Goal: Communication & Community: Share content

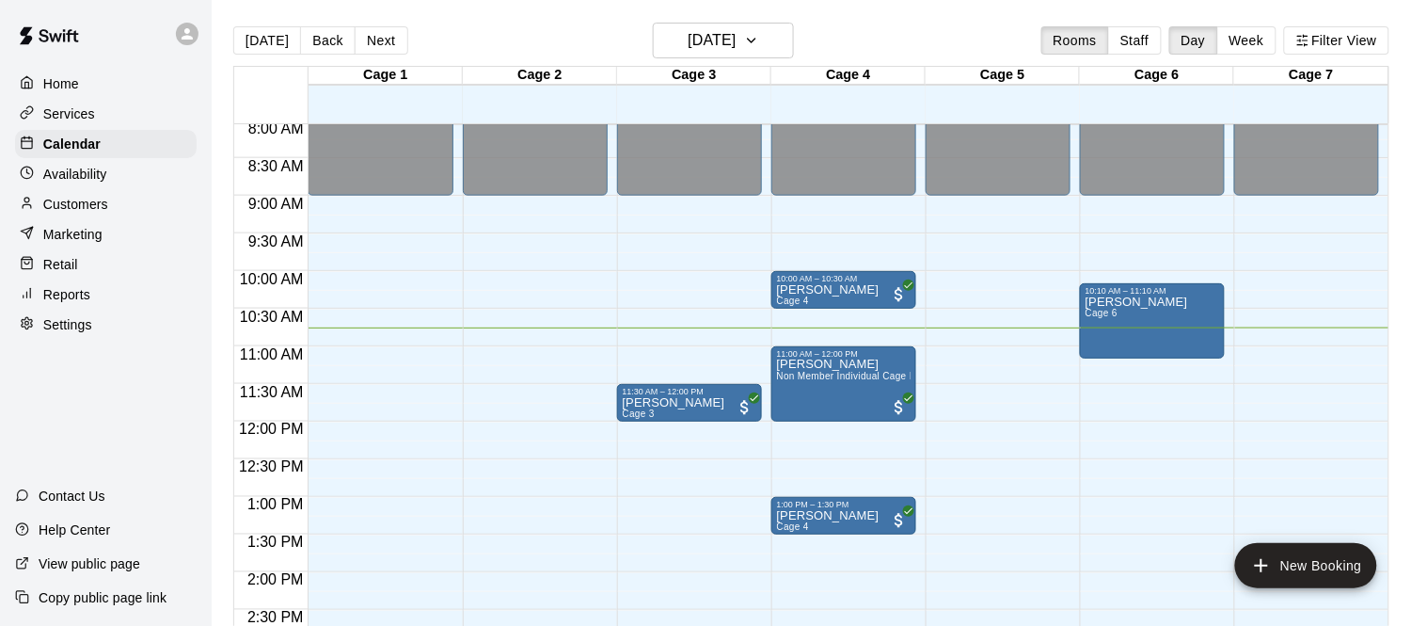
scroll to position [606, 0]
click at [1174, 314] on div "Travis Cicogna Cage 6" at bounding box center [1153, 609] width 134 height 626
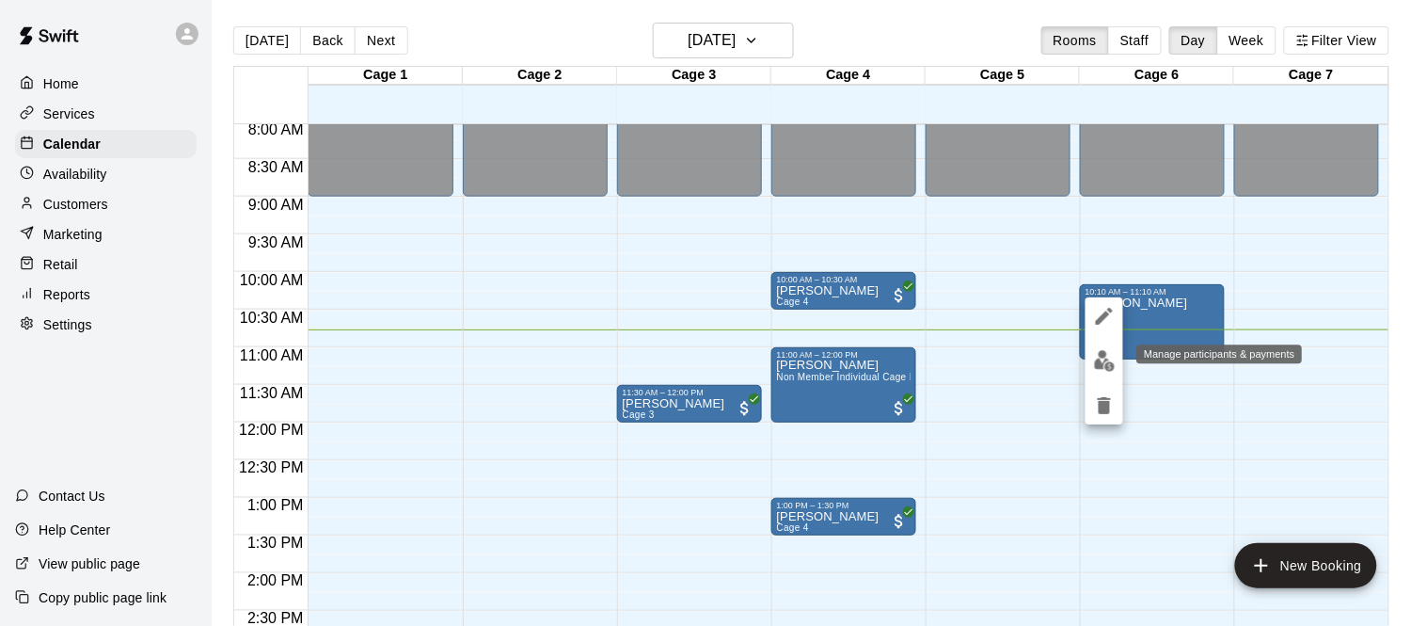
click at [1106, 358] on img "edit" at bounding box center [1105, 361] width 22 height 22
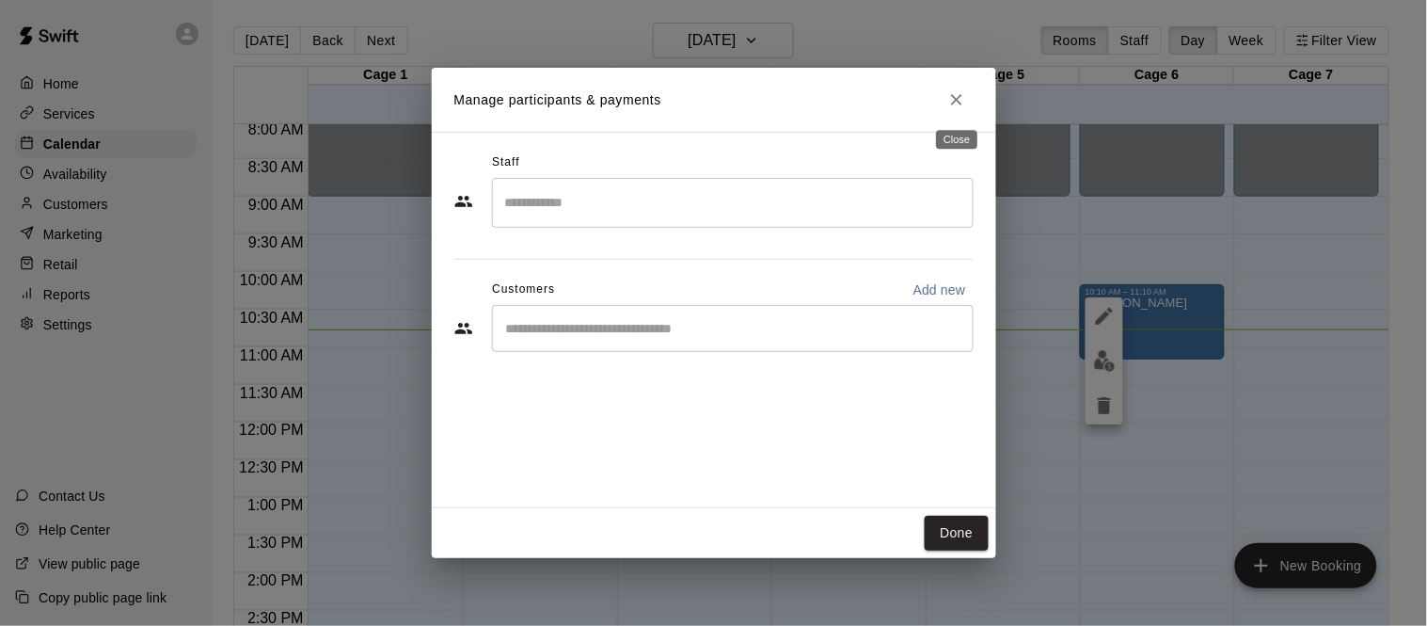
click at [958, 109] on button "Close" at bounding box center [957, 100] width 34 height 34
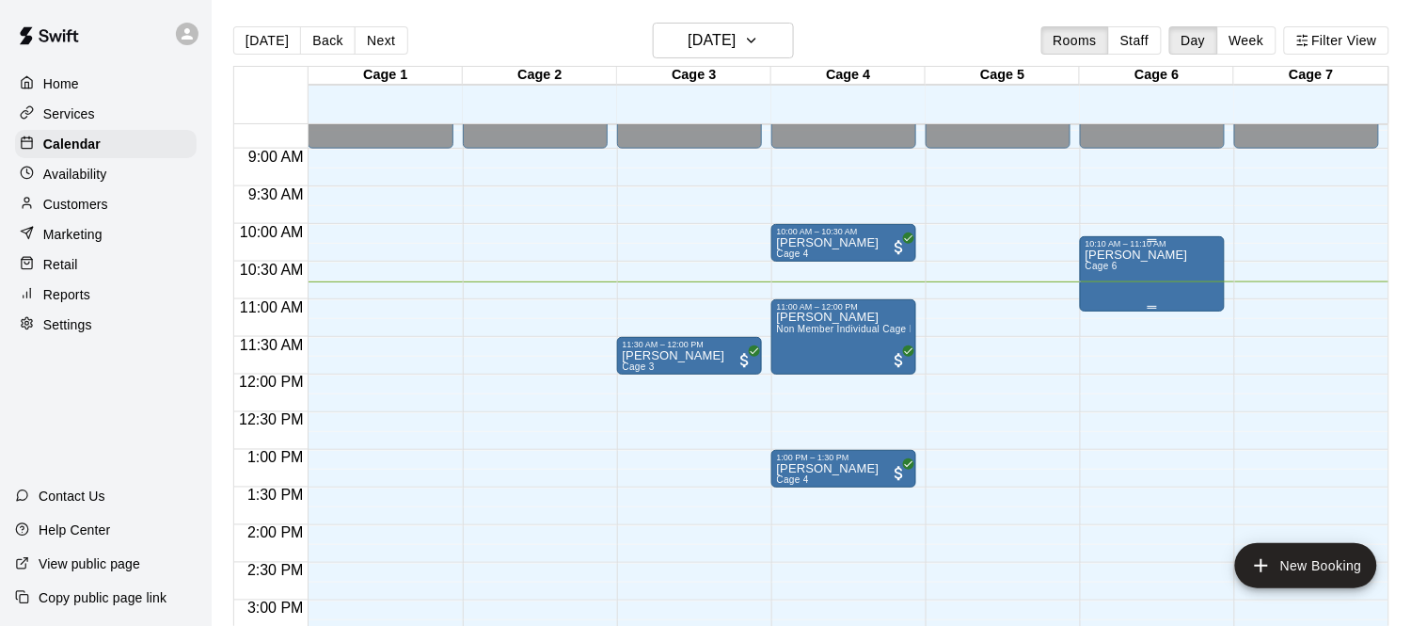
scroll to position [650, 0]
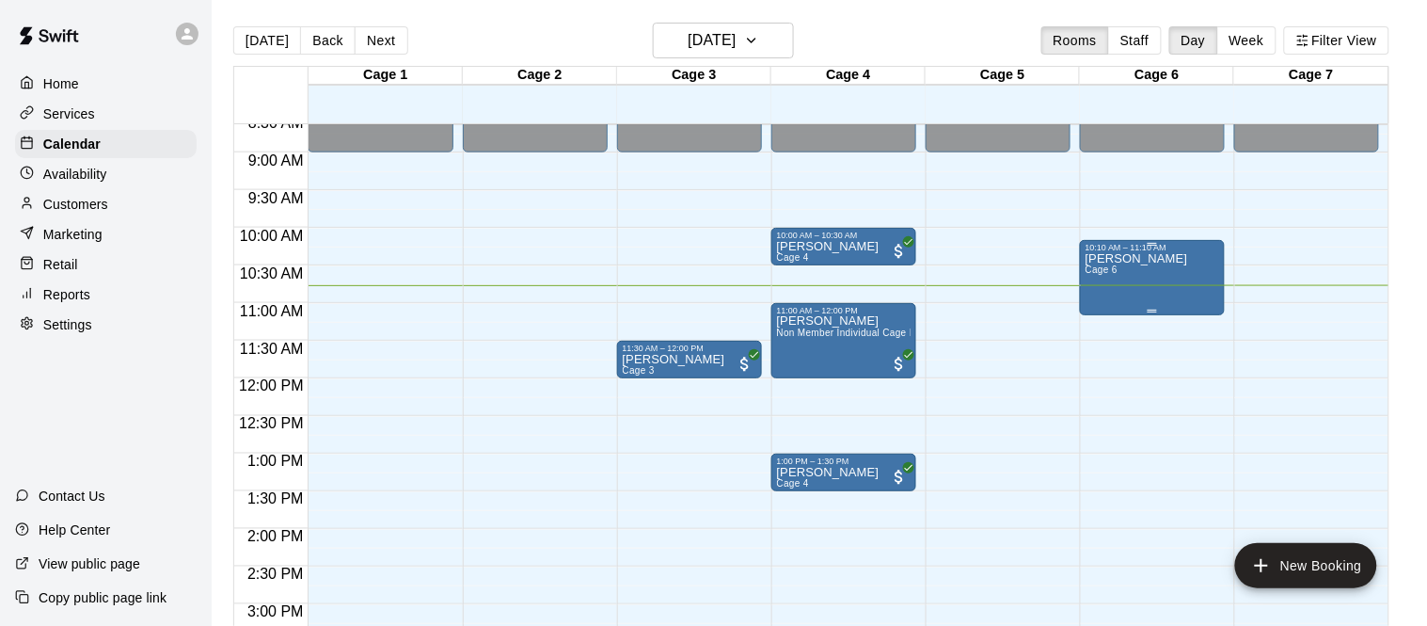
click at [1180, 269] on div "Travis Cicogna Cage 6" at bounding box center [1153, 565] width 134 height 626
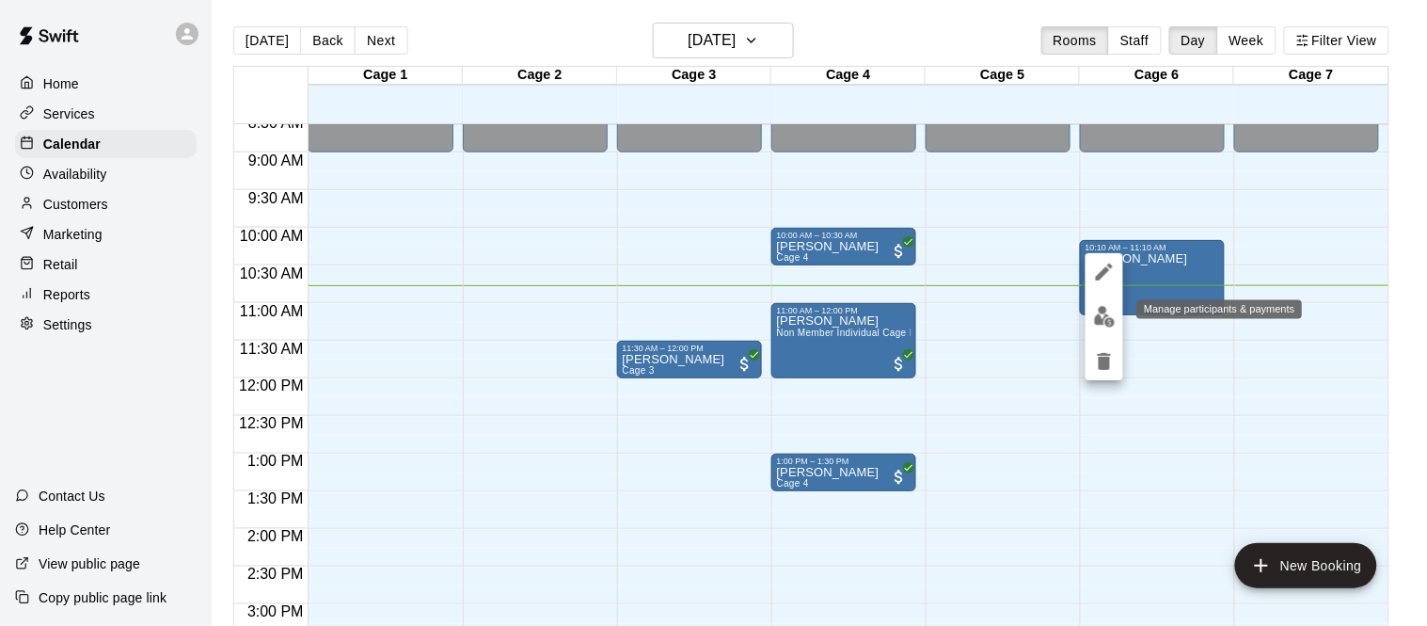
click at [1094, 315] on img "edit" at bounding box center [1105, 317] width 22 height 22
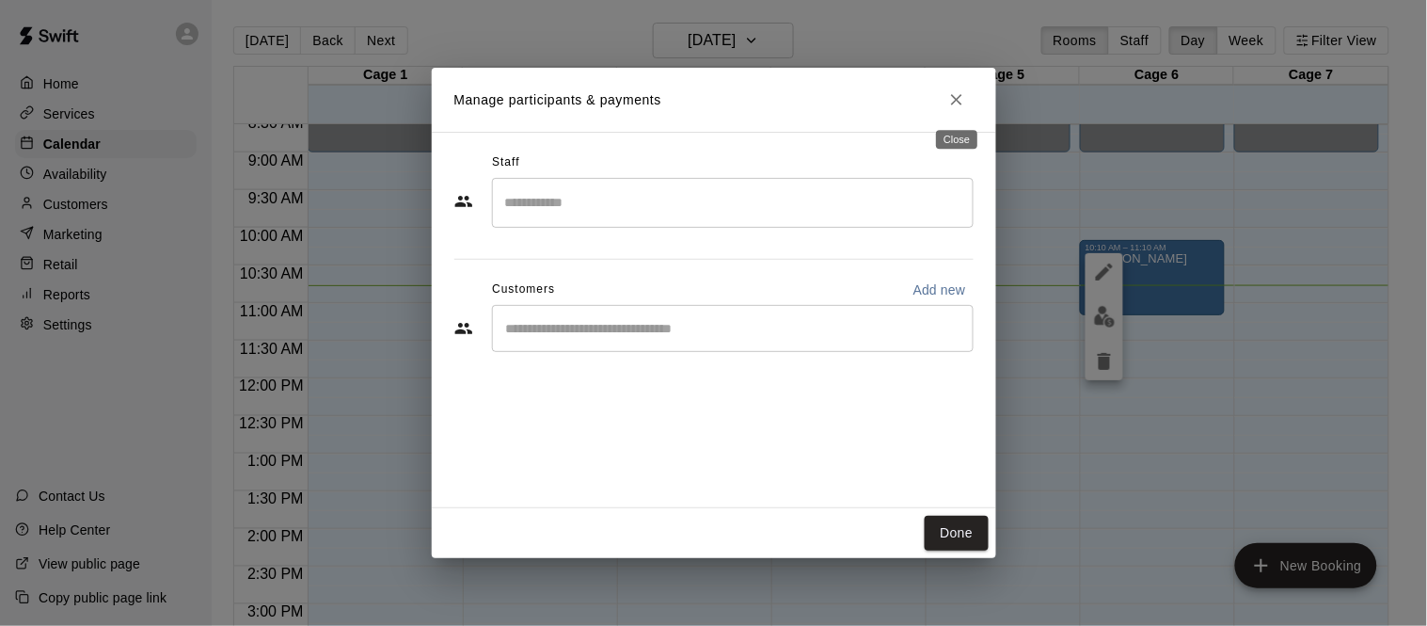
click at [954, 93] on icon "Close" at bounding box center [956, 99] width 19 height 19
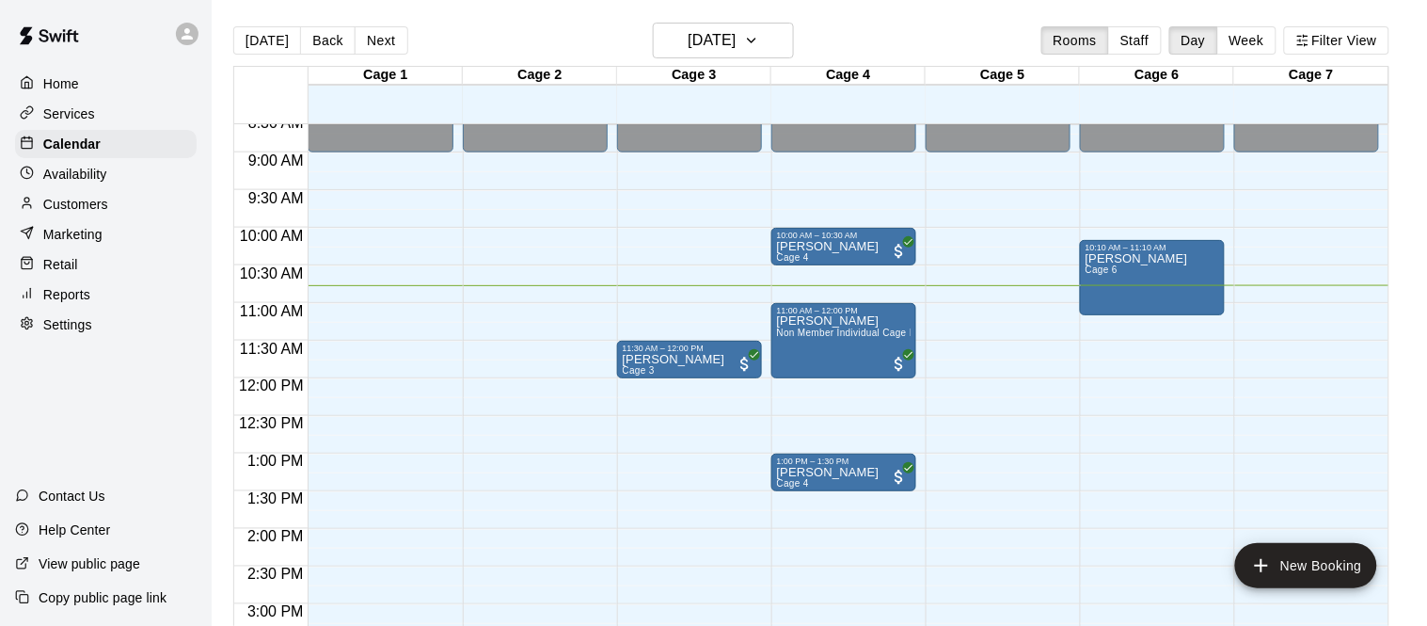
click at [88, 119] on p "Services" at bounding box center [69, 113] width 52 height 19
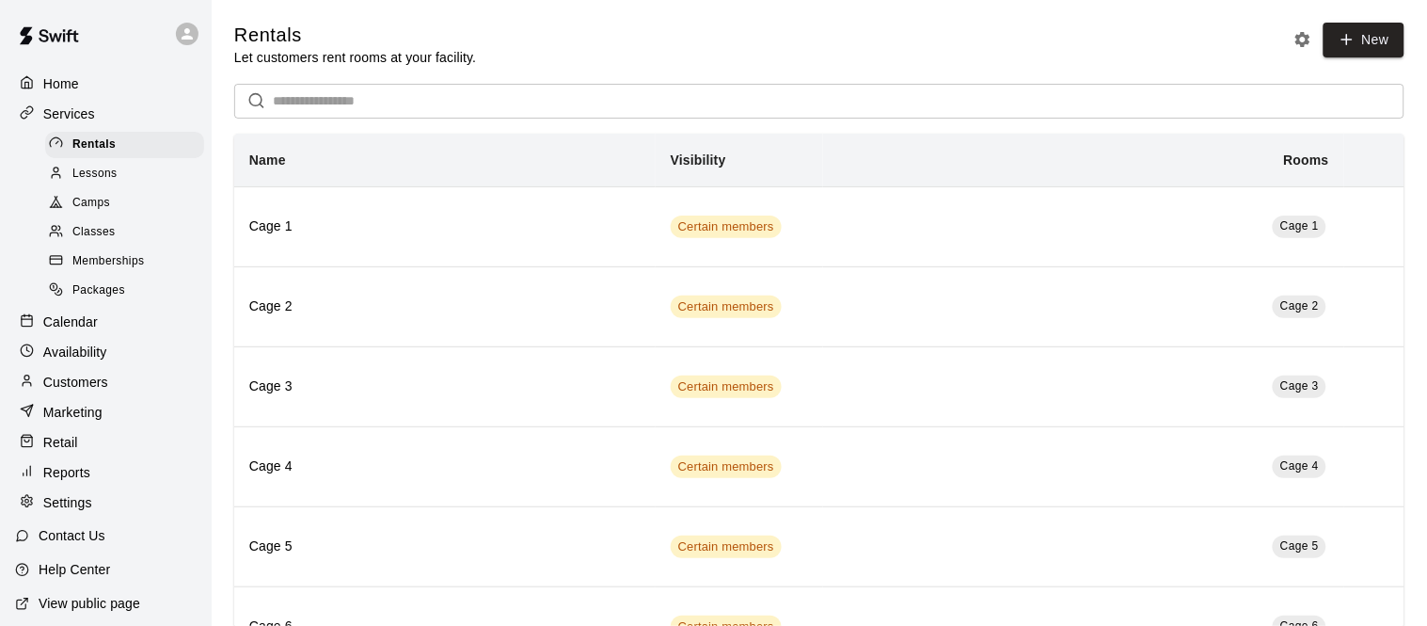
click at [127, 207] on div "Camps" at bounding box center [124, 203] width 159 height 26
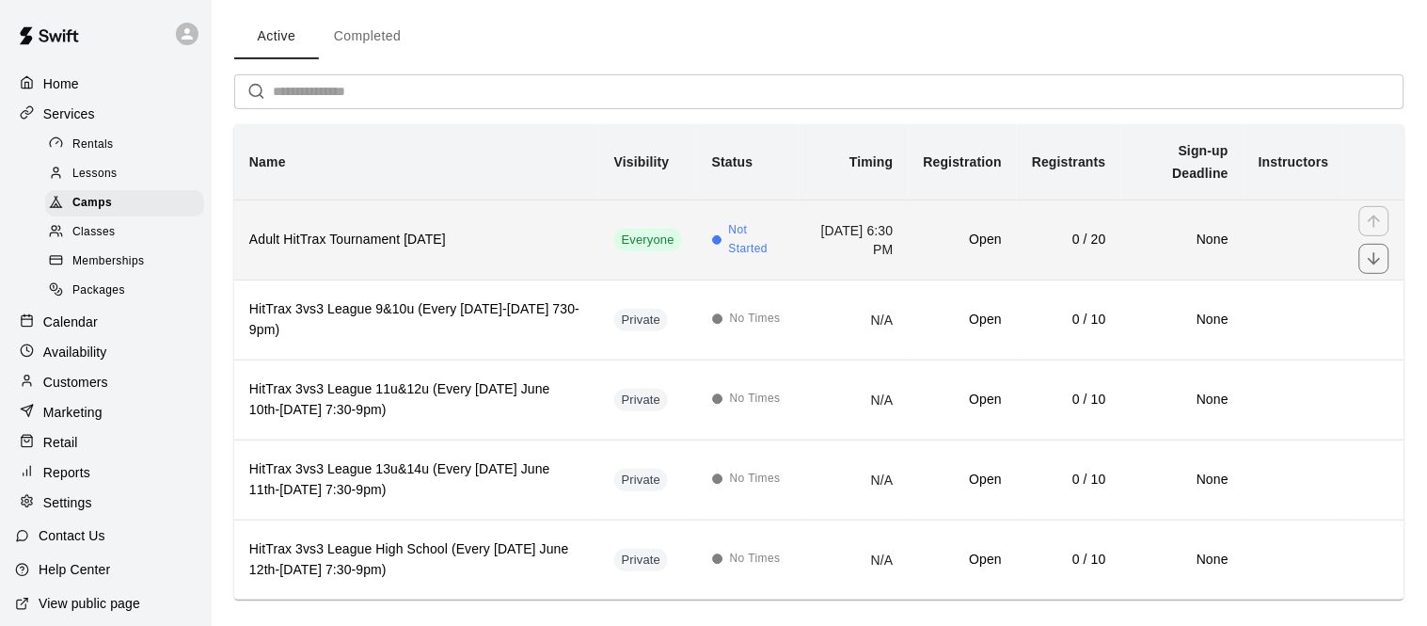
scroll to position [96, 0]
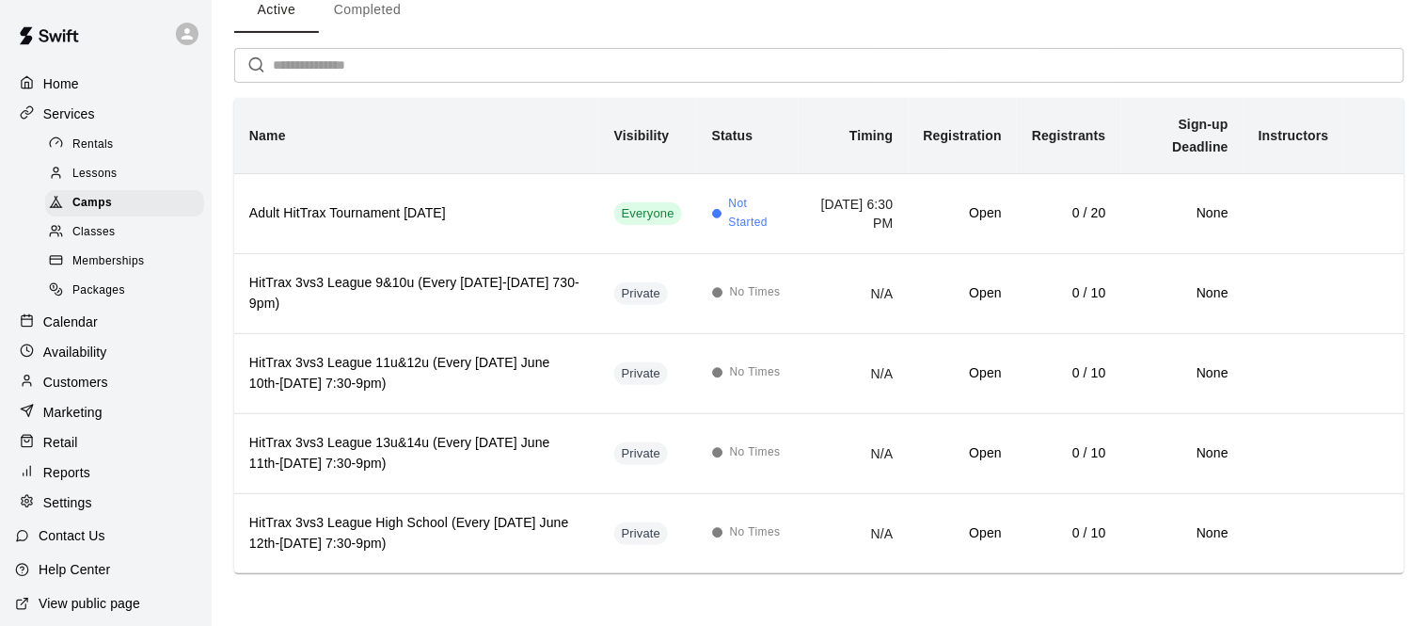
click at [132, 218] on link "Classes" at bounding box center [128, 232] width 167 height 29
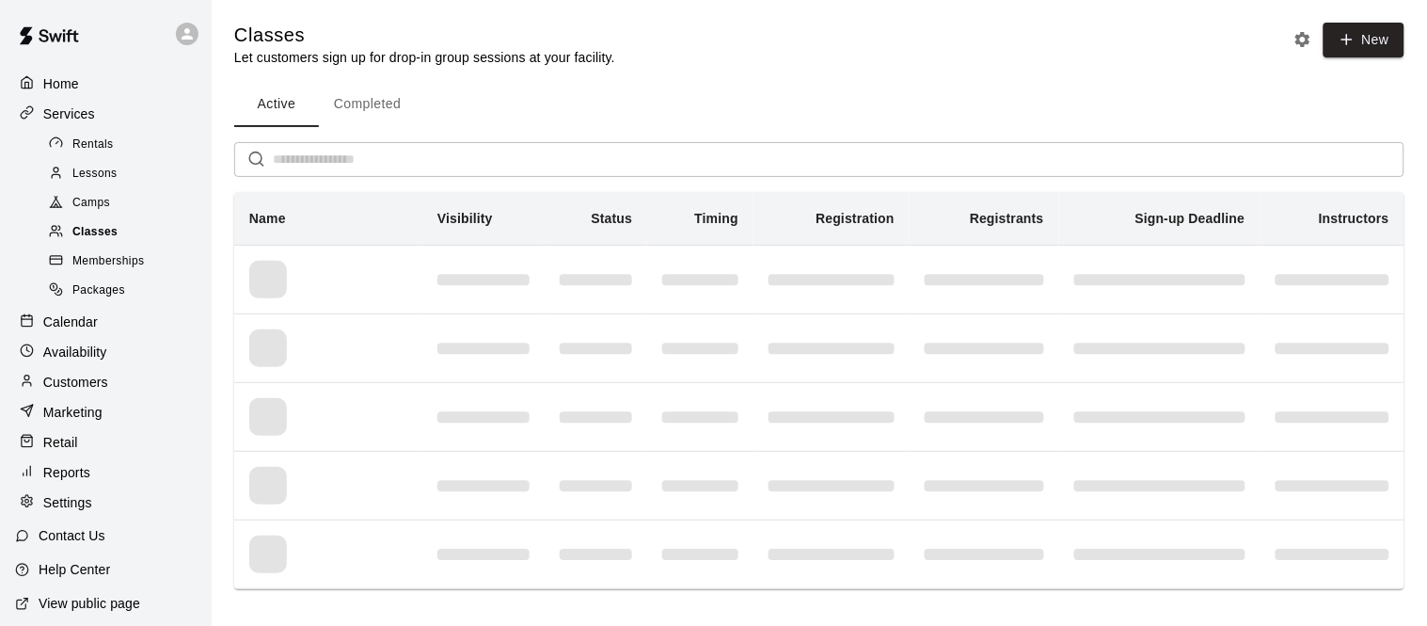
click at [121, 229] on div "Classes" at bounding box center [124, 232] width 159 height 26
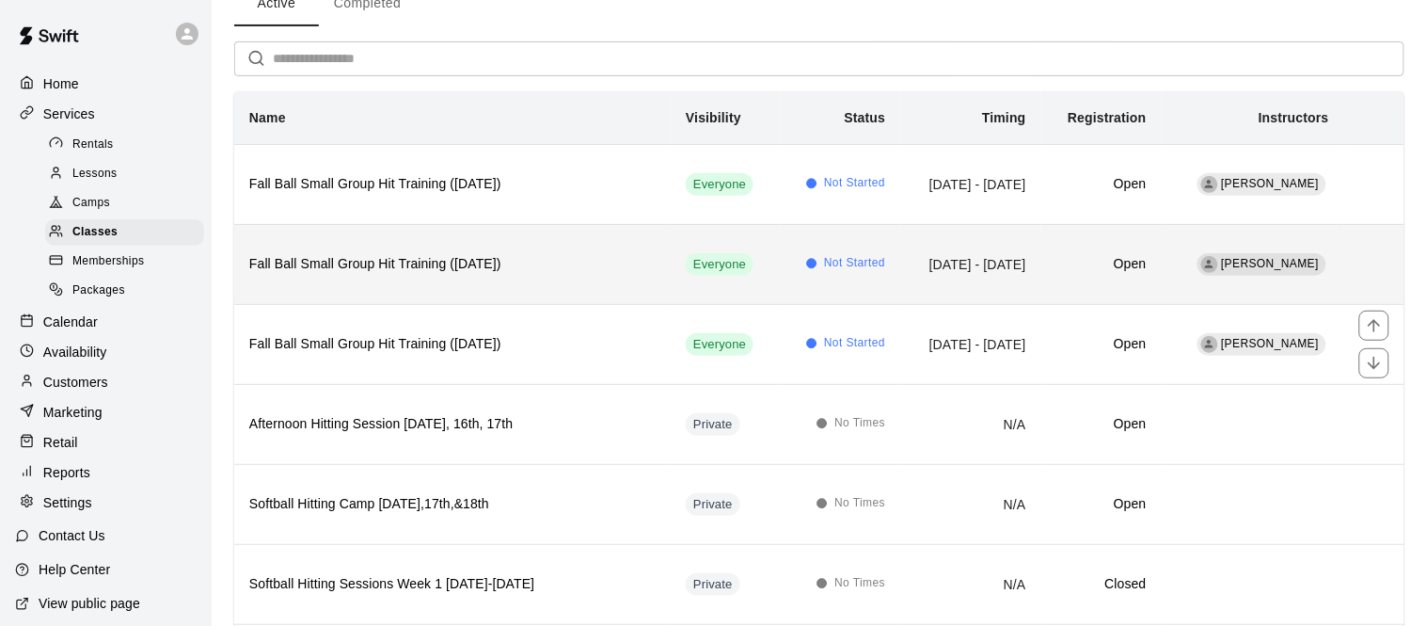
scroll to position [105, 0]
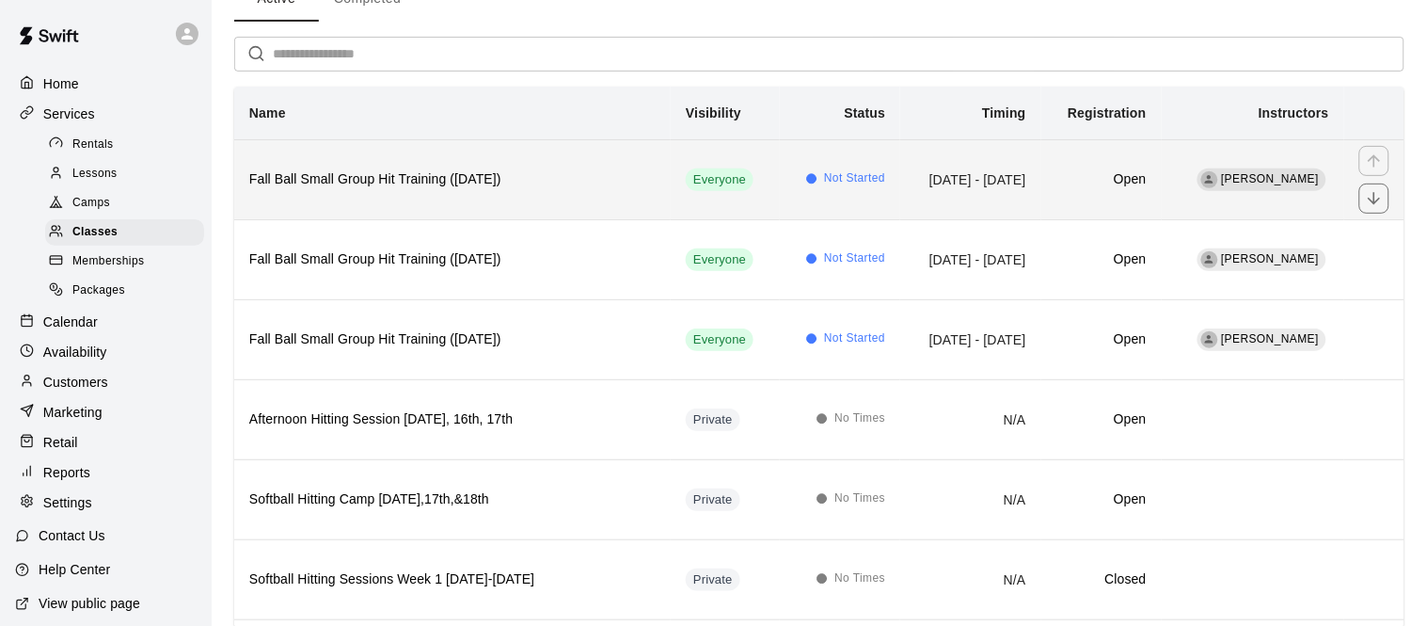
click at [487, 197] on th "Fall Ball Small Group Hit Training (Monday)" at bounding box center [452, 179] width 437 height 80
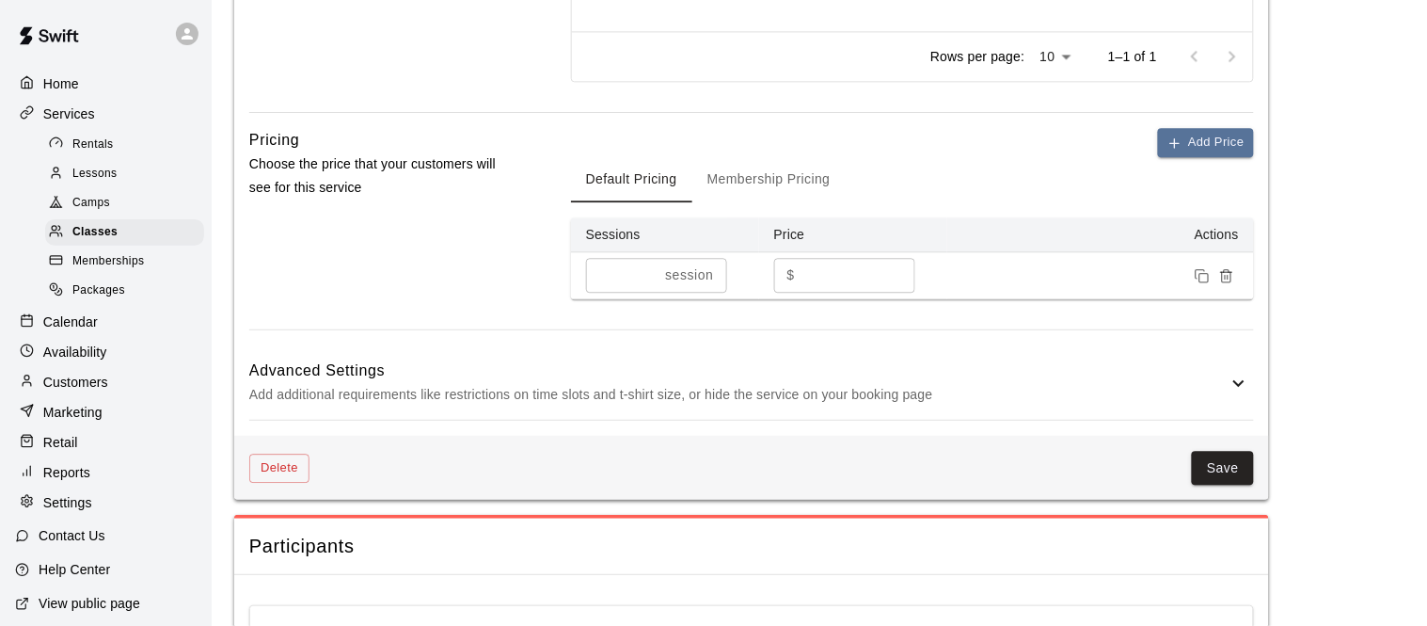
scroll to position [1083, 0]
click at [878, 279] on input "**" at bounding box center [859, 272] width 113 height 35
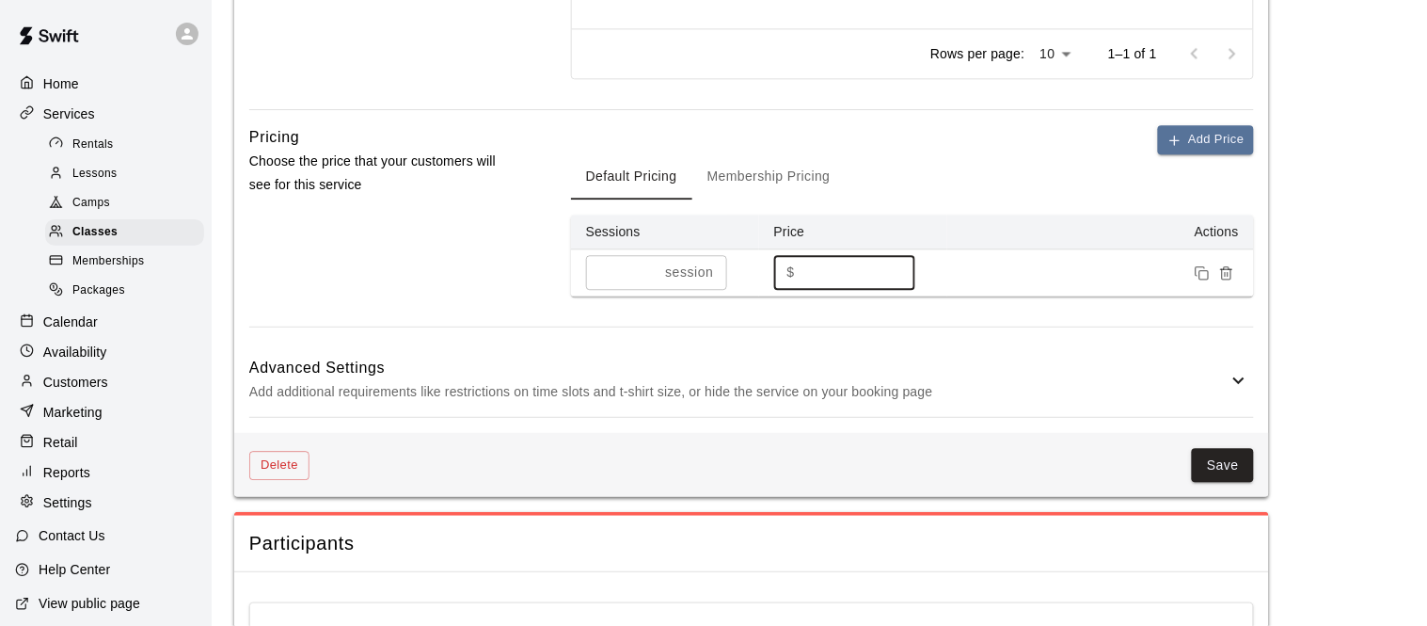
click at [878, 279] on input "**" at bounding box center [859, 272] width 113 height 35
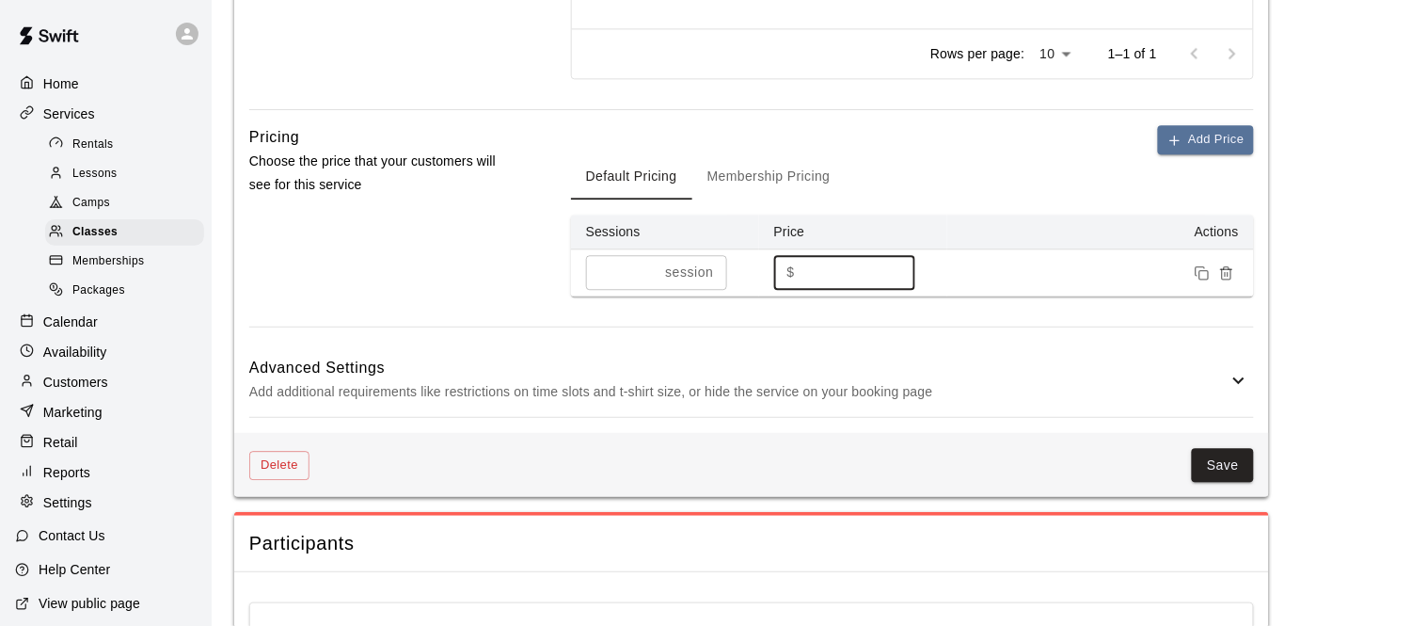
type input "**"
click at [795, 185] on button "Membership Pricing" at bounding box center [768, 176] width 153 height 45
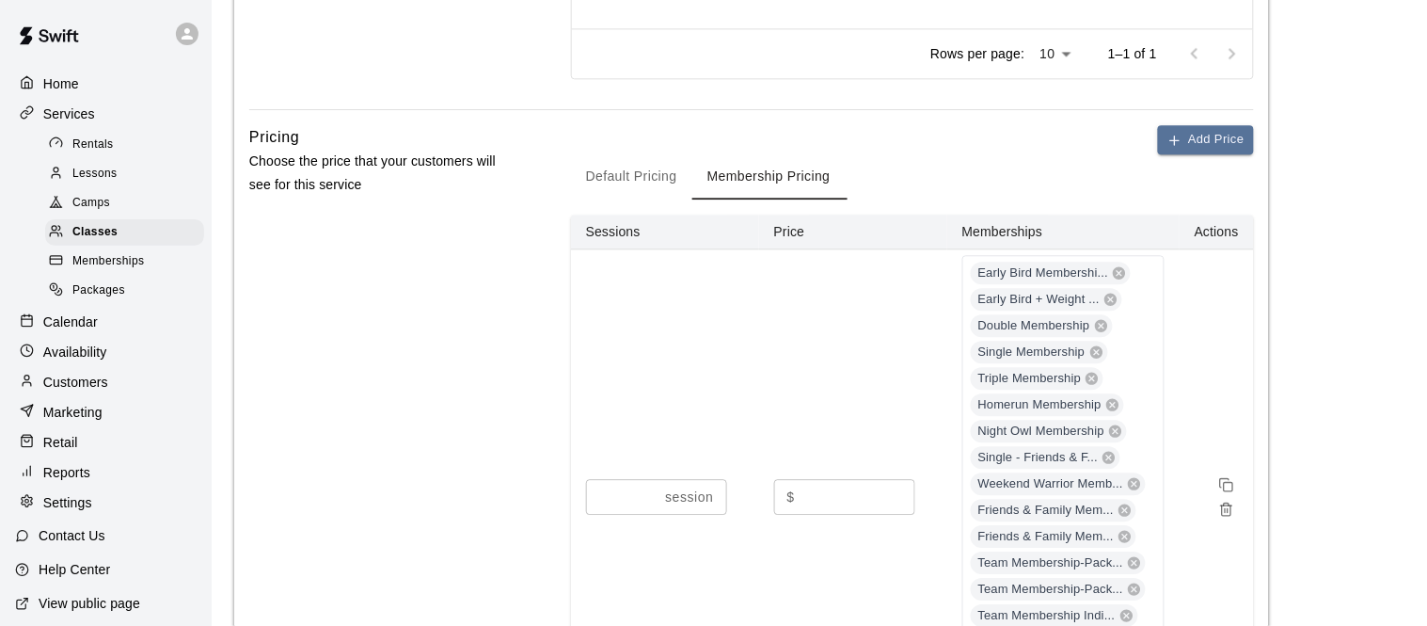
click at [826, 489] on input "**" at bounding box center [859, 496] width 113 height 35
type input "*"
type input "**"
click at [741, 402] on td "* session ​" at bounding box center [665, 497] width 188 height 496
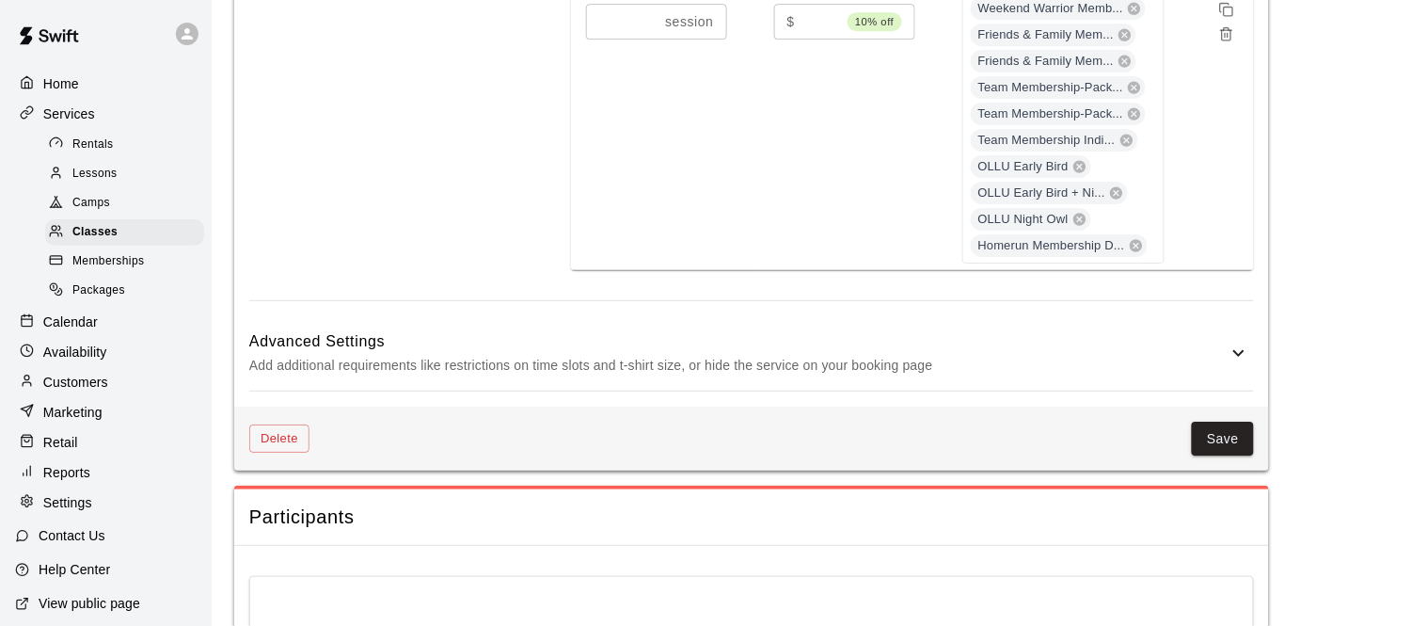
scroll to position [1559, 0]
click at [1228, 443] on button "Save" at bounding box center [1223, 438] width 62 height 35
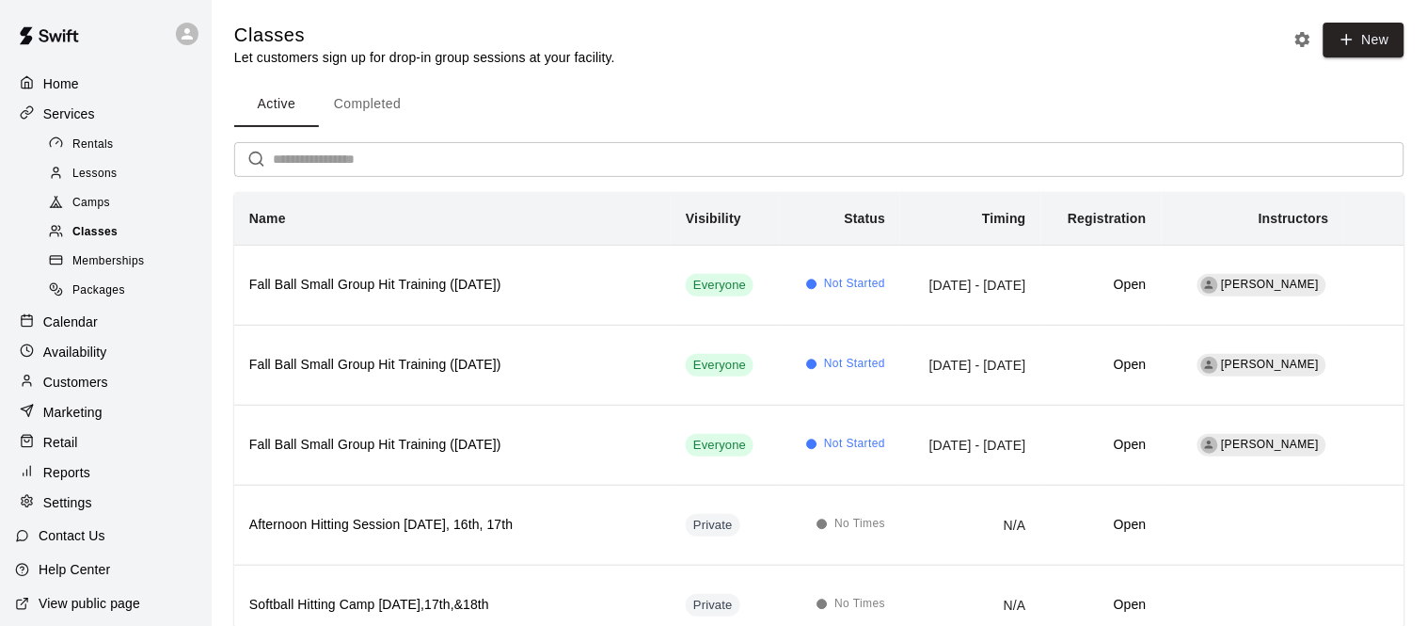
click at [162, 235] on div "Classes" at bounding box center [124, 232] width 159 height 26
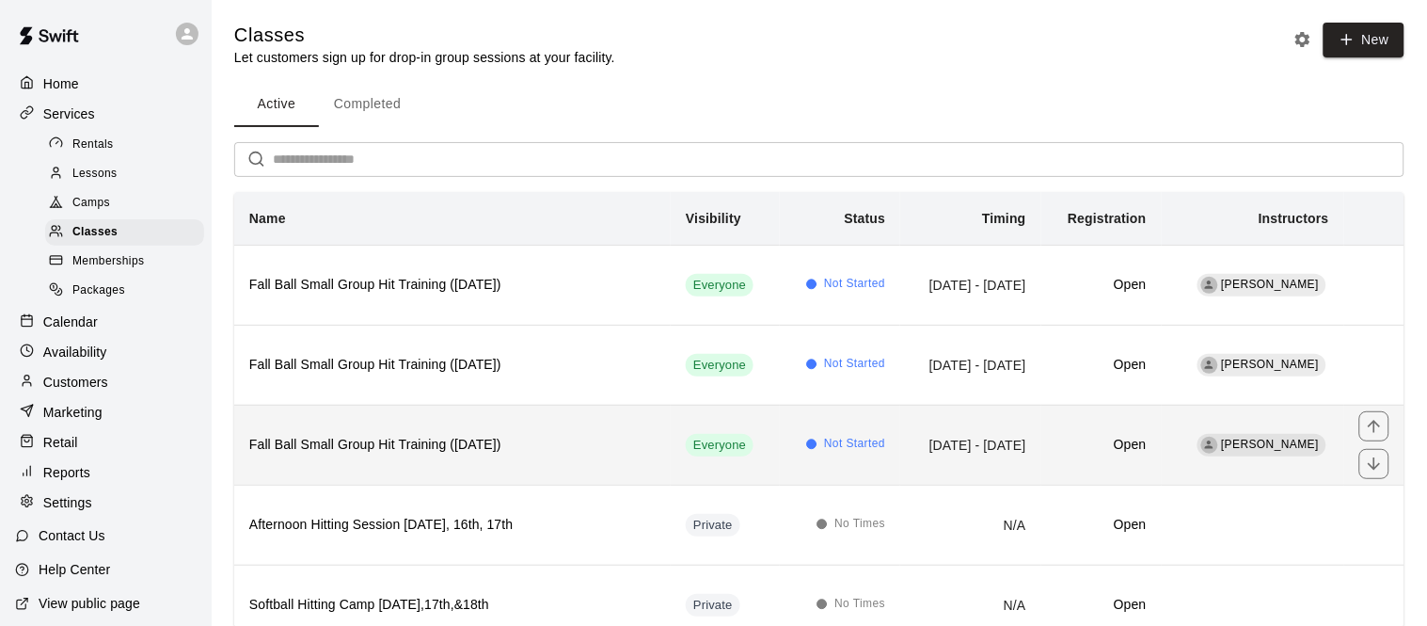
click at [522, 466] on th "Fall Ball Small Group Hit Training (Friday)" at bounding box center [452, 445] width 437 height 80
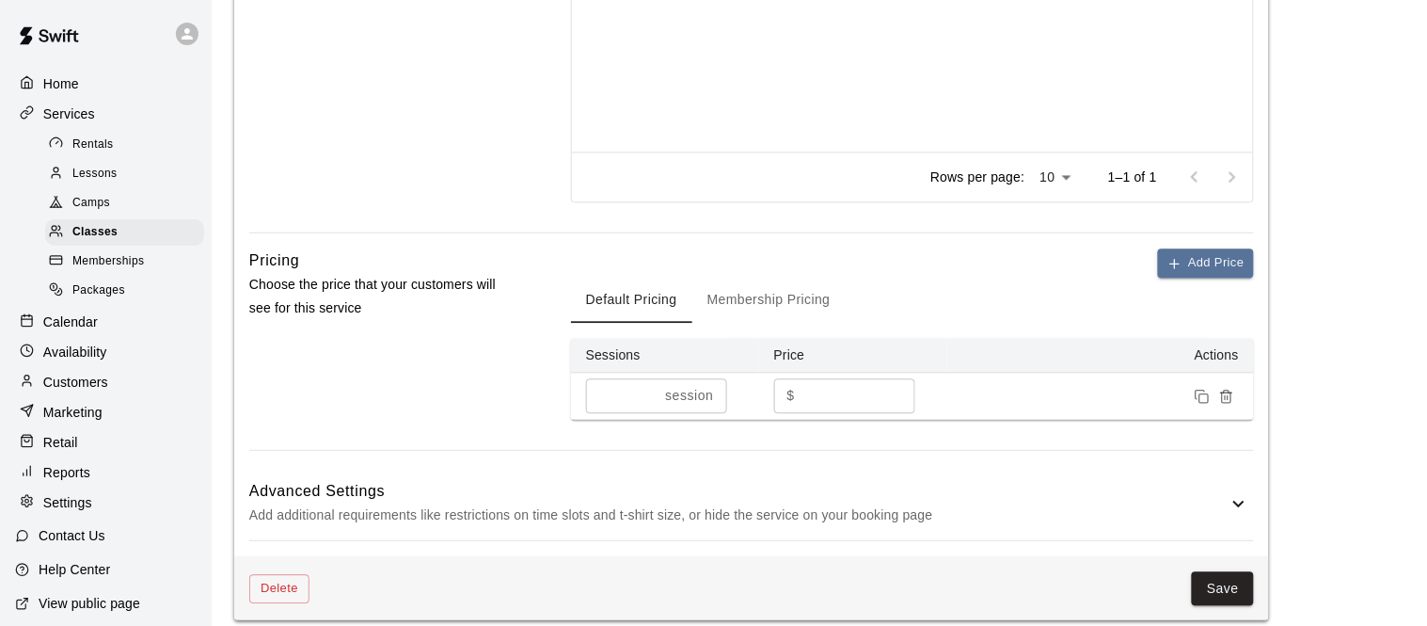
scroll to position [962, 0]
click at [815, 390] on input "**" at bounding box center [859, 393] width 113 height 35
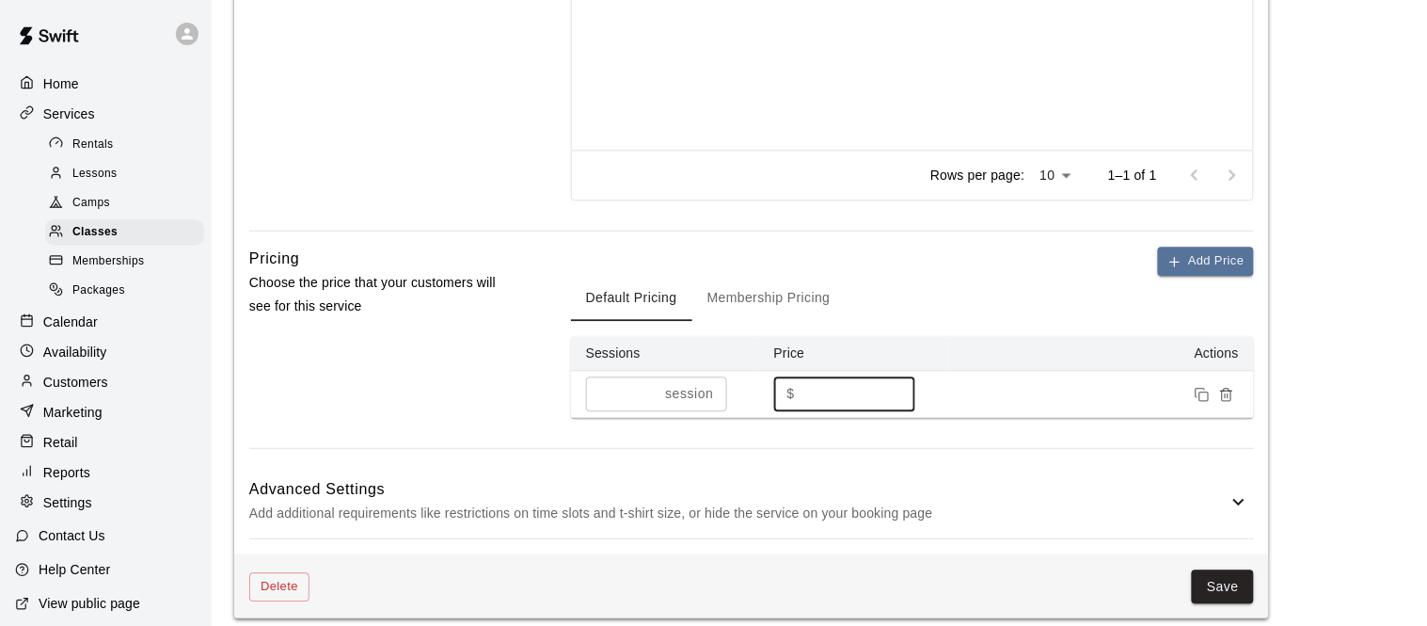
type input "*"
type input "**"
click at [777, 287] on button "Membership Pricing" at bounding box center [768, 298] width 153 height 45
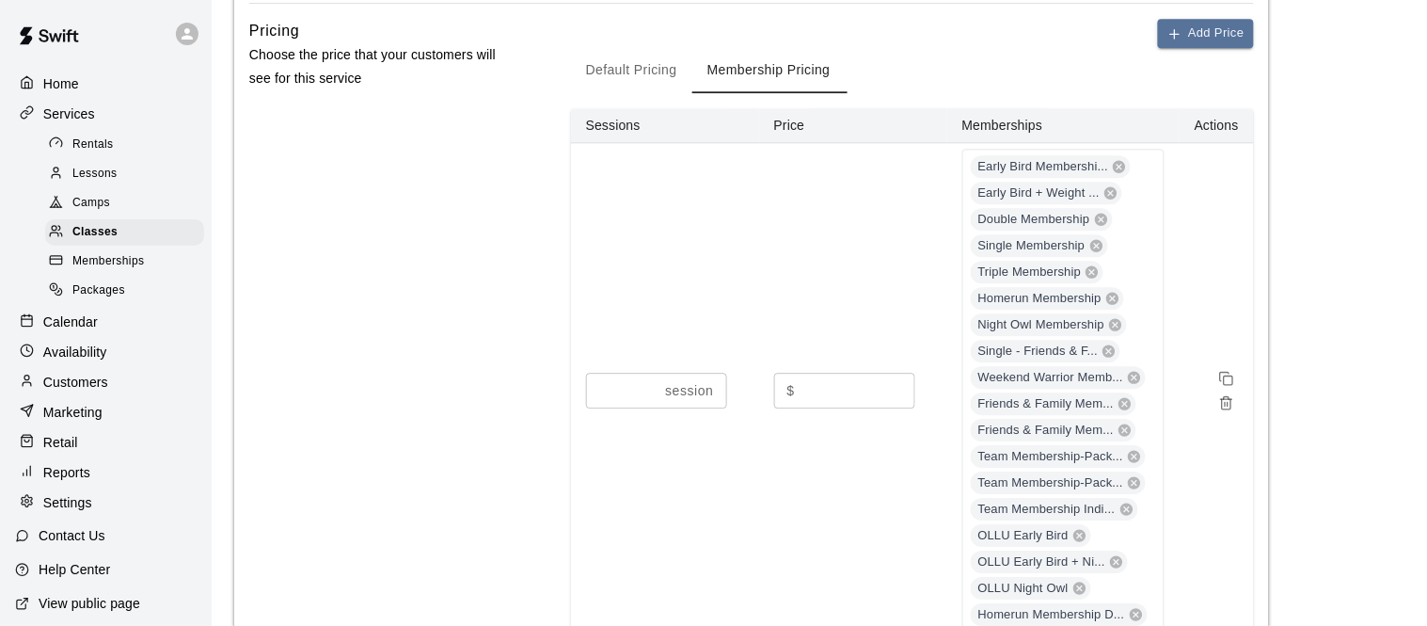
scroll to position [1192, 0]
click at [833, 374] on input "**" at bounding box center [859, 387] width 113 height 35
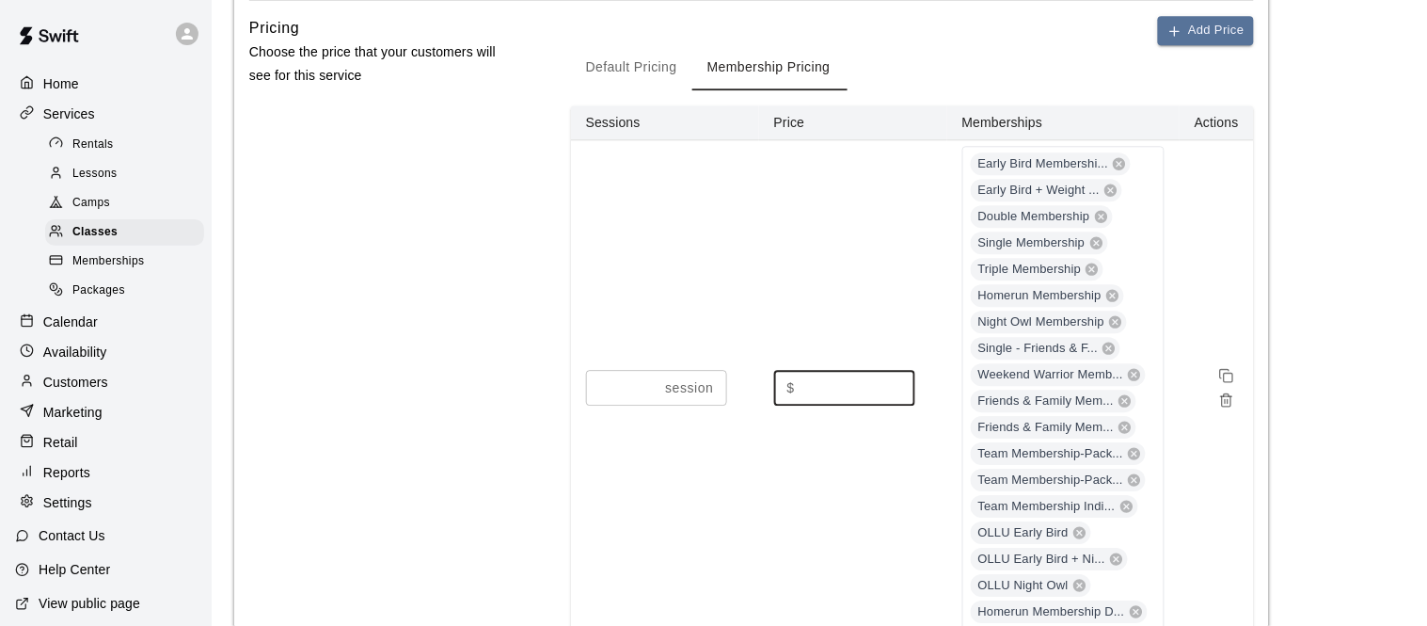
click at [833, 374] on input "**" at bounding box center [859, 387] width 113 height 35
type input "*"
type input "**"
click at [407, 326] on div "Pricing Choose the price that your customers will see for this service" at bounding box center [380, 341] width 262 height 650
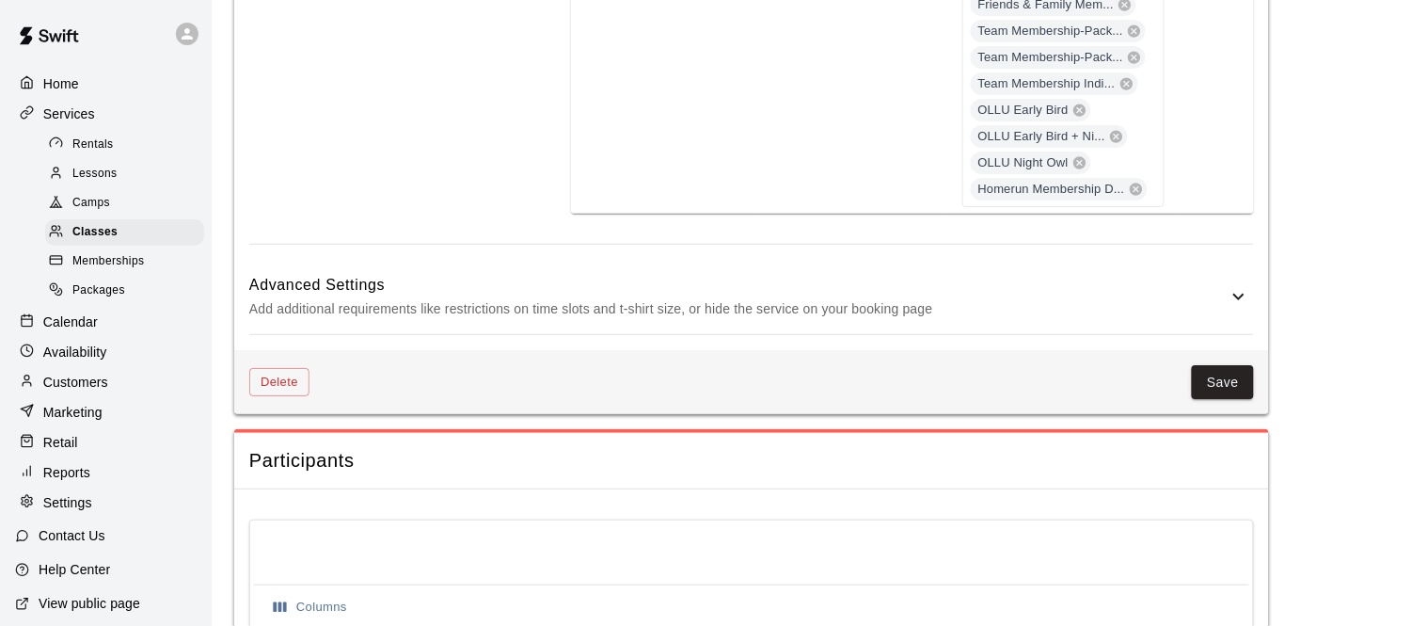
scroll to position [1610, 0]
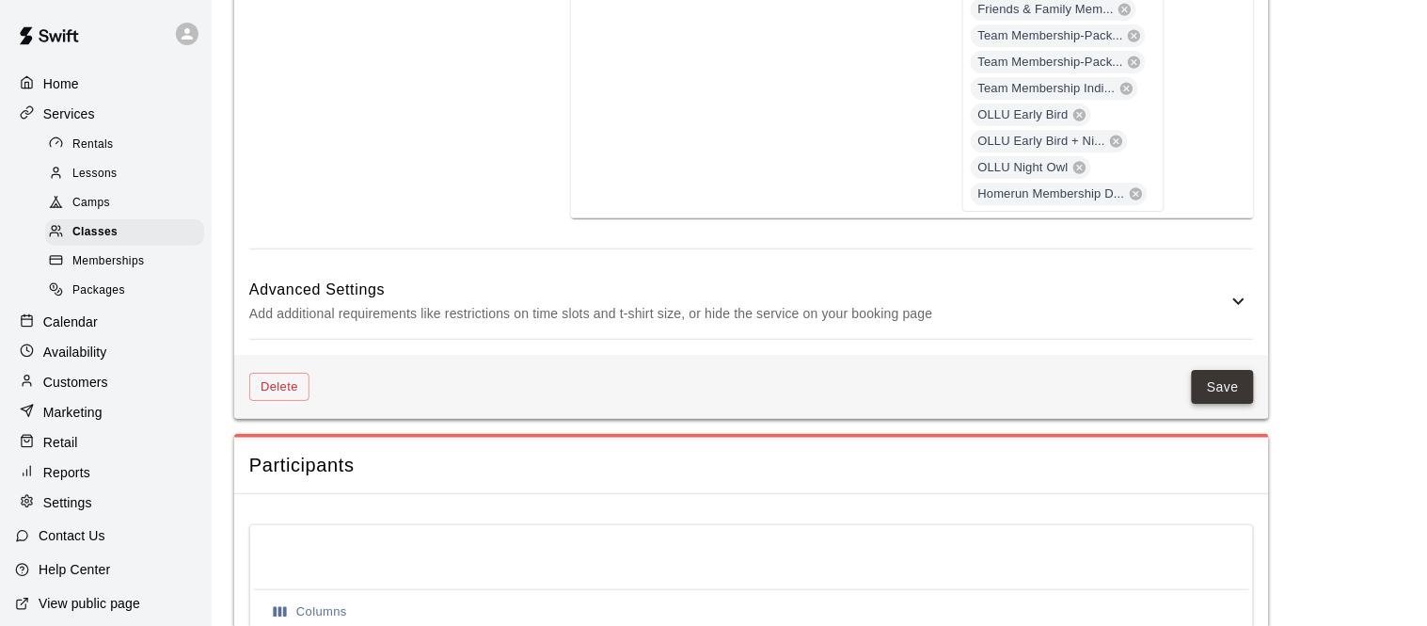
click at [1222, 388] on button "Save" at bounding box center [1223, 387] width 62 height 35
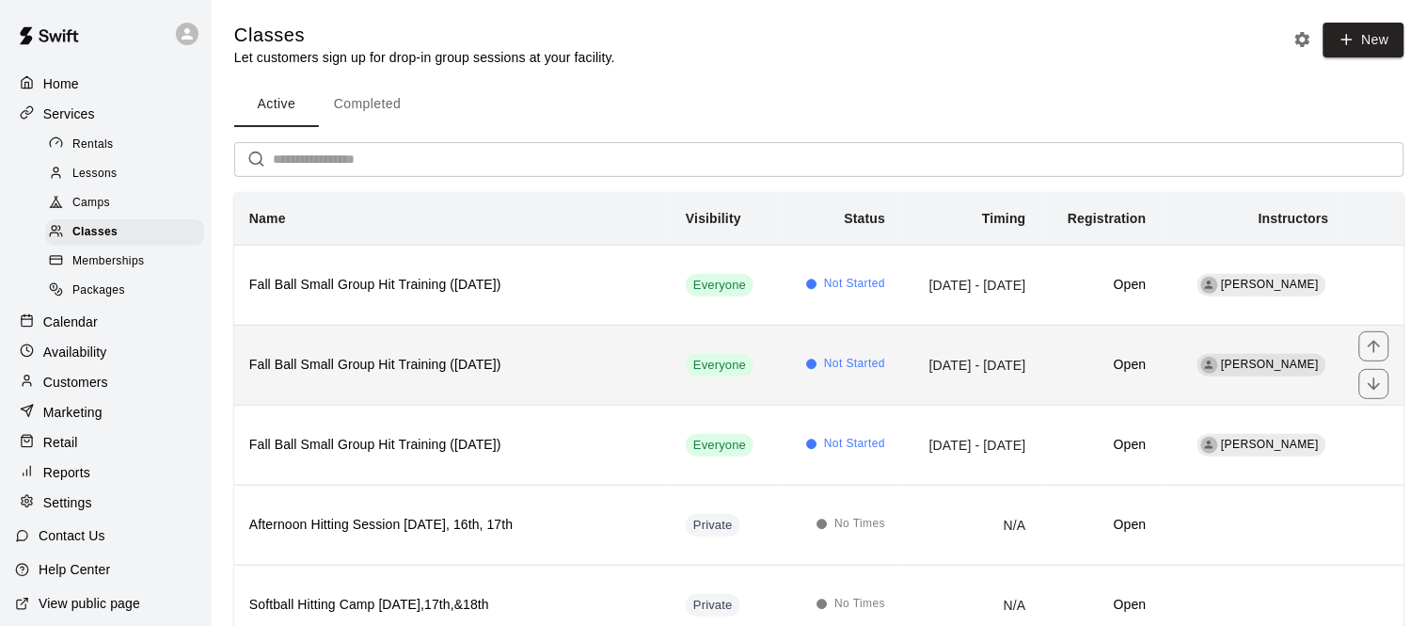
click at [594, 371] on h6 "Fall Ball Small Group Hit Training (Thursday)" at bounding box center [452, 365] width 406 height 21
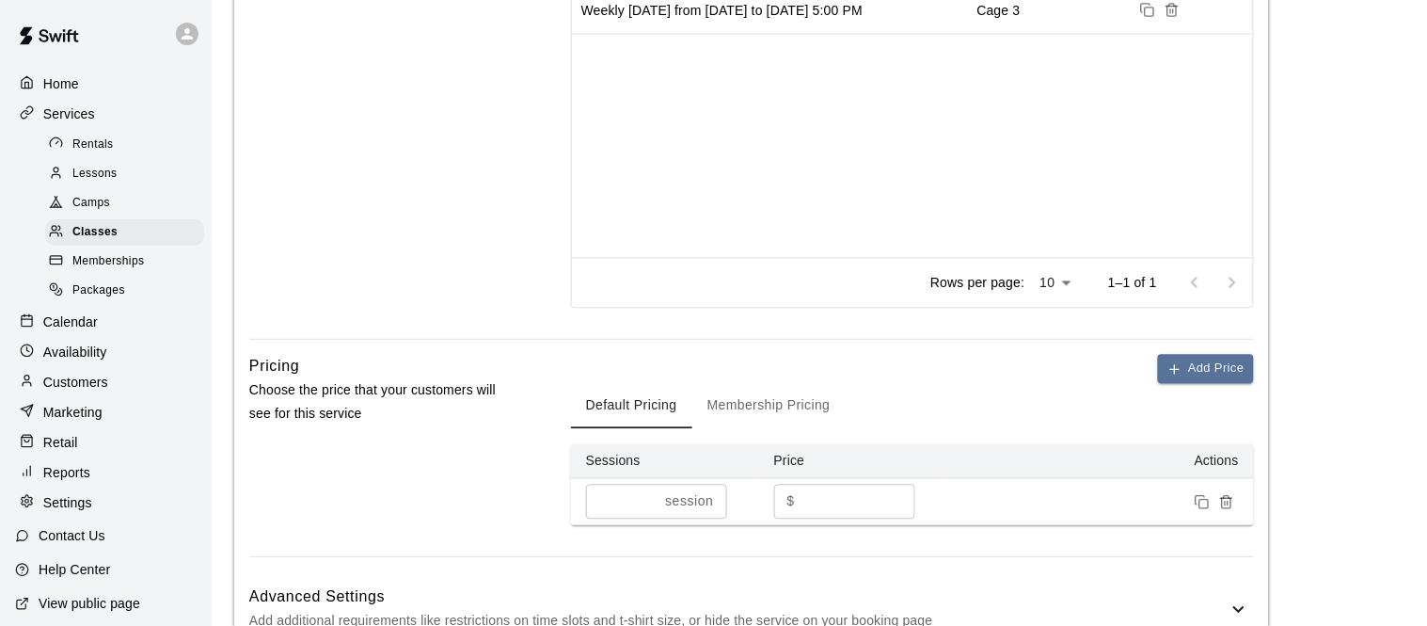
scroll to position [871, 0]
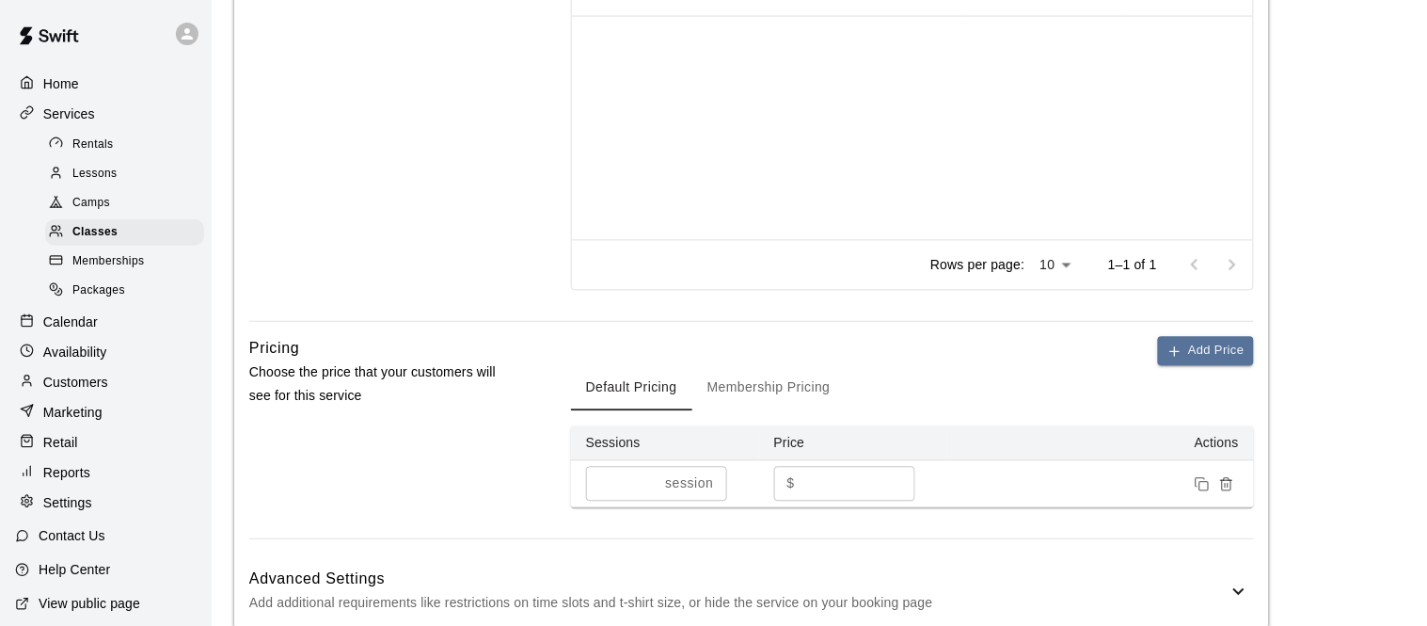
click at [825, 477] on input "**" at bounding box center [859, 484] width 113 height 35
type input "*"
type input "**"
click at [784, 395] on button "Membership Pricing" at bounding box center [768, 388] width 153 height 45
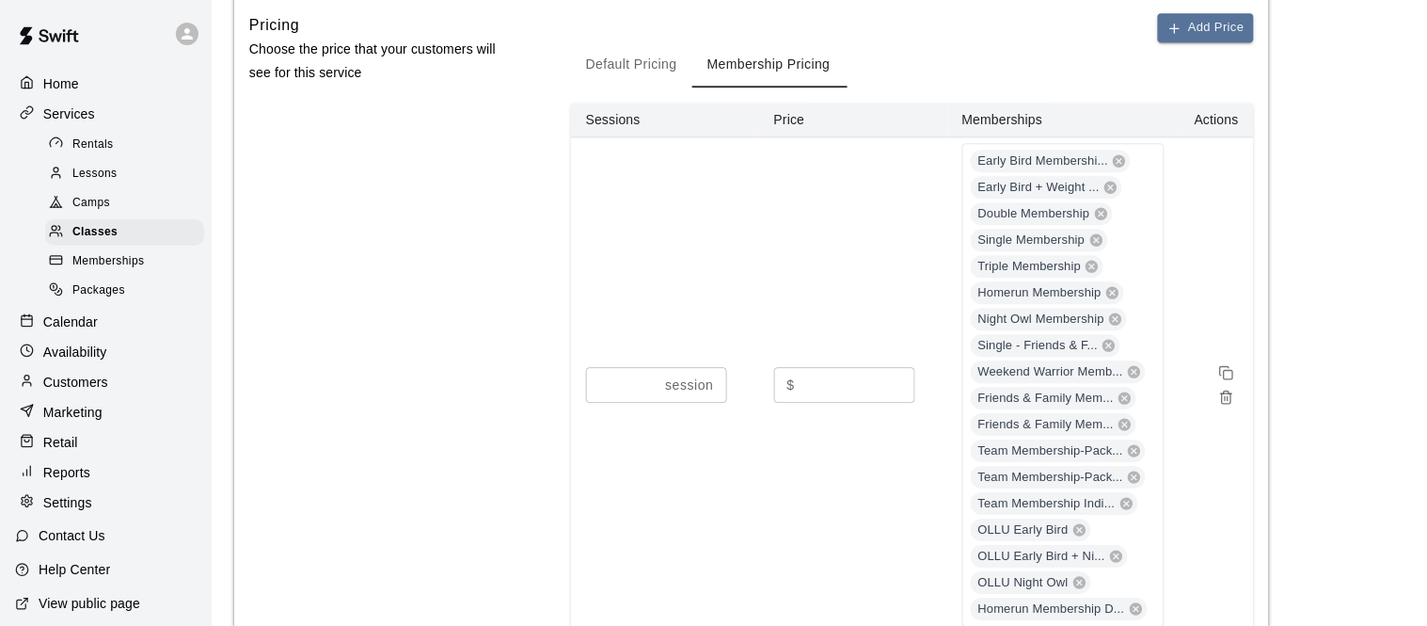
scroll to position [1198, 0]
click at [855, 379] on input "**" at bounding box center [859, 381] width 113 height 35
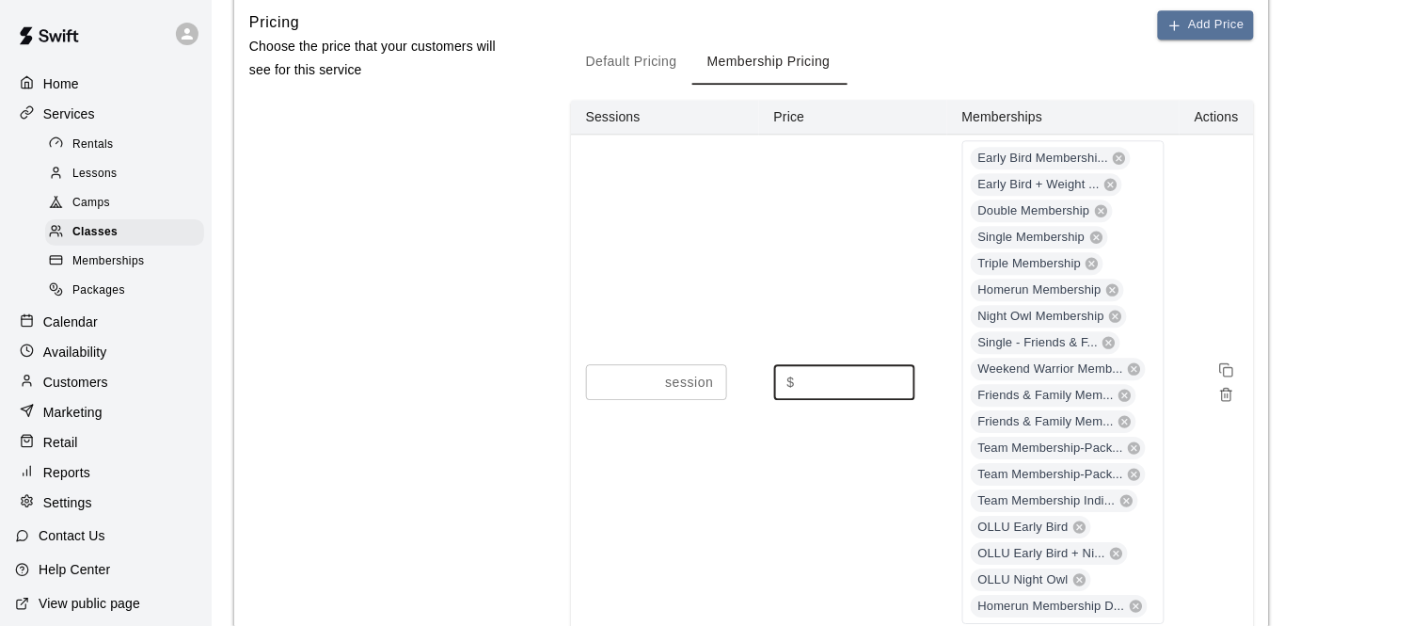
click at [855, 379] on input "**" at bounding box center [859, 381] width 113 height 35
type input "*"
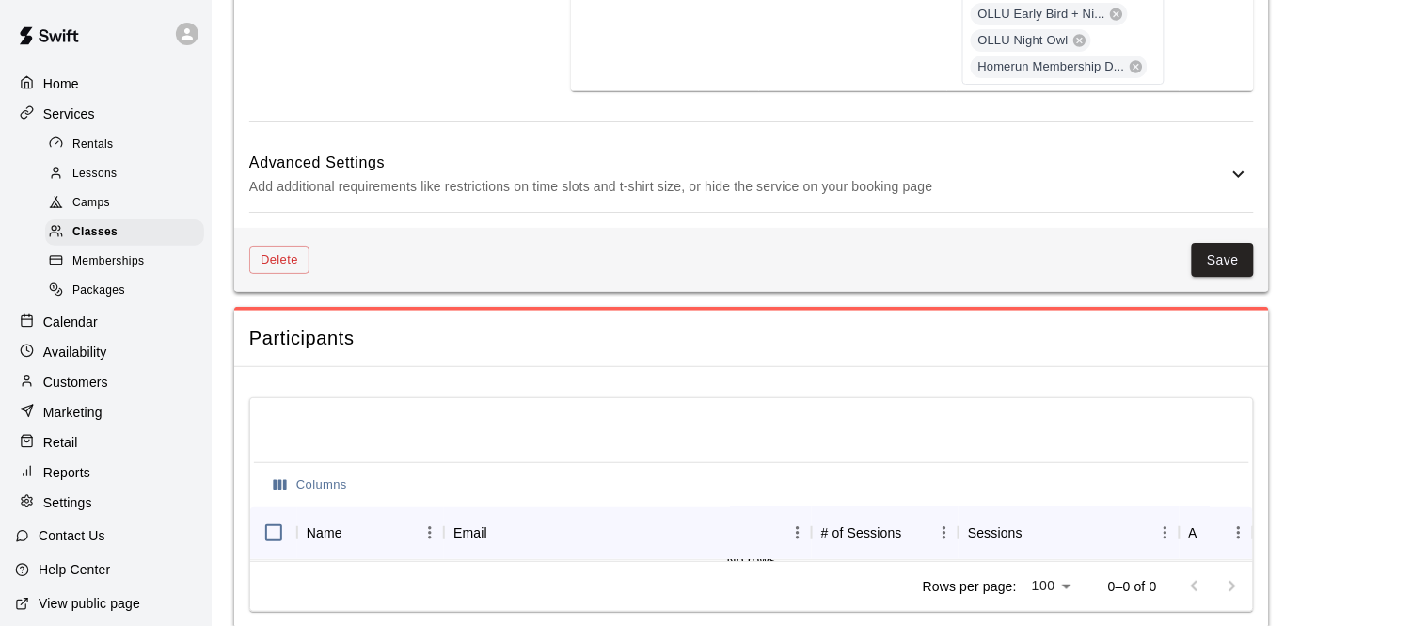
scroll to position [1781, 0]
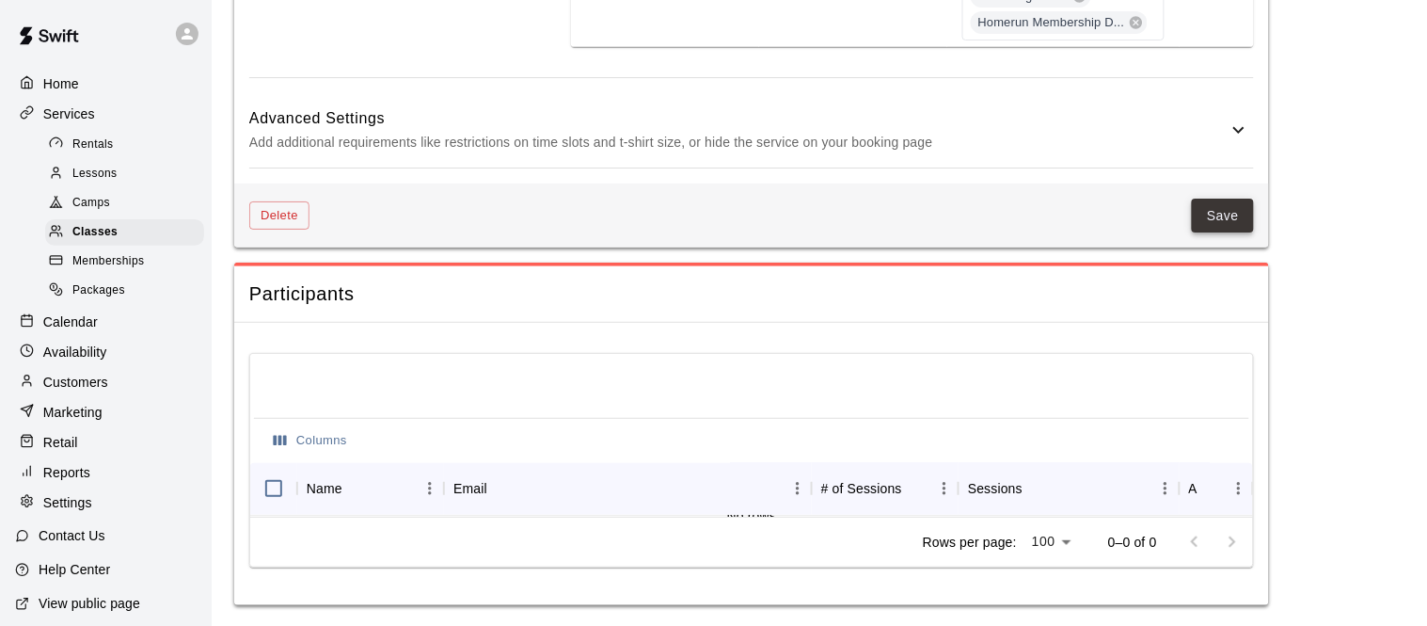
type input "**"
click at [1233, 225] on button "Save" at bounding box center [1223, 216] width 62 height 35
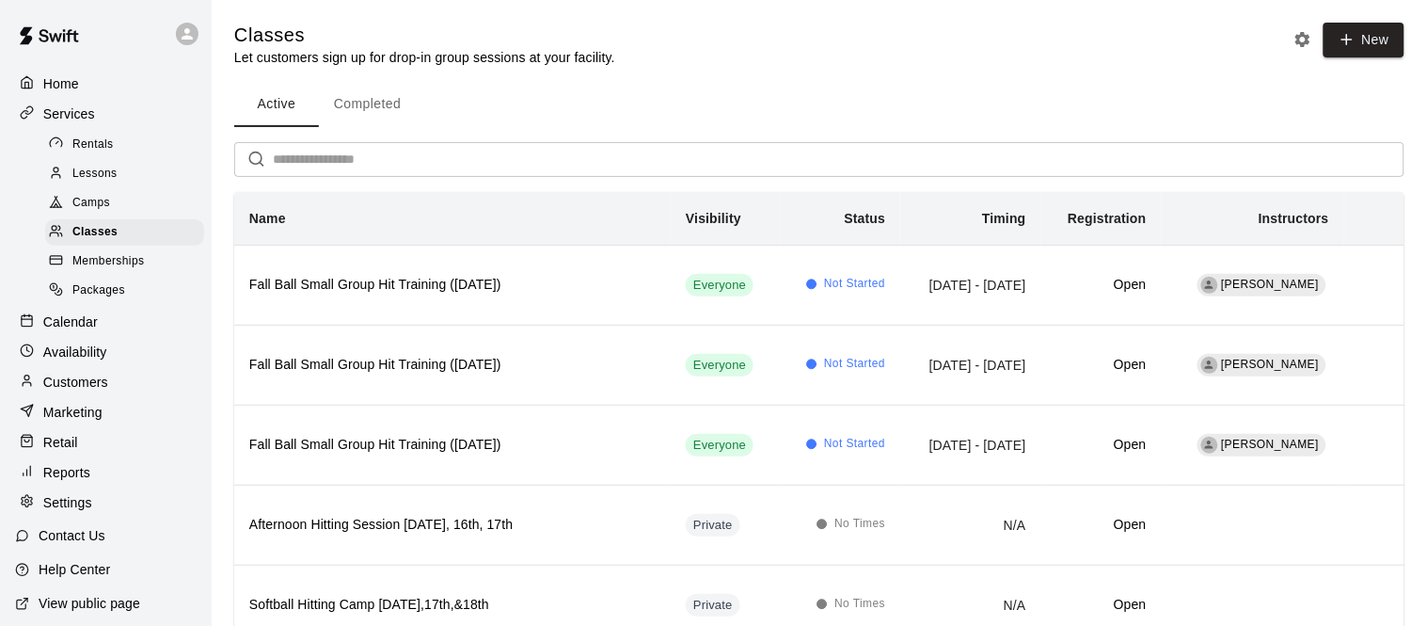
click at [101, 380] on p "Customers" at bounding box center [75, 382] width 65 height 19
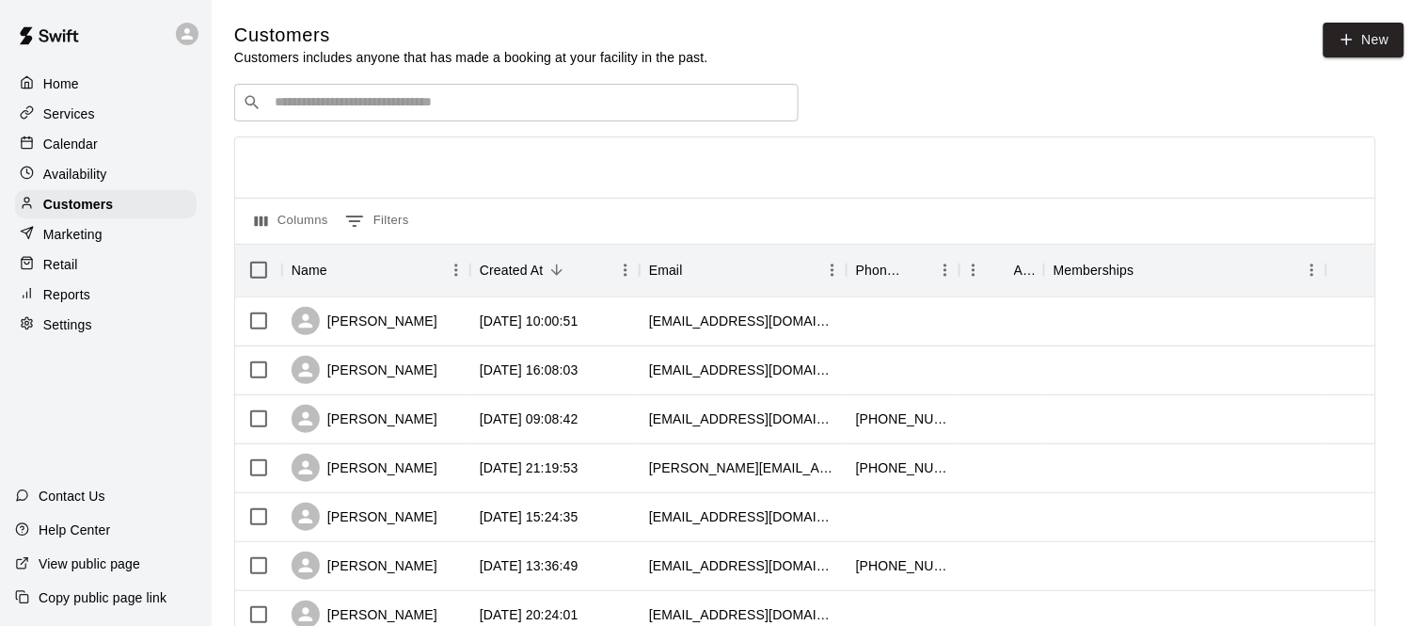
click at [87, 225] on p "Marketing" at bounding box center [72, 234] width 59 height 19
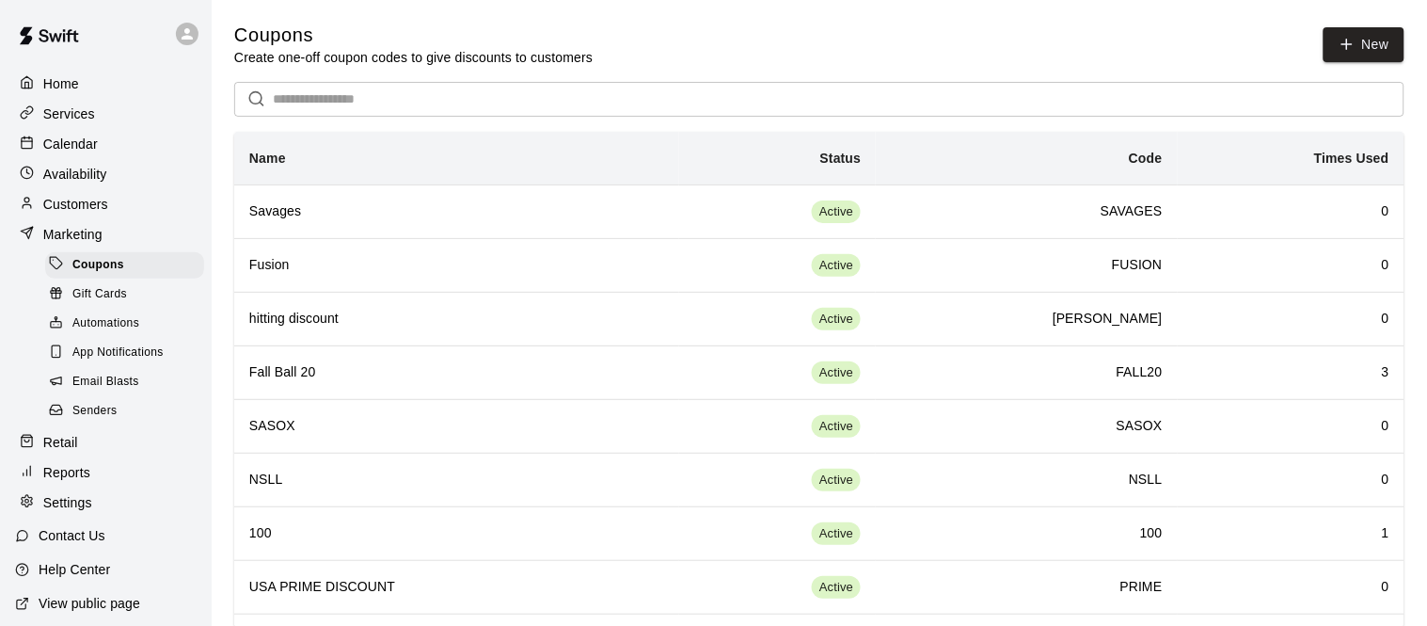
click at [147, 380] on div "Email Blasts" at bounding box center [124, 382] width 159 height 26
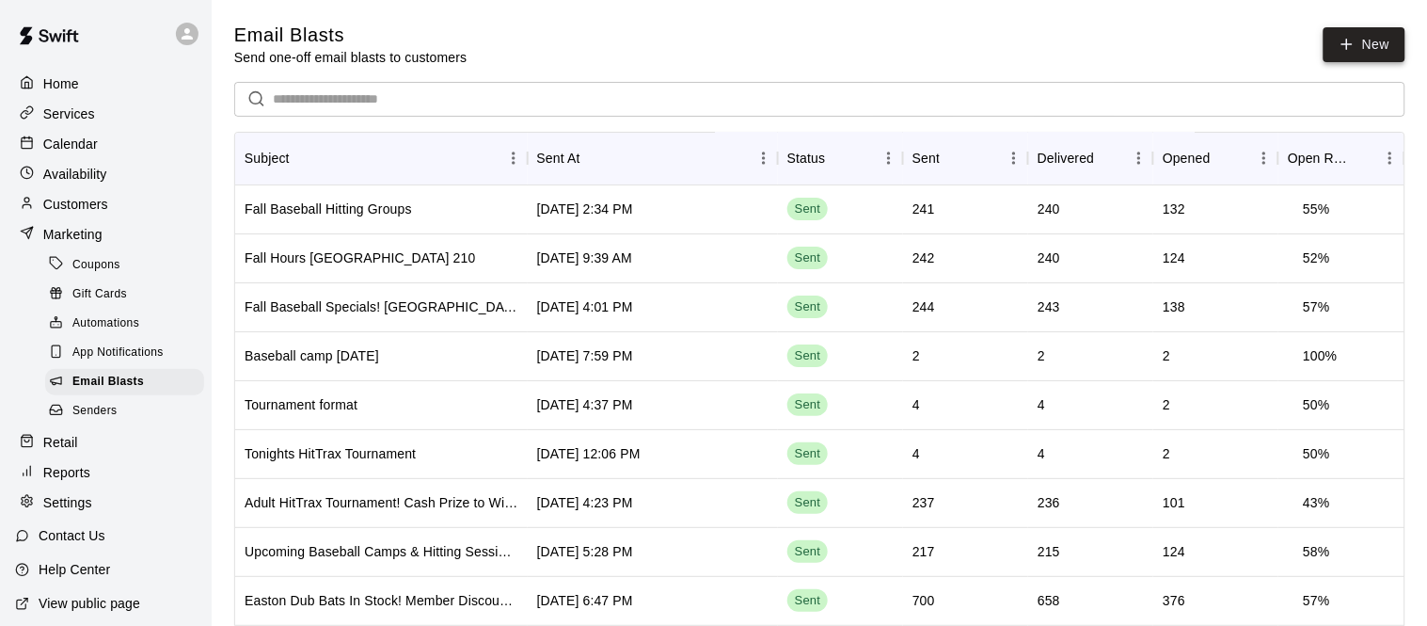
click at [1337, 49] on link "New" at bounding box center [1364, 44] width 81 height 35
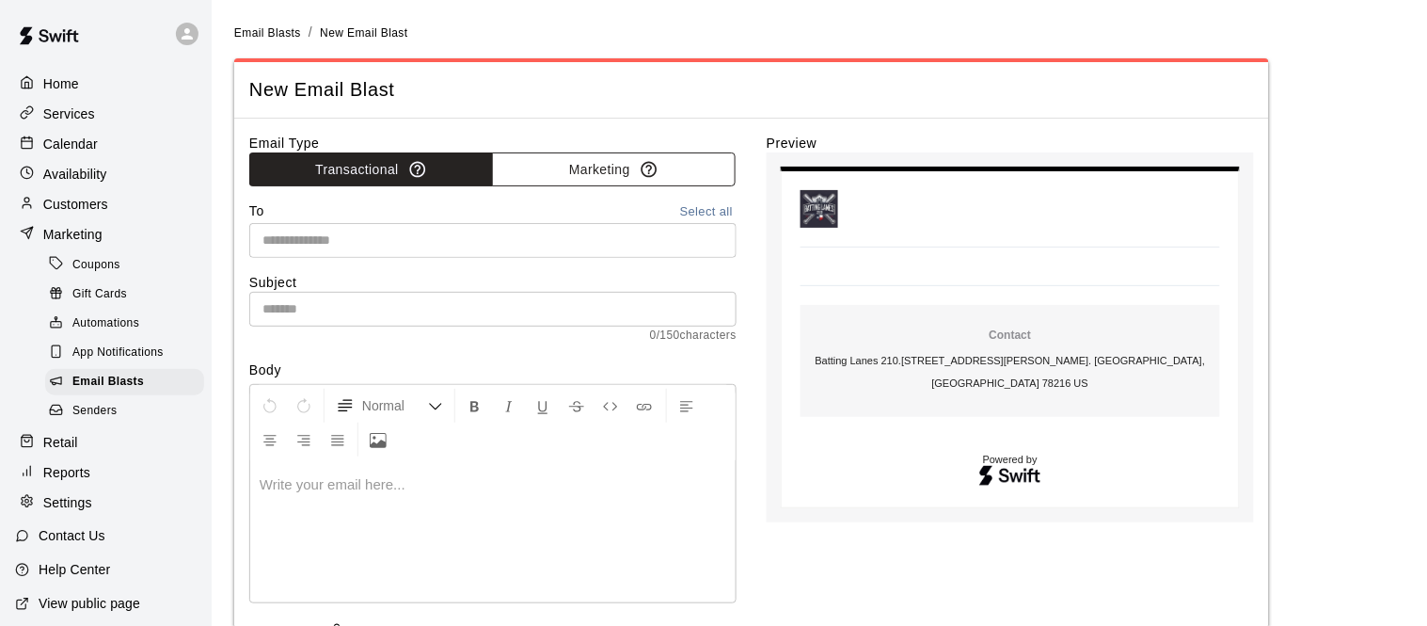
click at [599, 175] on button "Marketing" at bounding box center [614, 169] width 244 height 35
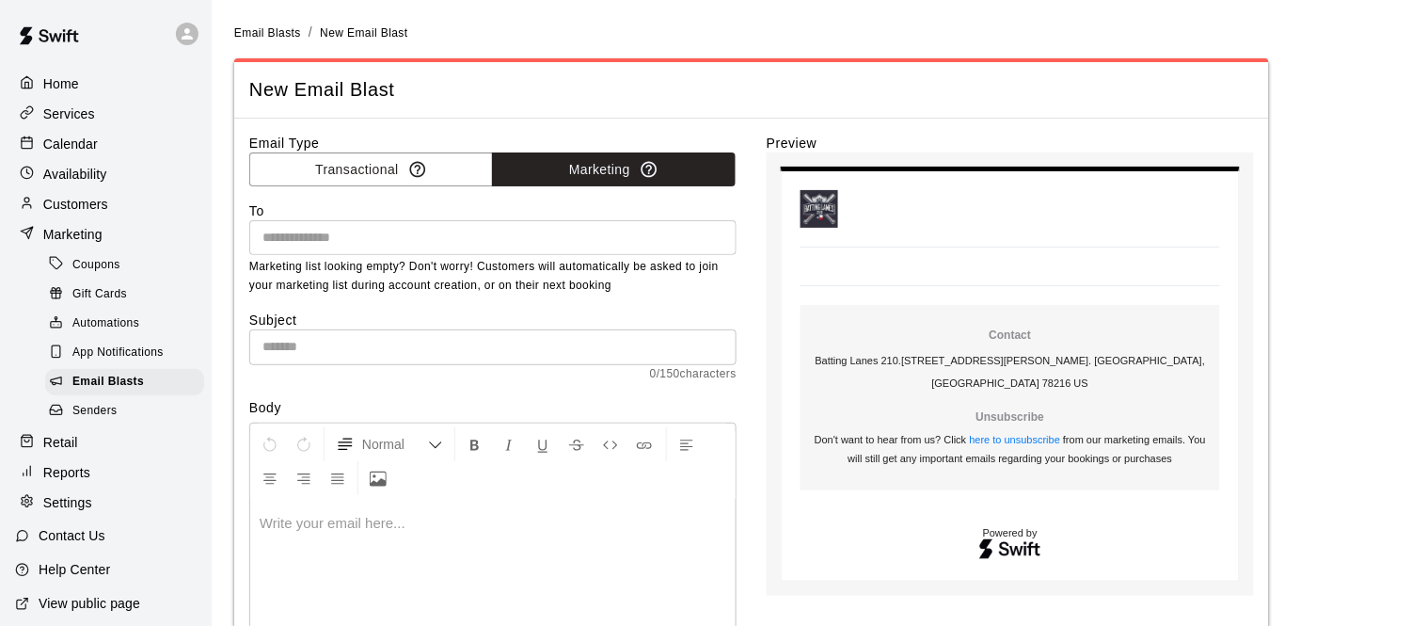
click at [420, 243] on input "text" at bounding box center [491, 238] width 473 height 24
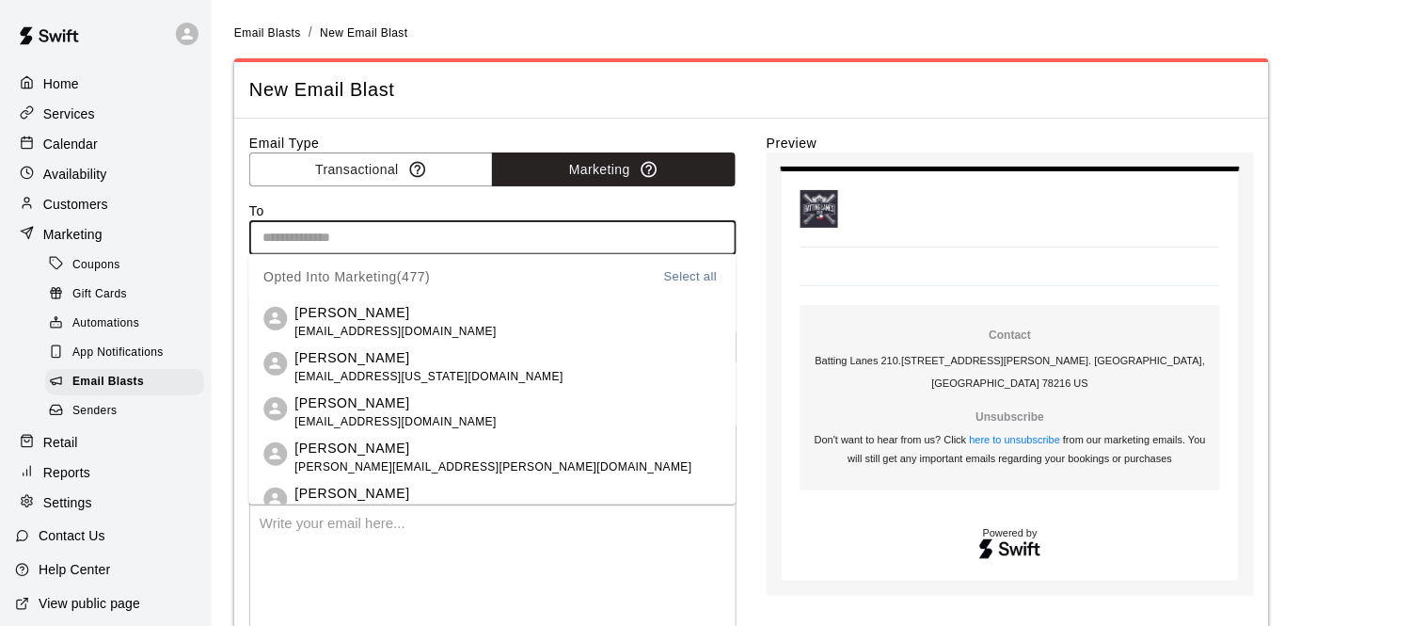
click at [692, 274] on button "Select all" at bounding box center [691, 277] width 60 height 22
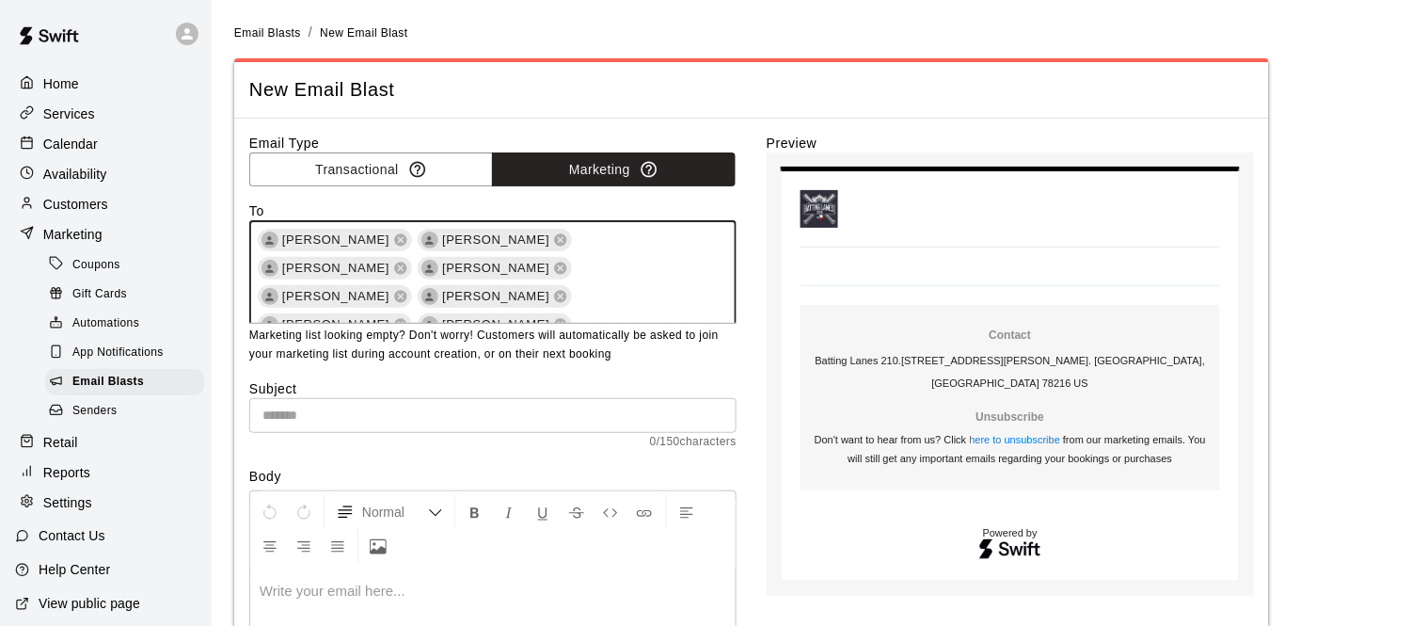
scroll to position [4617, 0]
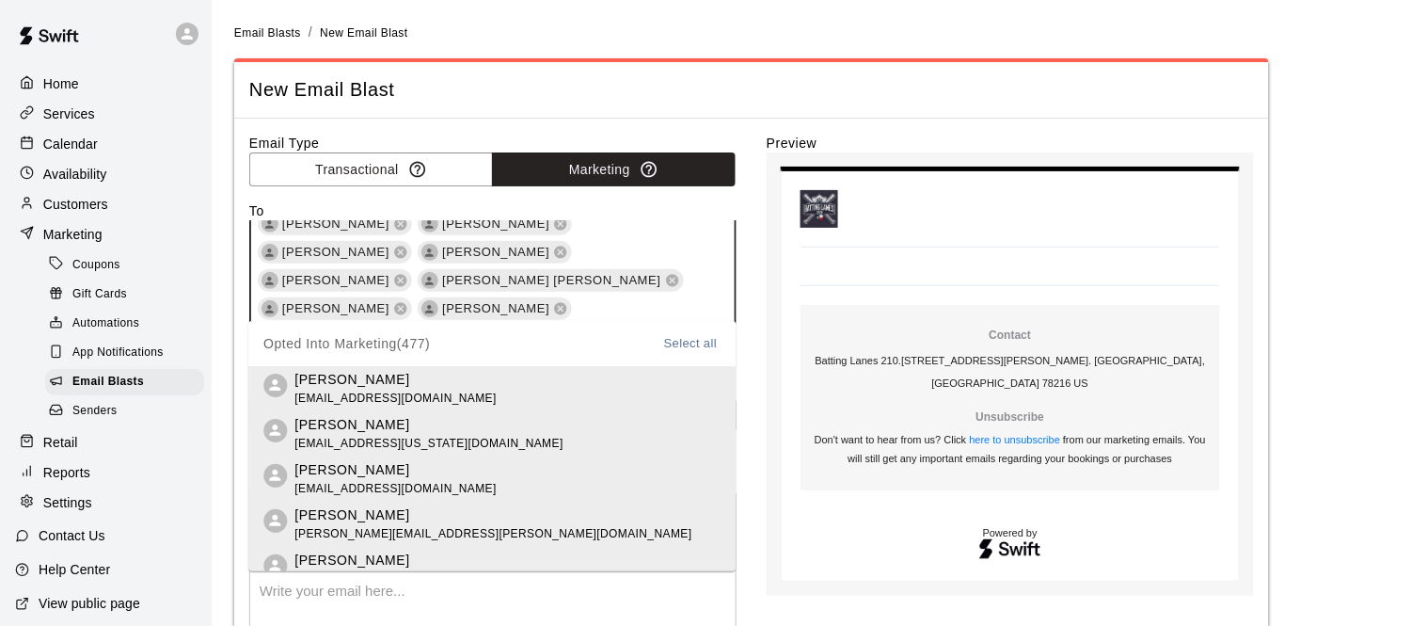
click at [891, 94] on span "New Email Blast" at bounding box center [751, 89] width 1005 height 25
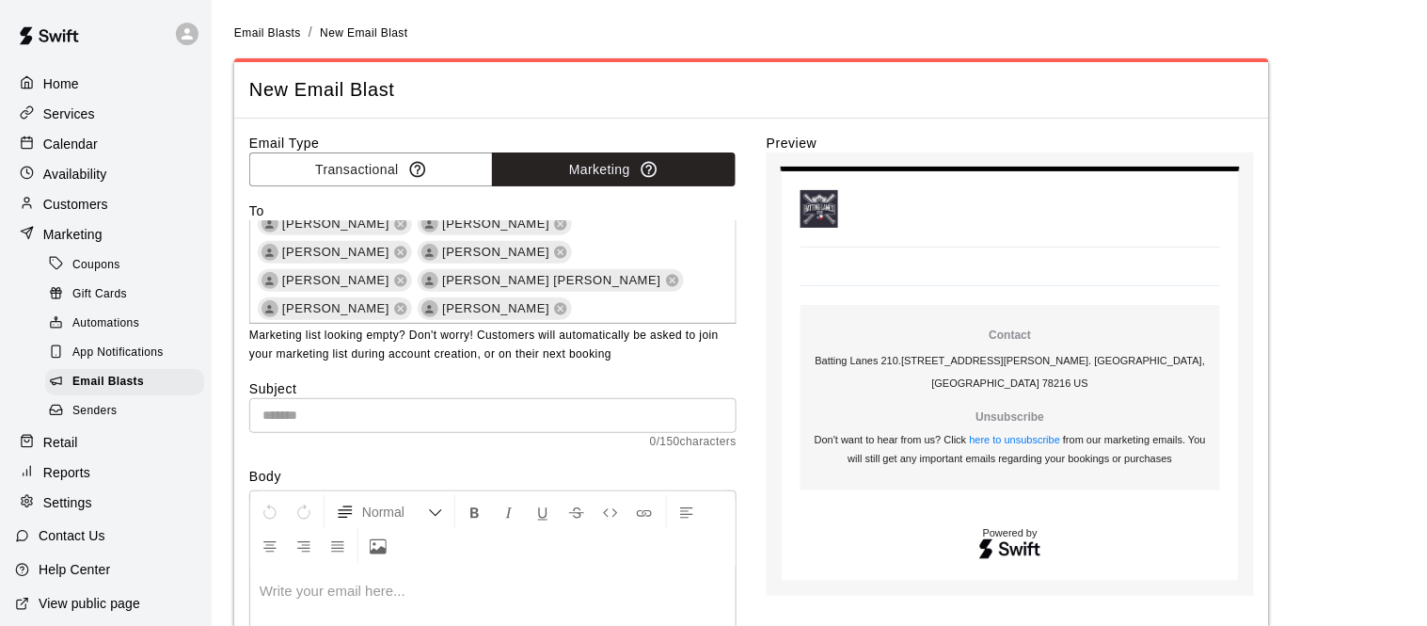
click at [352, 418] on input "text" at bounding box center [492, 415] width 487 height 35
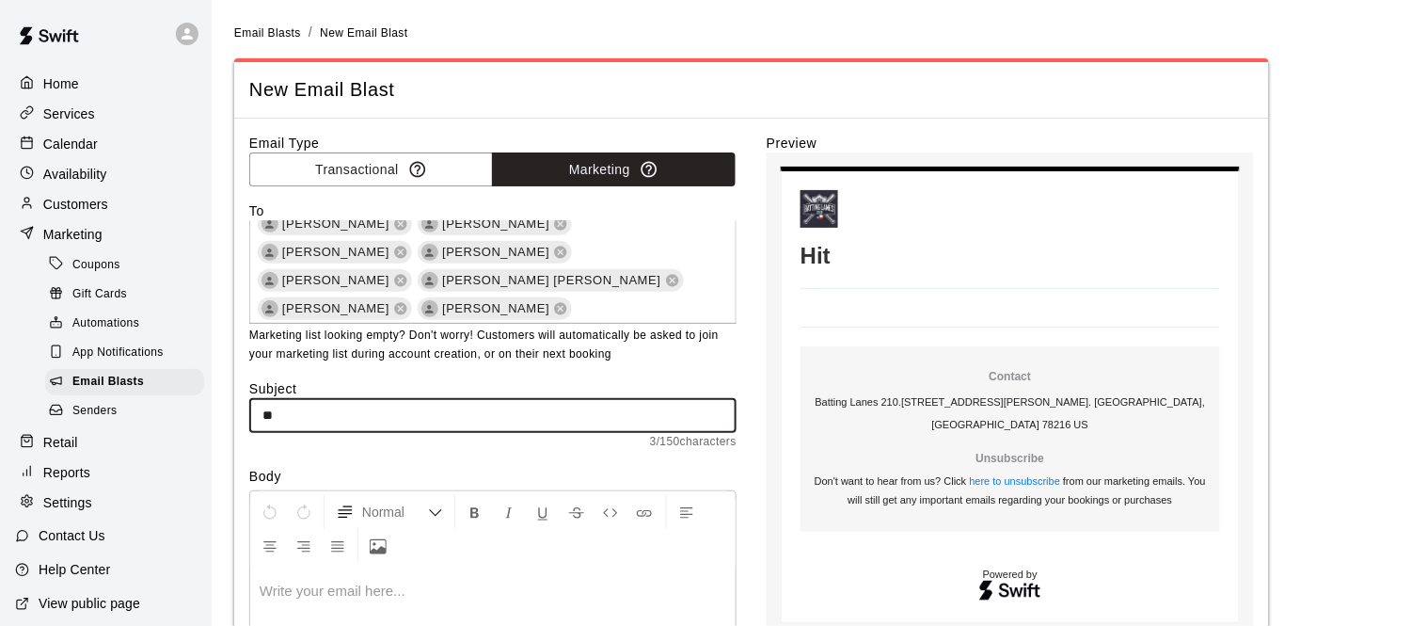
type input "*"
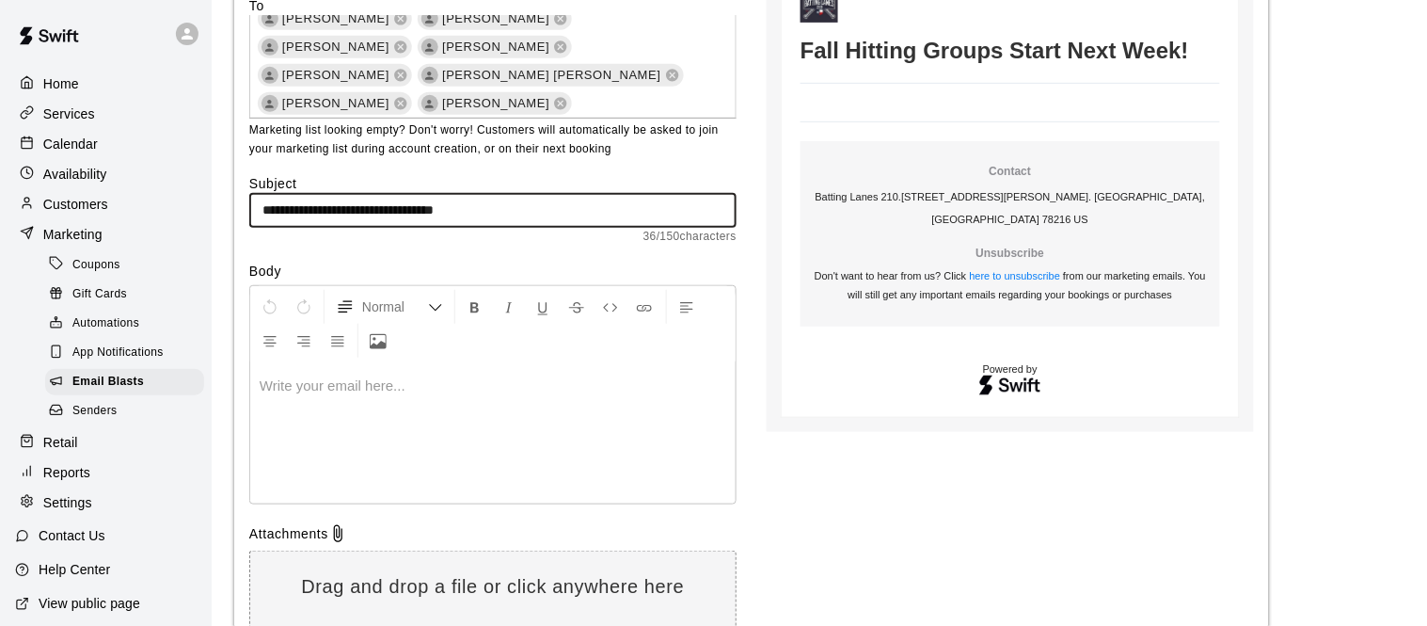
scroll to position [211, 0]
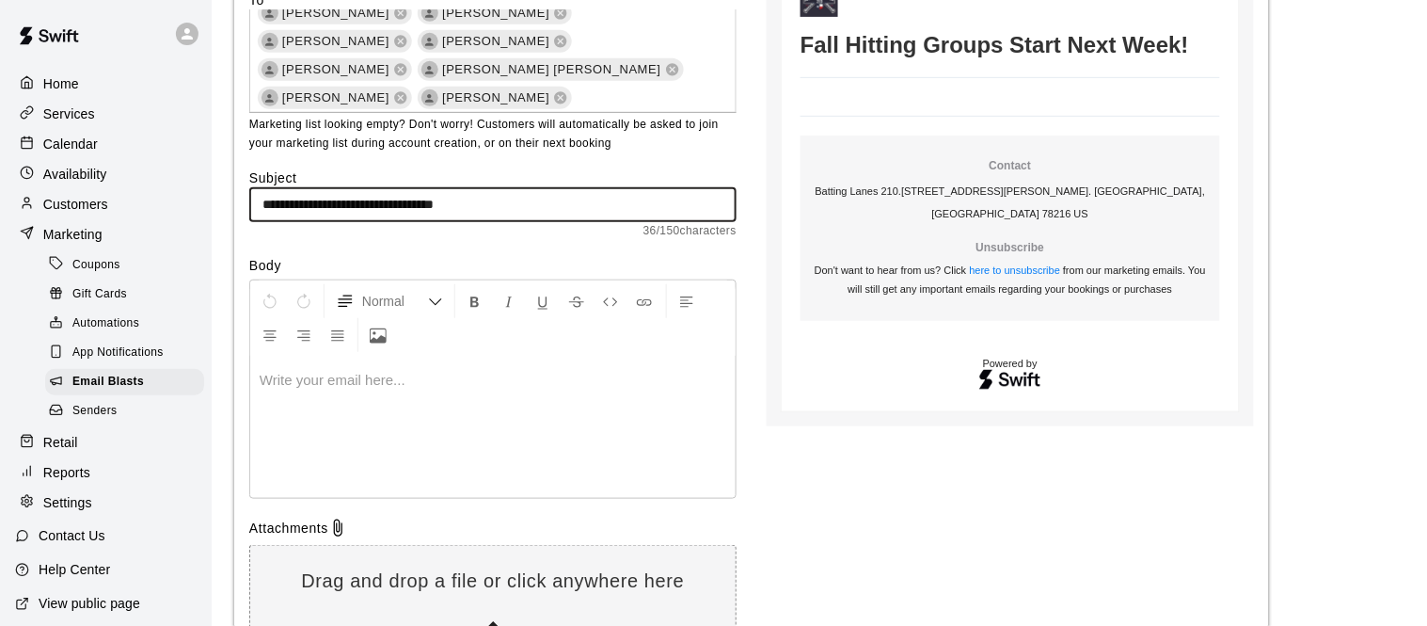
type input "**********"
click at [358, 378] on p at bounding box center [493, 380] width 467 height 19
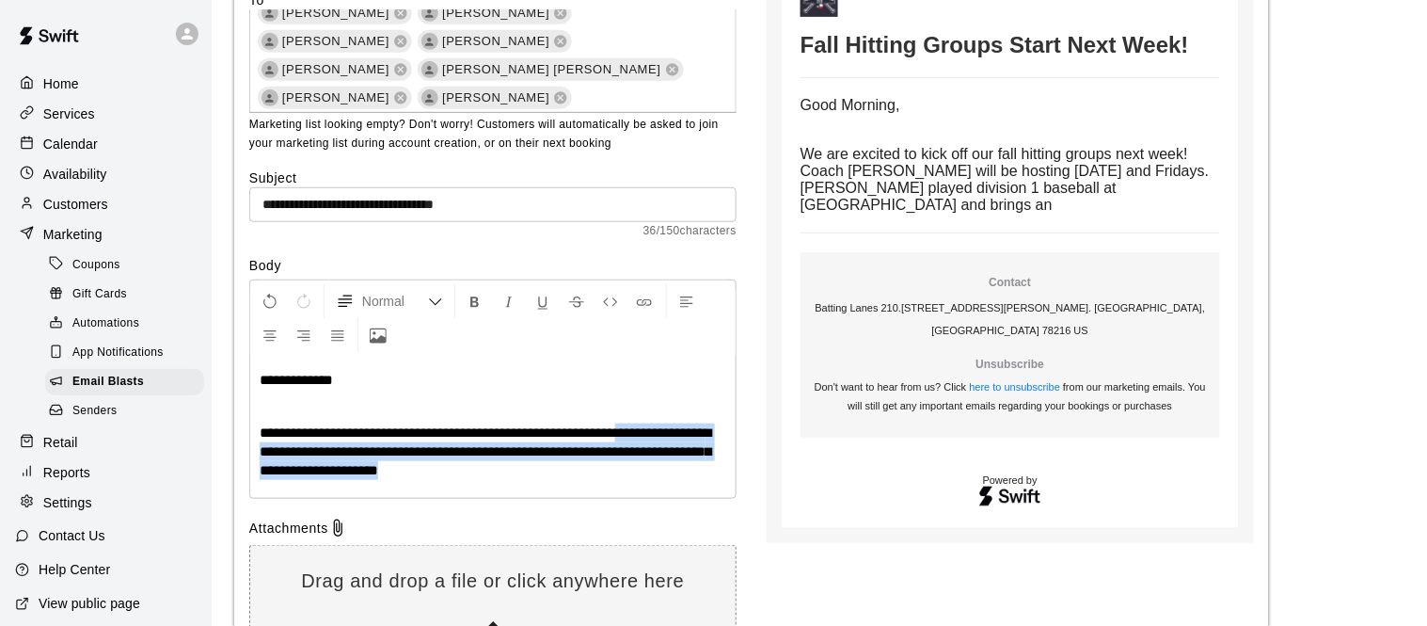
drag, startPoint x: 474, startPoint y: 475, endPoint x: 630, endPoint y: 428, distance: 163.1
click at [630, 428] on p "**********" at bounding box center [493, 451] width 467 height 56
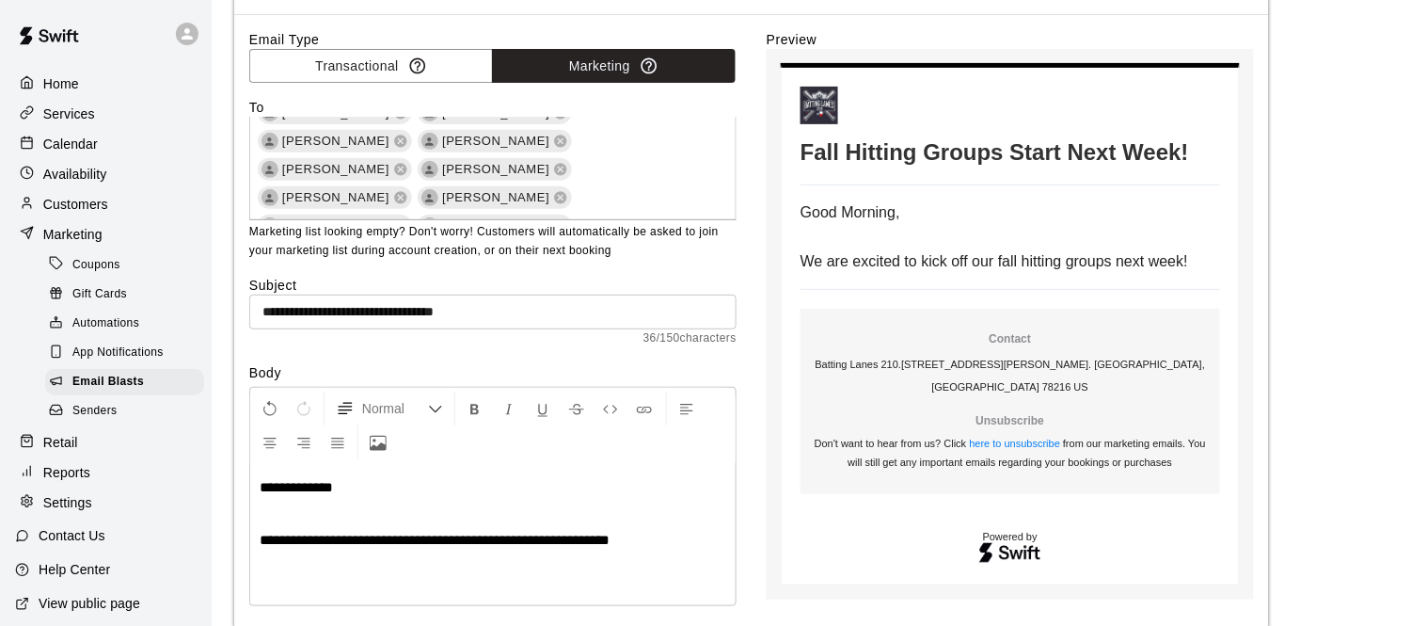
scroll to position [1942, 0]
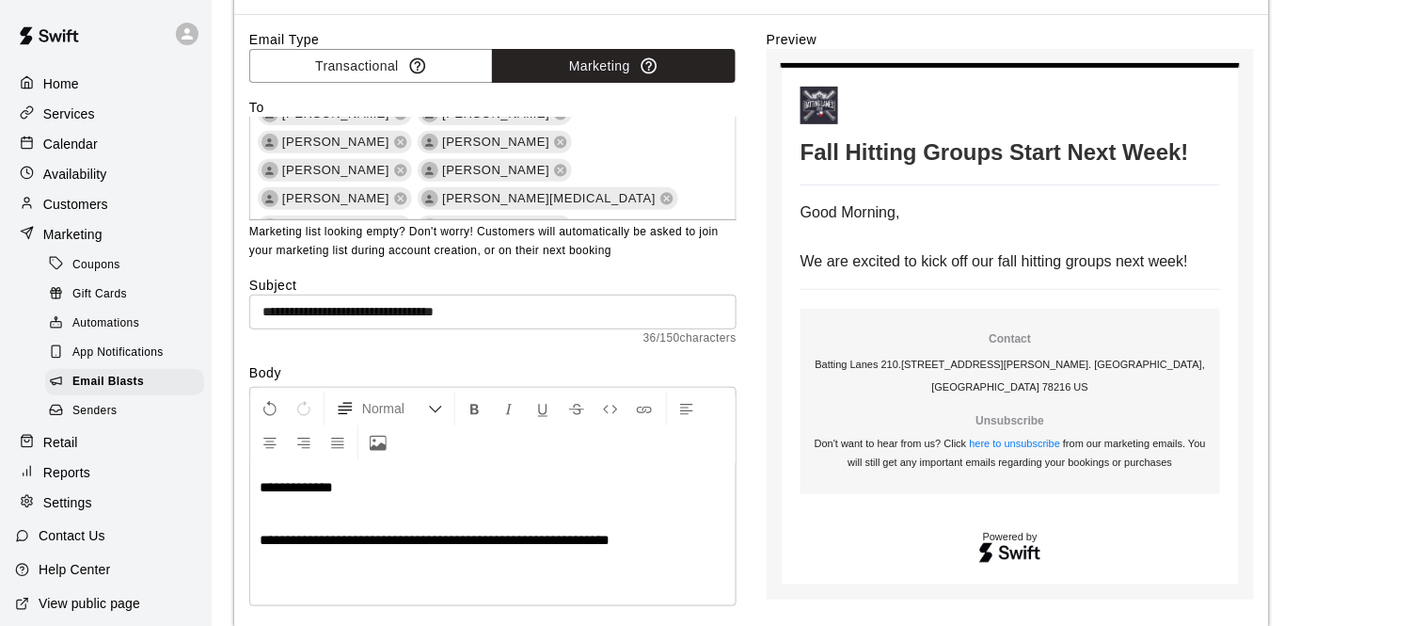
click at [643, 534] on p "**********" at bounding box center [493, 540] width 467 height 19
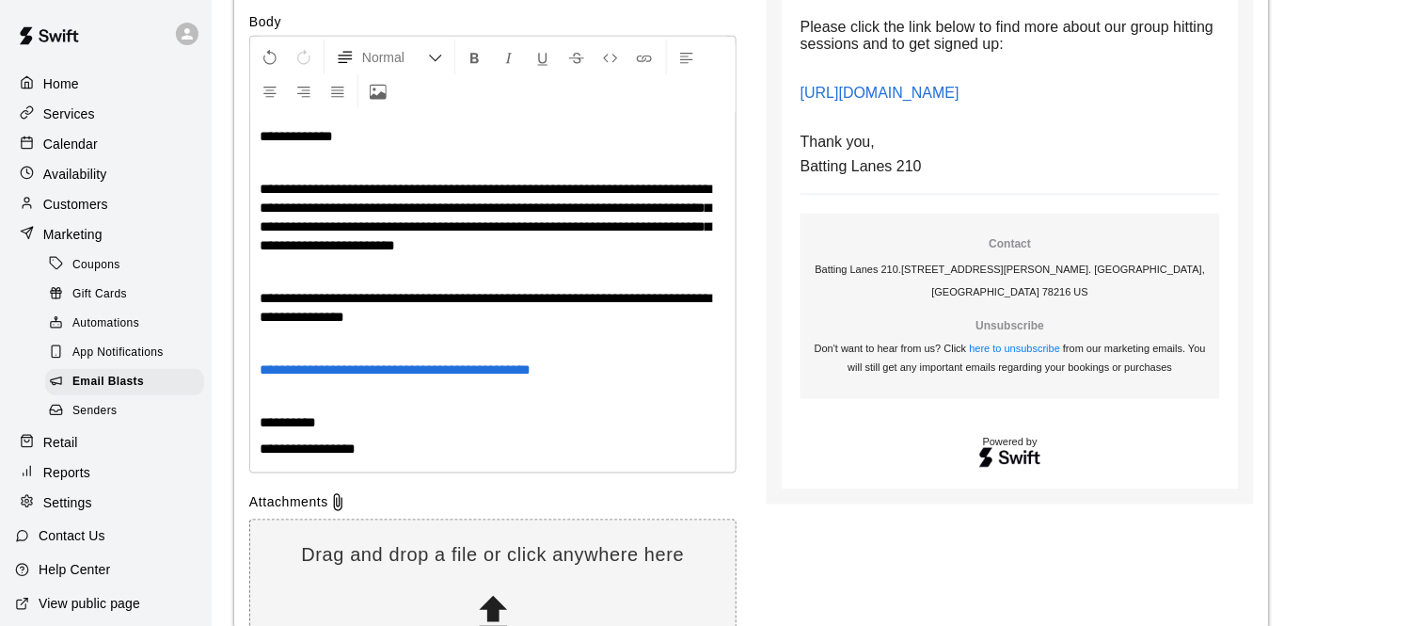
scroll to position [608, 0]
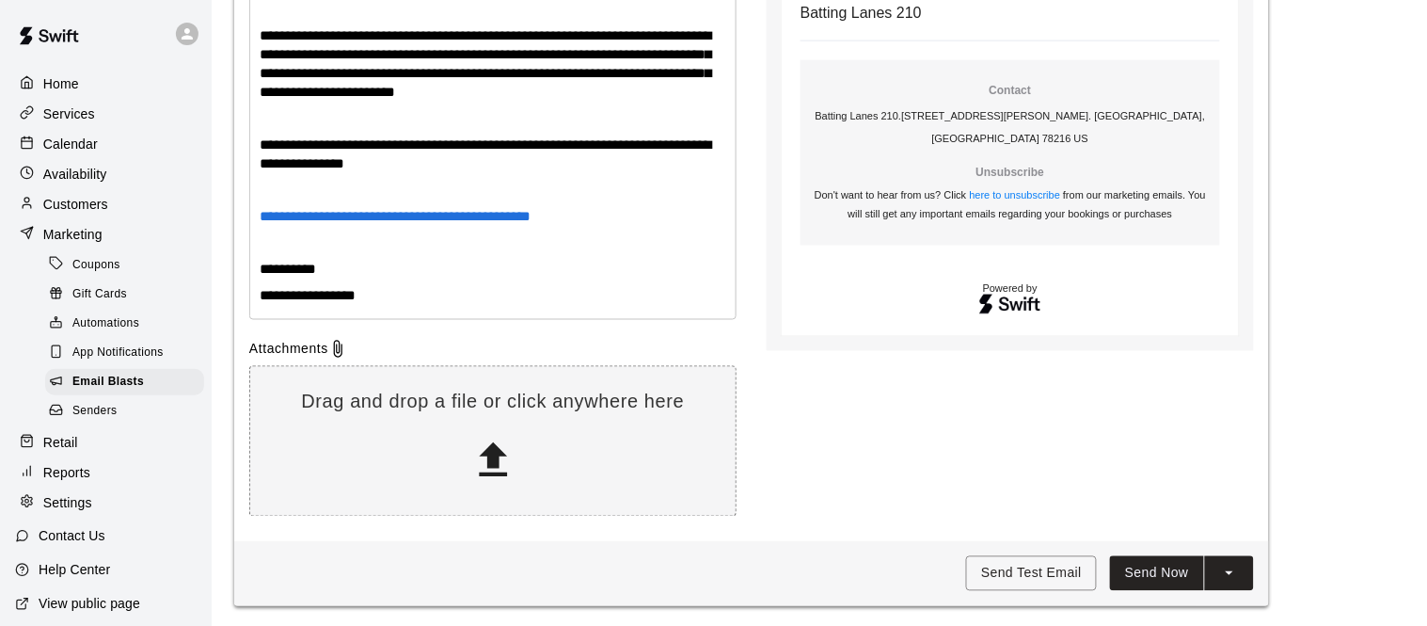
click at [1170, 563] on button "Send Now" at bounding box center [1157, 573] width 94 height 35
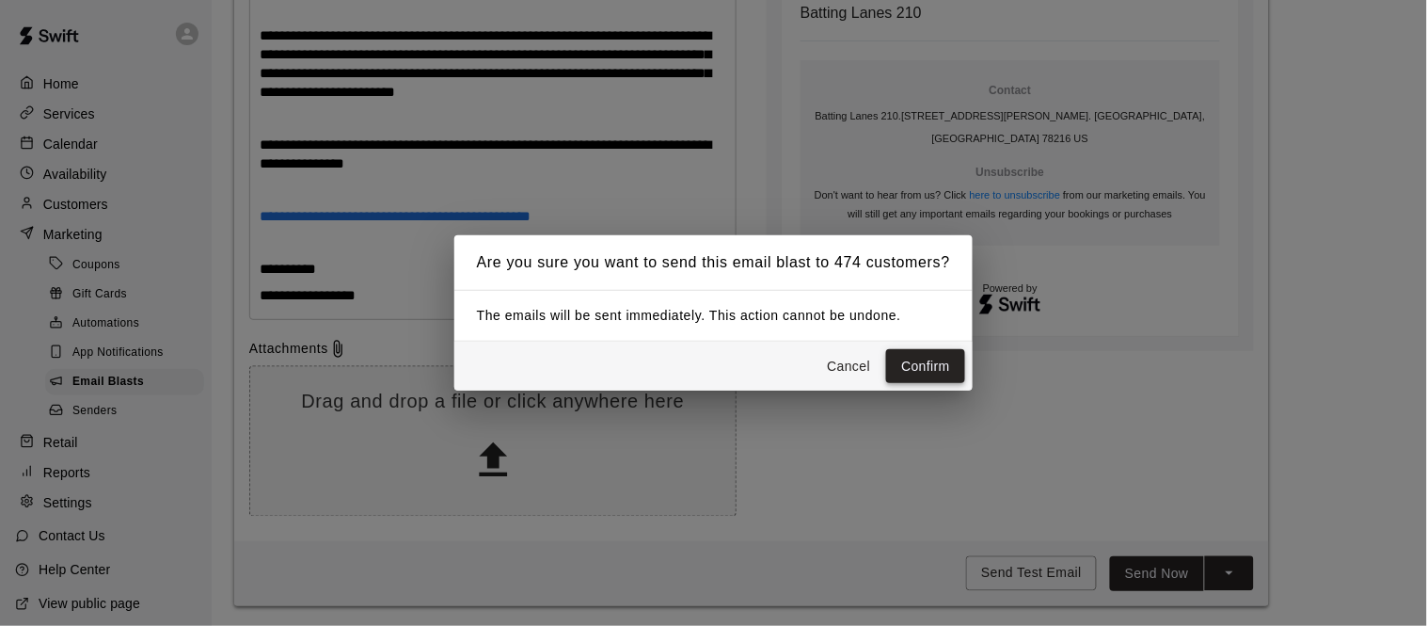
click at [925, 363] on button "Confirm" at bounding box center [925, 366] width 79 height 35
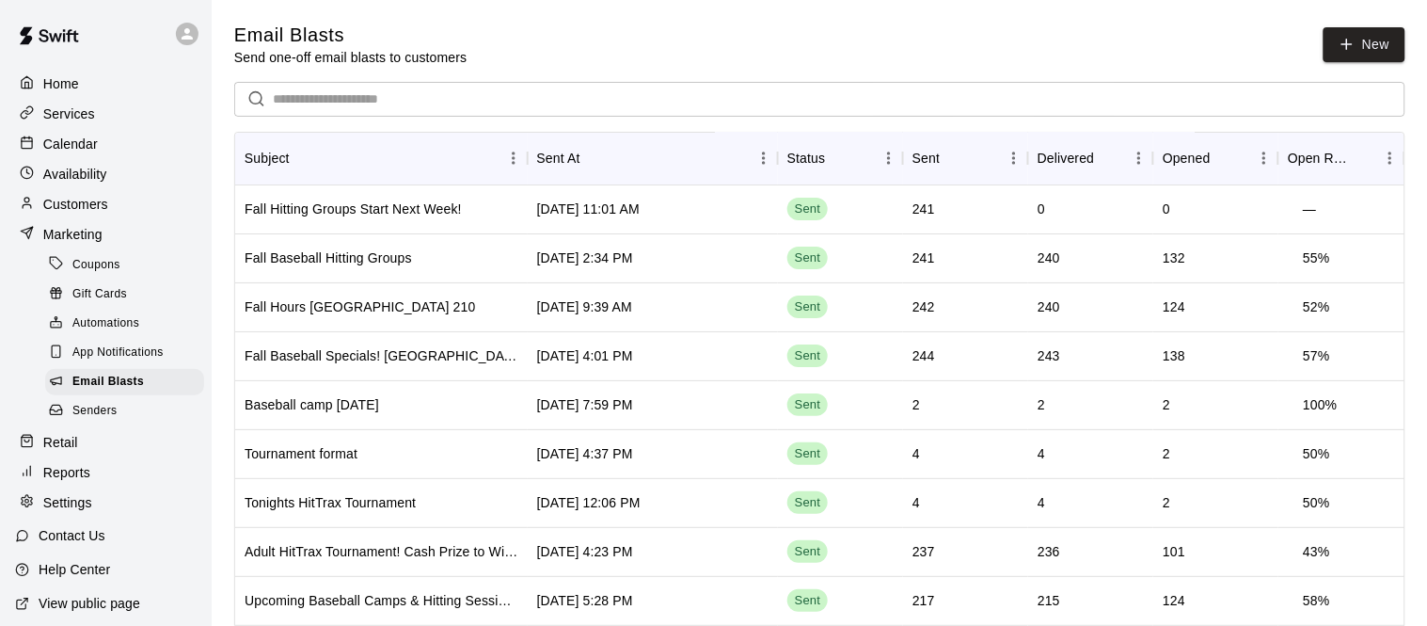
click at [72, 89] on p "Home" at bounding box center [61, 83] width 36 height 19
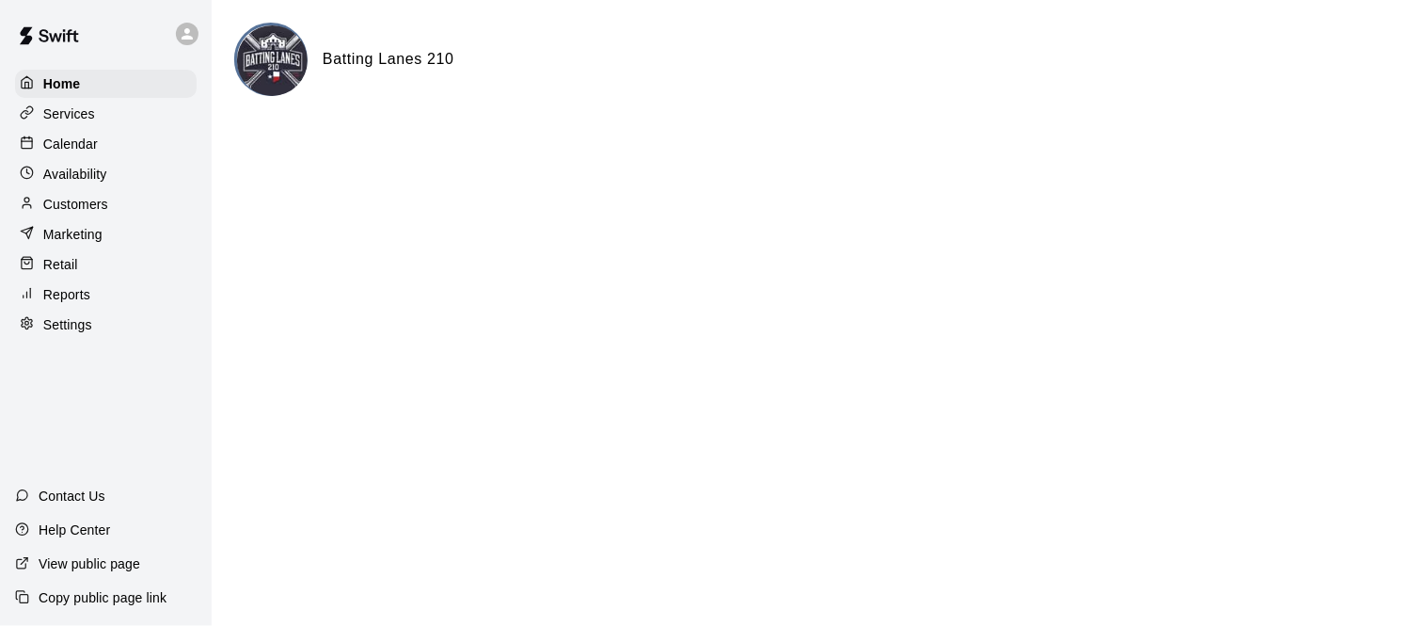
click at [80, 137] on p "Calendar" at bounding box center [70, 144] width 55 height 19
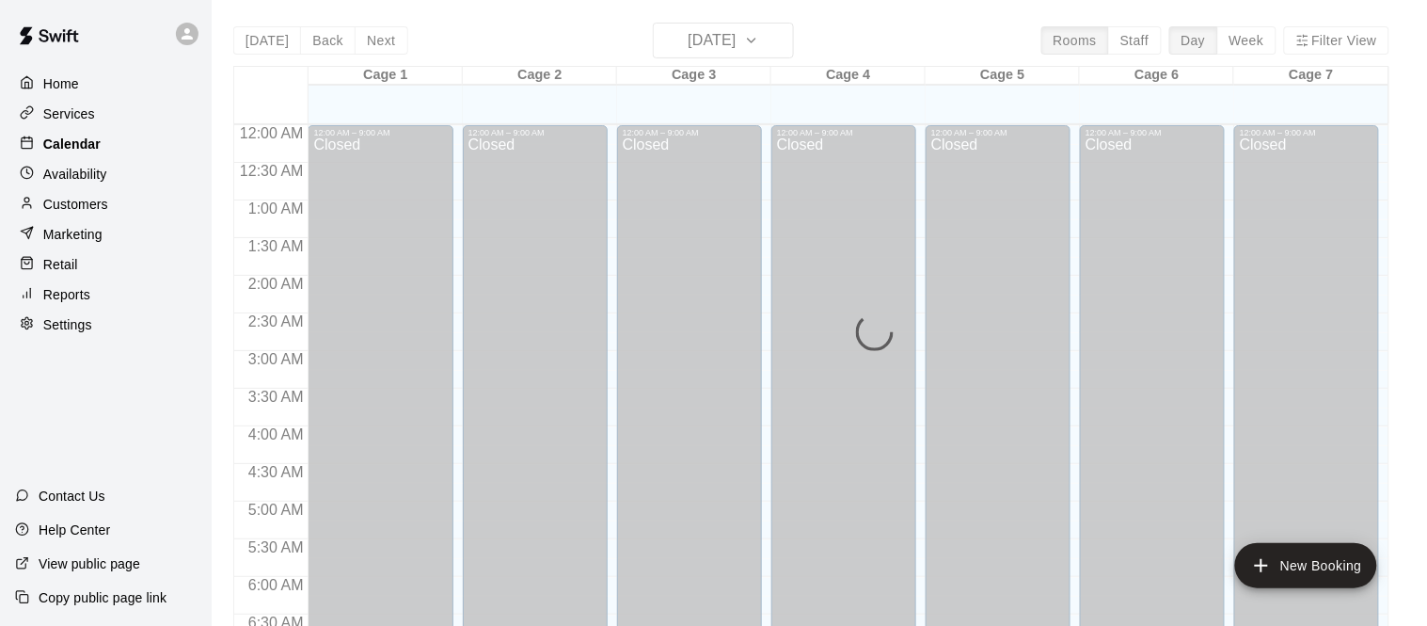
scroll to position [842, 0]
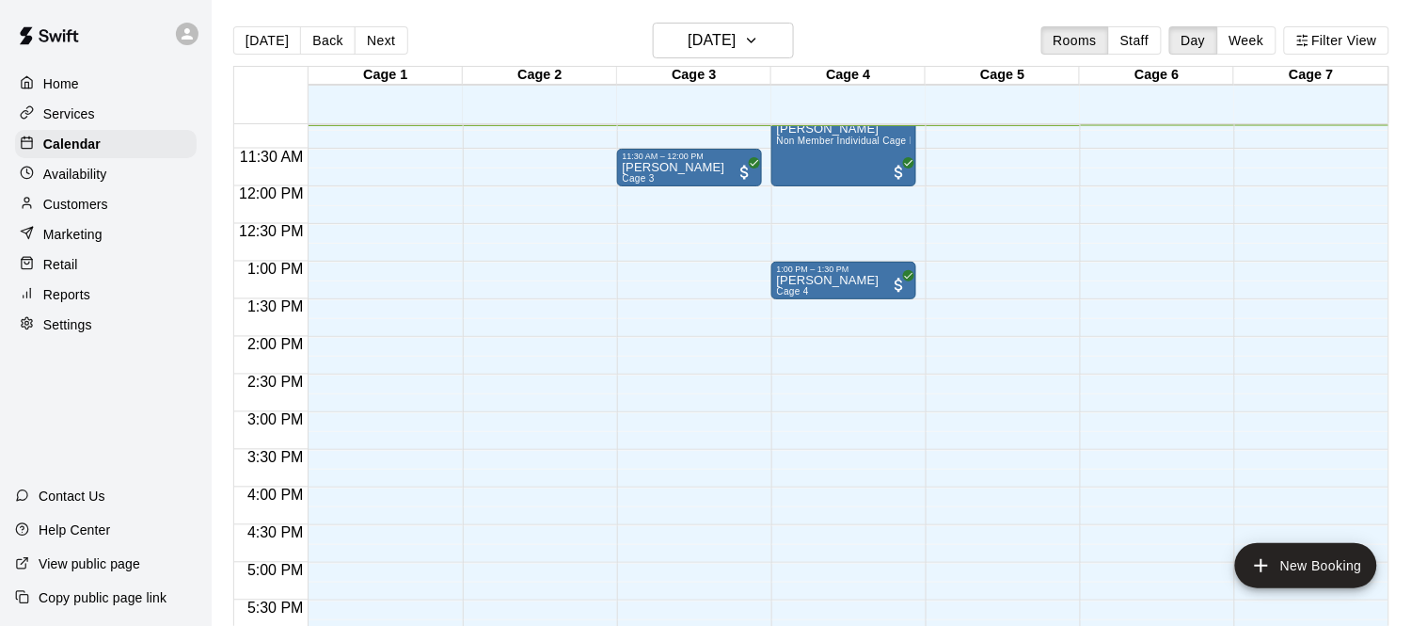
click at [81, 225] on p "Marketing" at bounding box center [72, 234] width 59 height 19
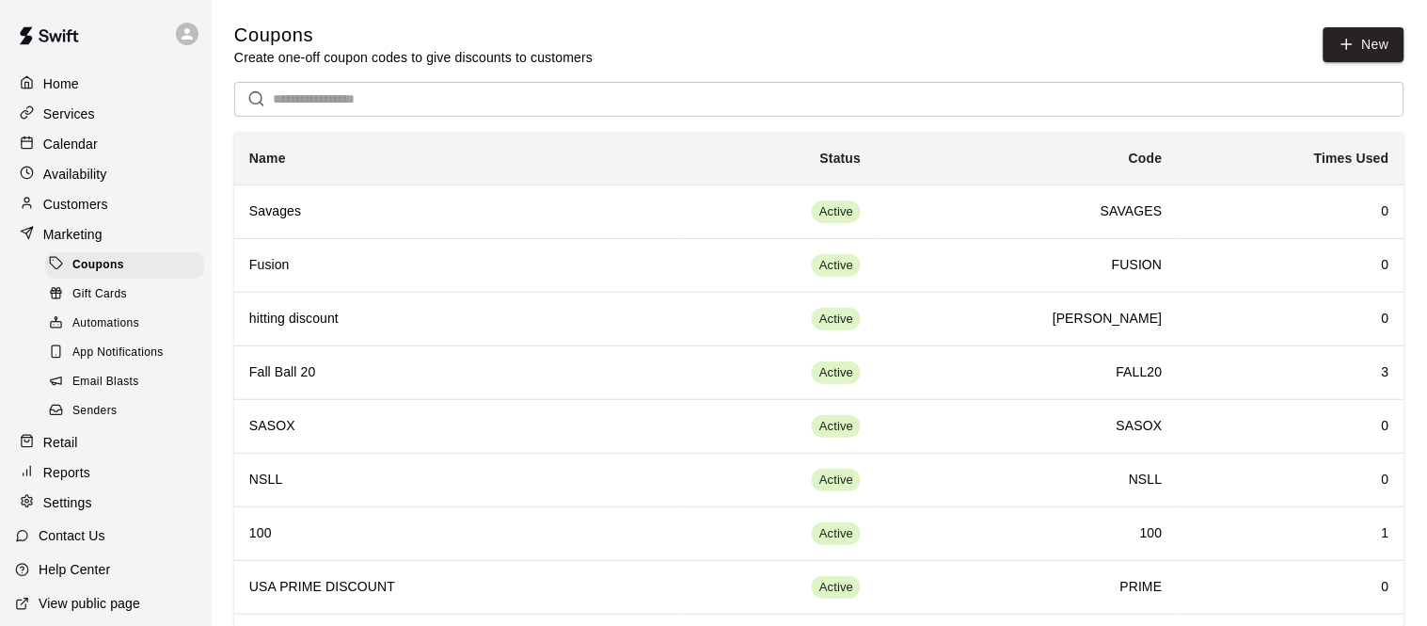
click at [127, 362] on span "App Notifications" at bounding box center [117, 352] width 91 height 19
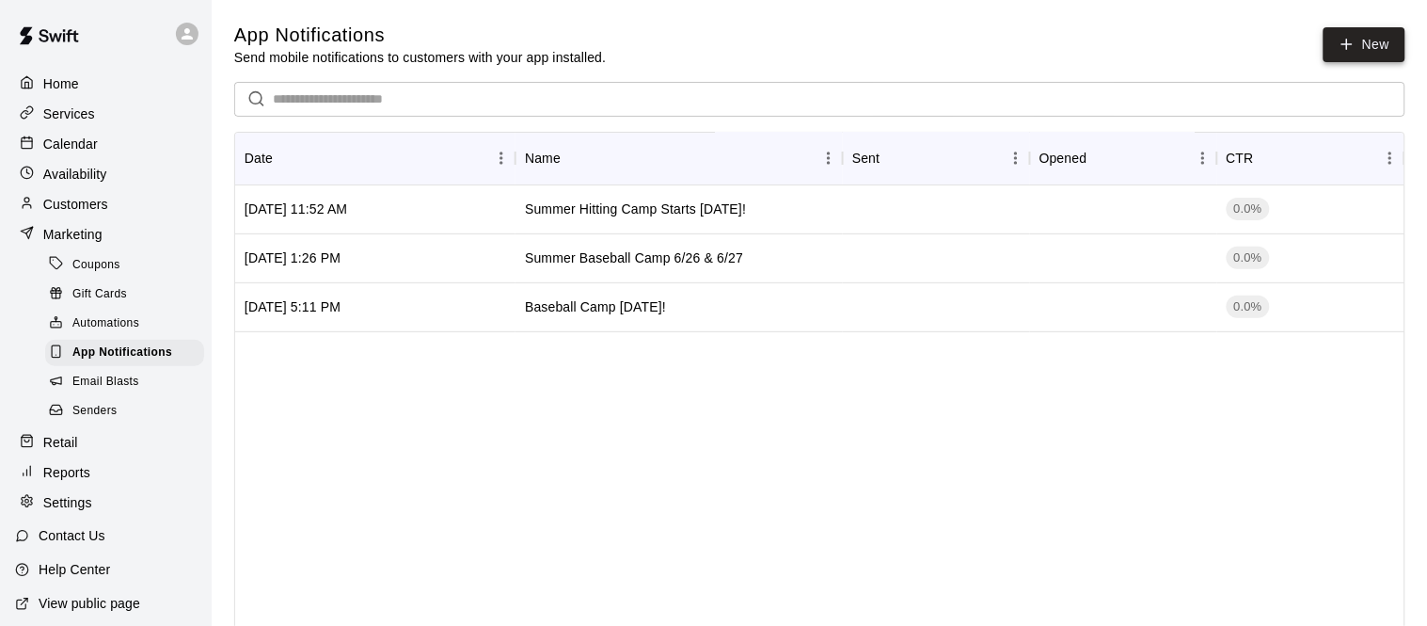
click at [1367, 35] on link "New" at bounding box center [1364, 44] width 81 height 35
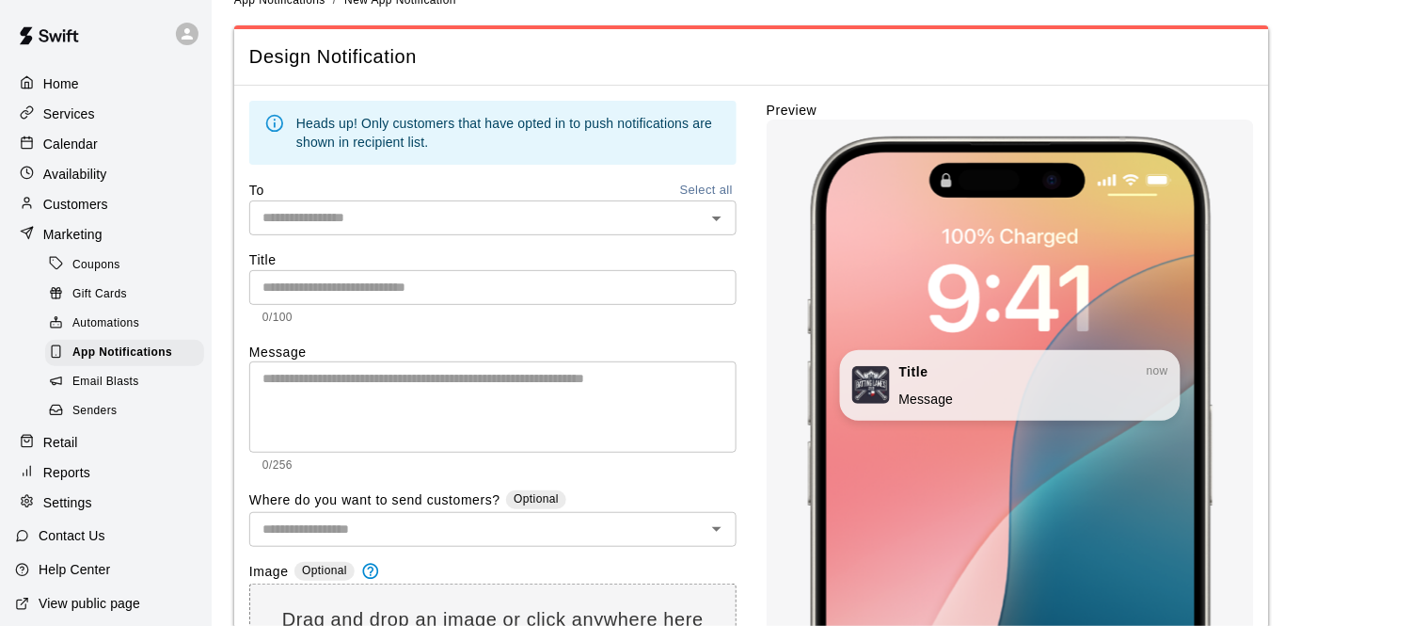
scroll to position [30, 0]
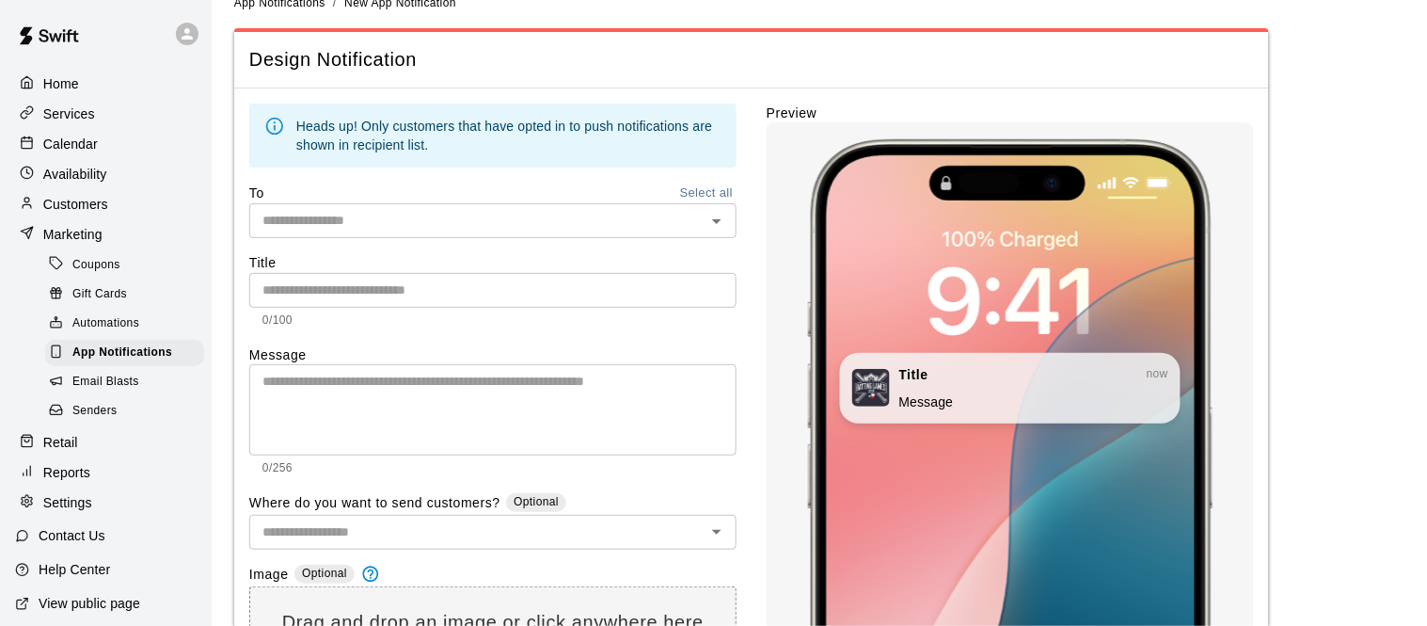
click at [345, 283] on input "text" at bounding box center [492, 290] width 487 height 35
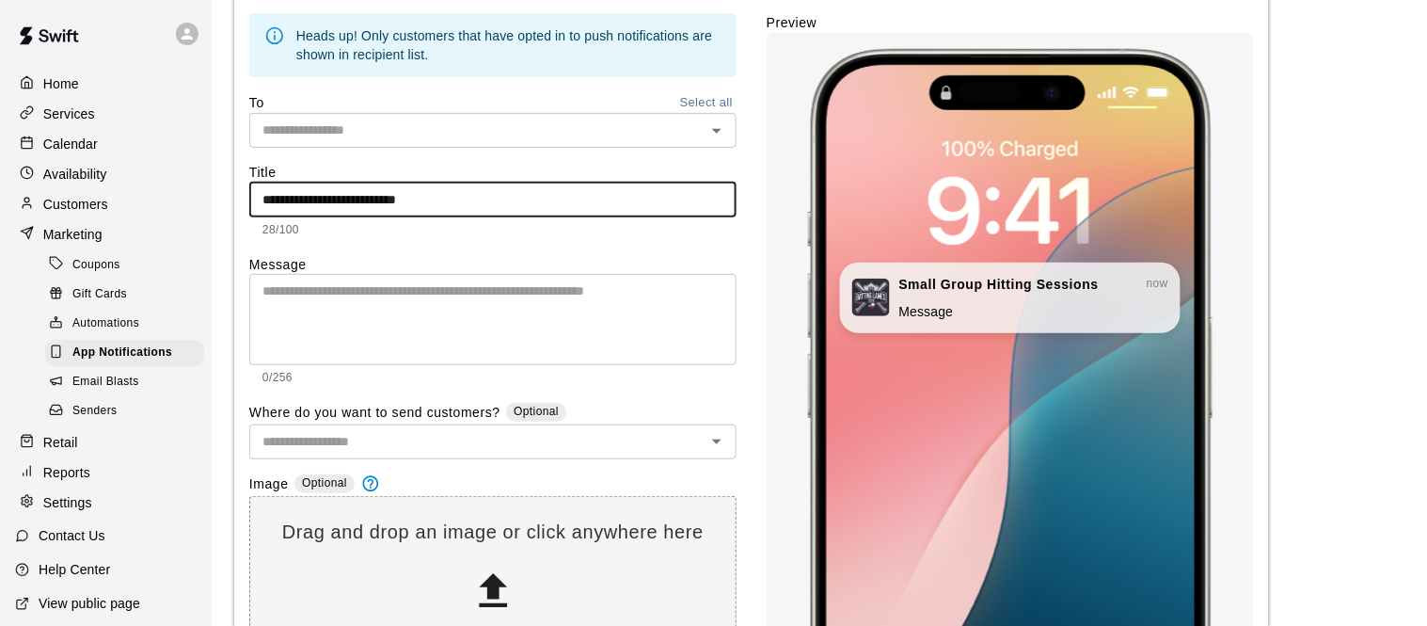
scroll to position [122, 0]
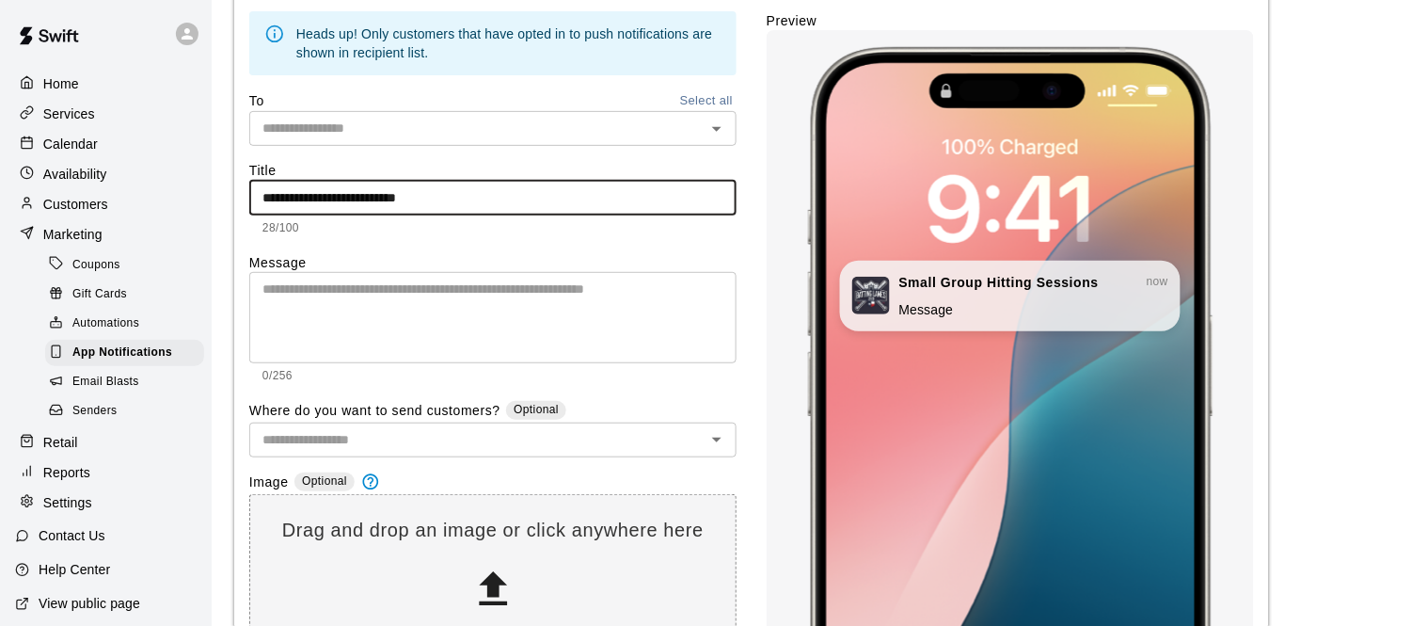
type input "**********"
click at [282, 298] on textarea at bounding box center [493, 316] width 461 height 75
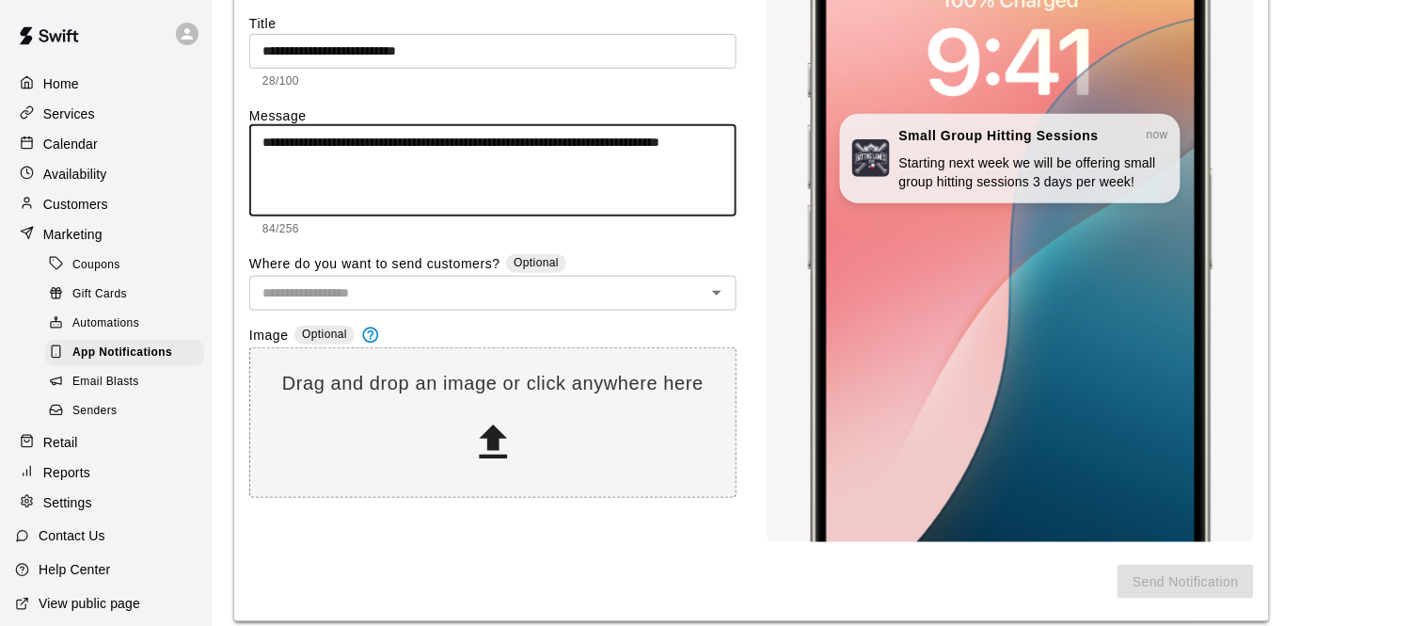
scroll to position [285, 0]
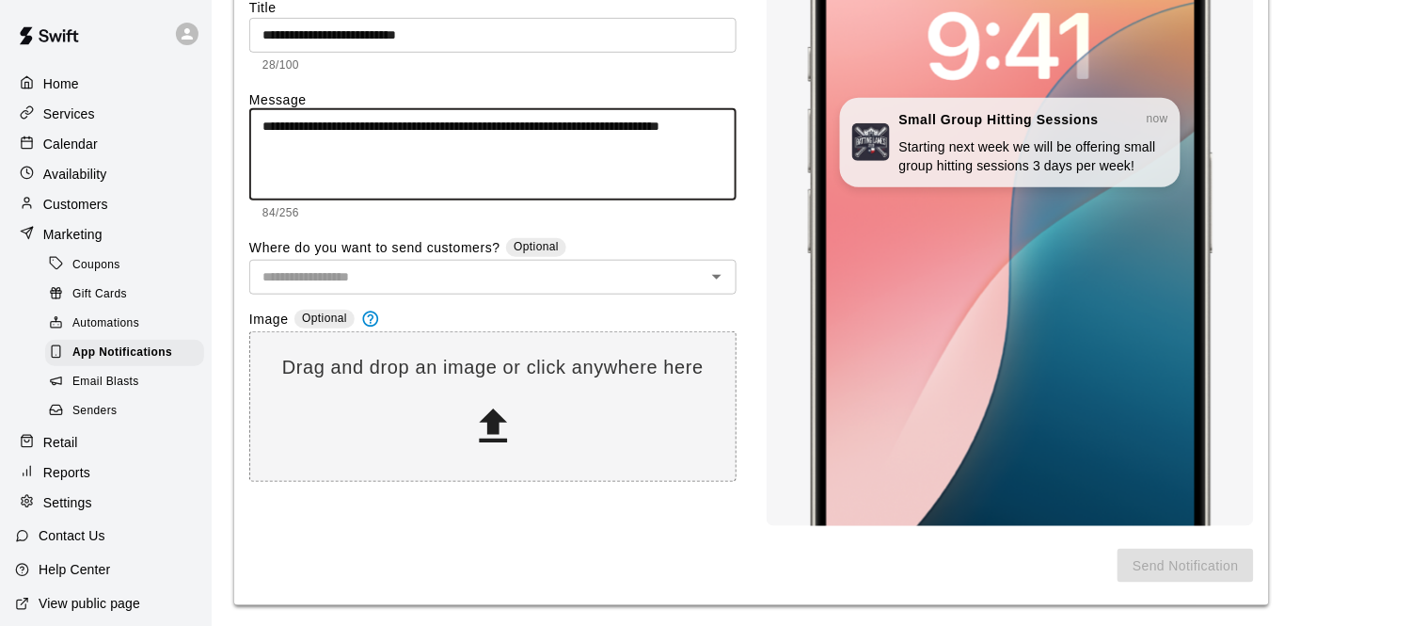
type textarea "**********"
click at [384, 277] on input "text" at bounding box center [477, 277] width 445 height 24
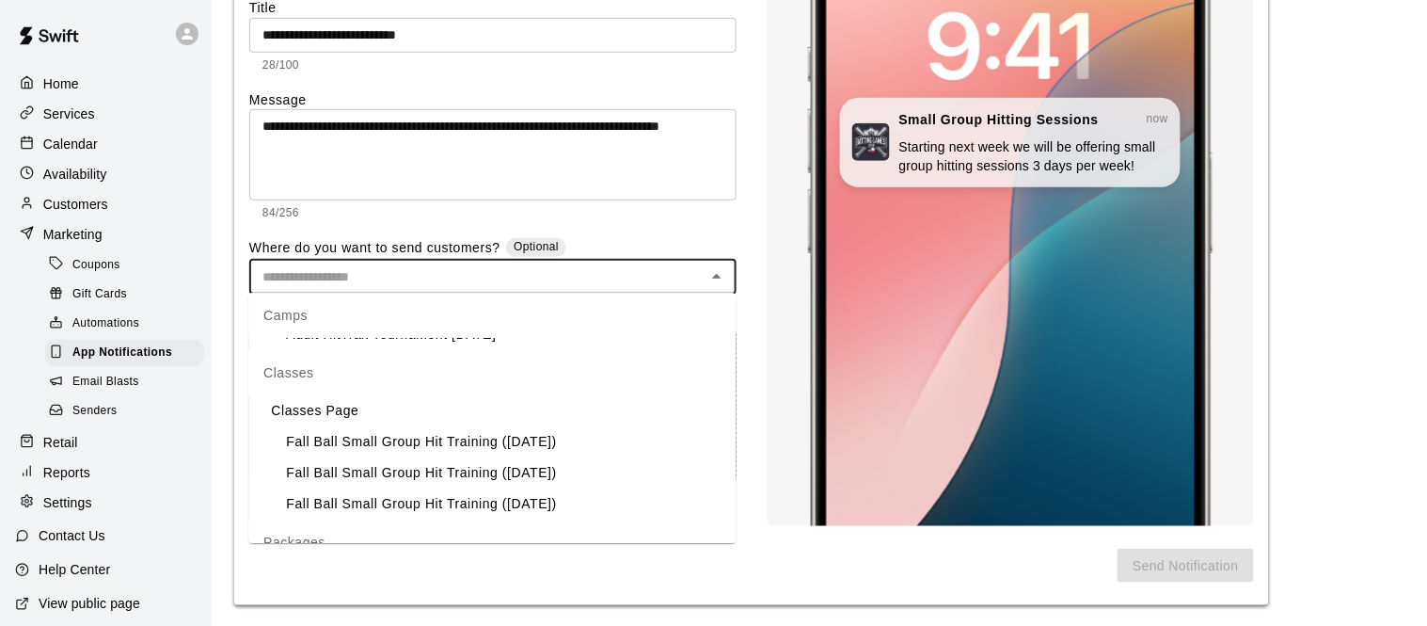
scroll to position [499, 0]
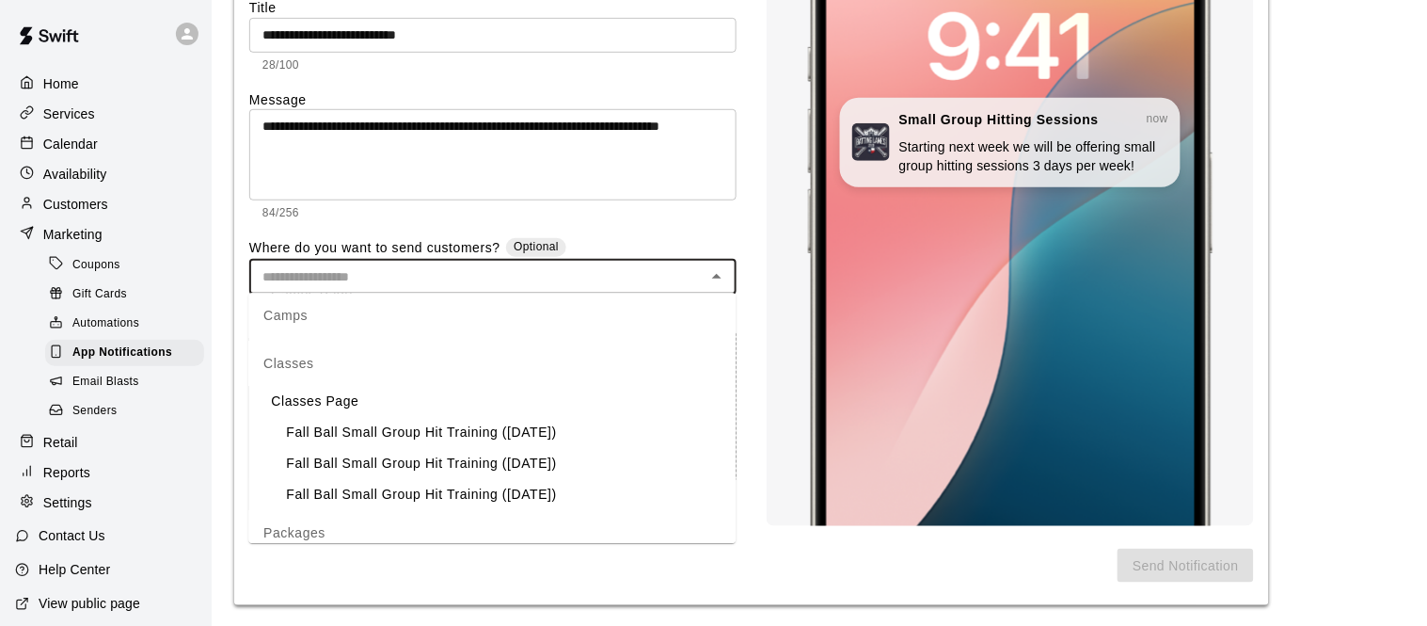
click at [369, 426] on div "Fall Ball Small Group Hit Training (Monday)" at bounding box center [414, 432] width 286 height 20
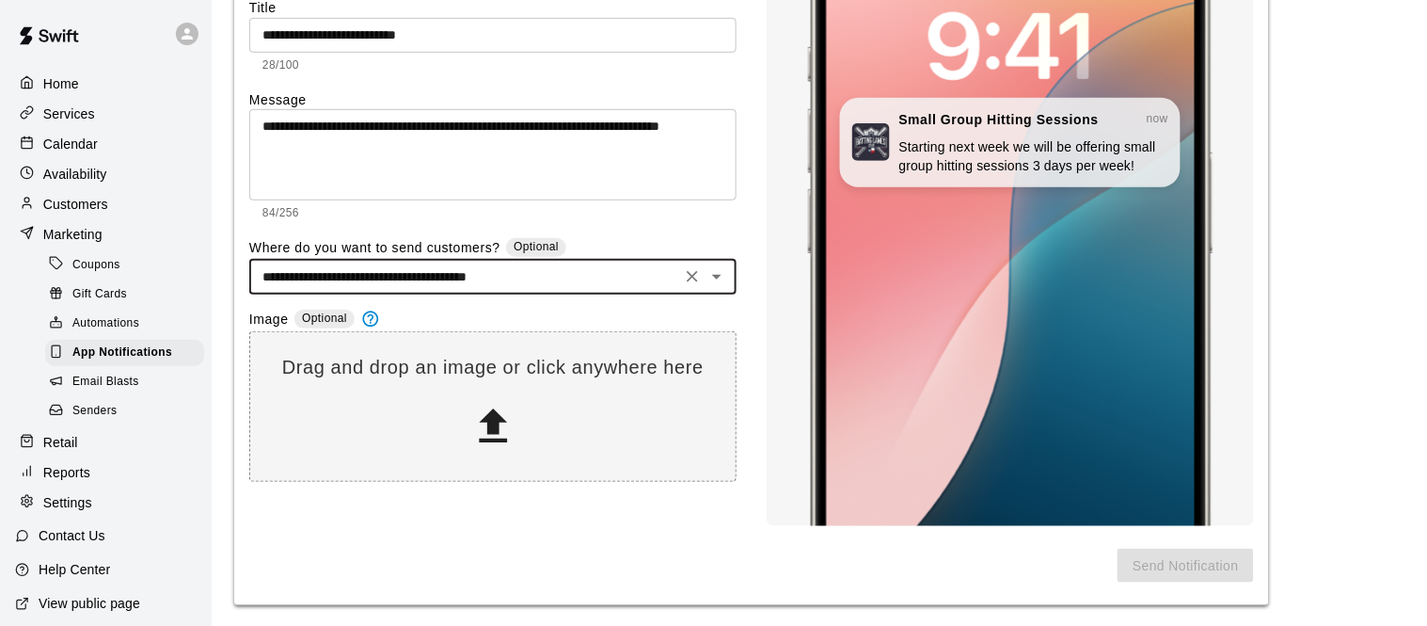
click at [564, 274] on input "**********" at bounding box center [465, 277] width 421 height 24
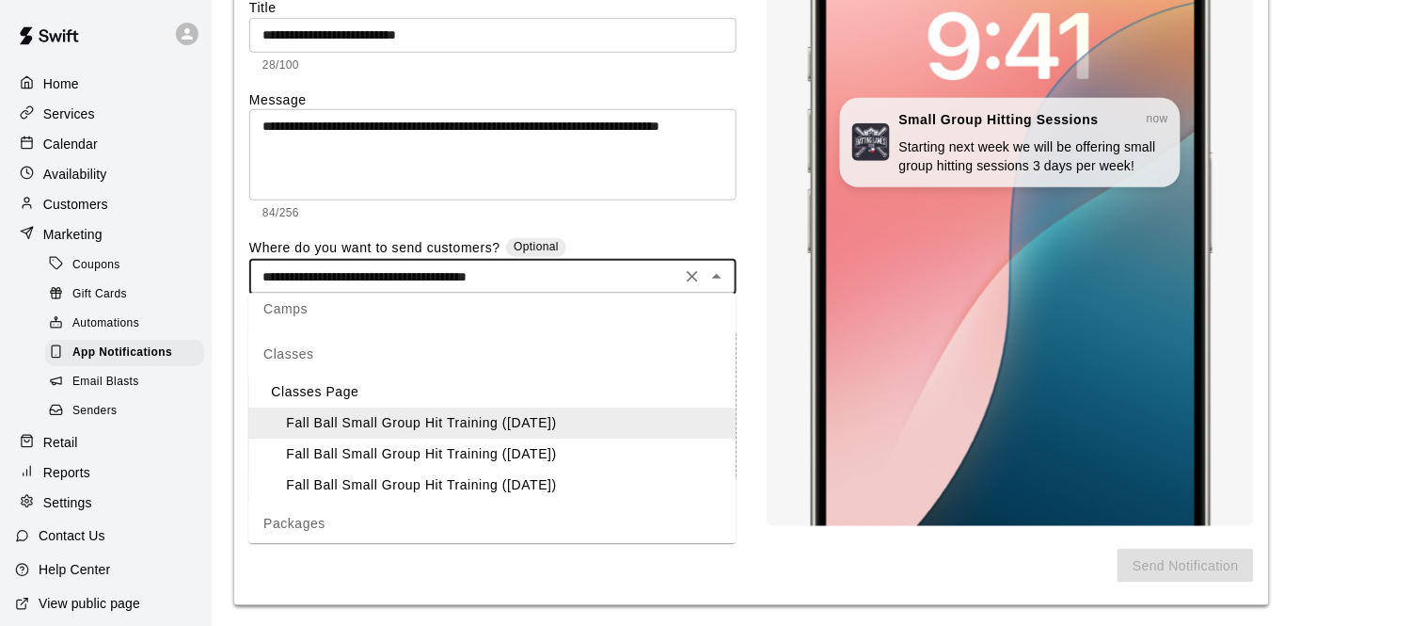
scroll to position [510, 0]
click at [473, 454] on div "Fall Ball Small Group Hit Training (Thursday)" at bounding box center [414, 452] width 286 height 20
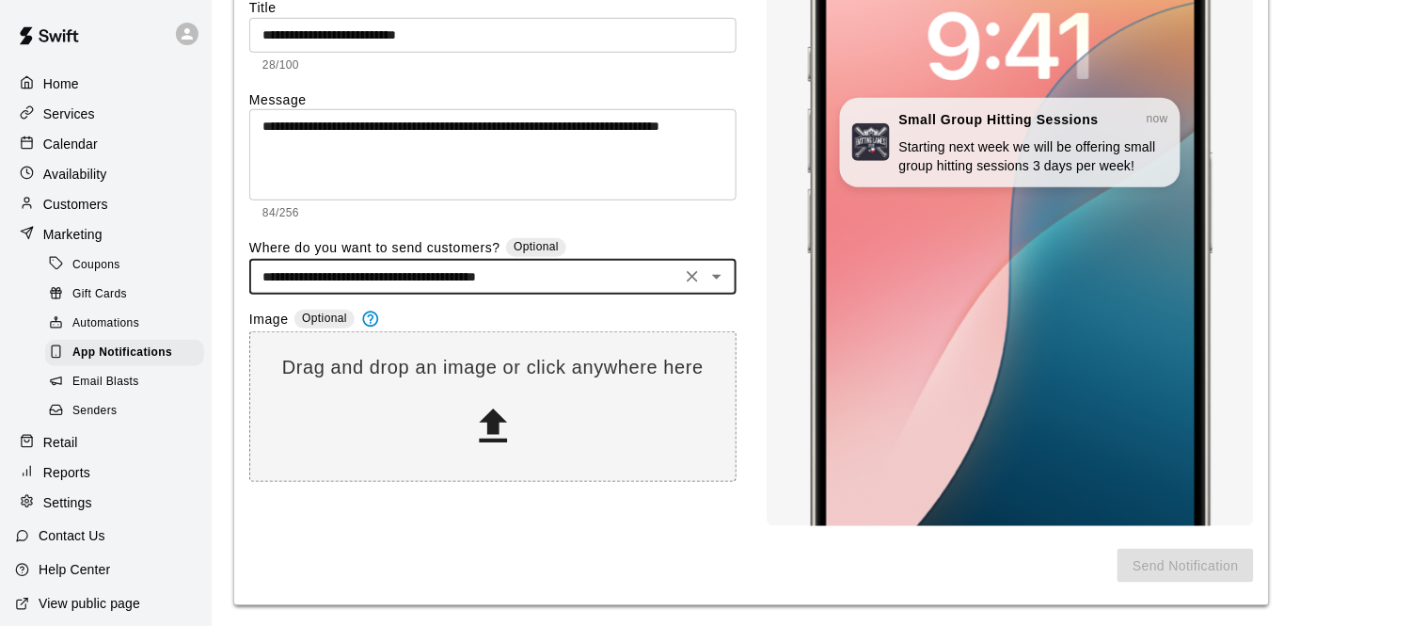
click at [574, 280] on input "**********" at bounding box center [465, 277] width 421 height 24
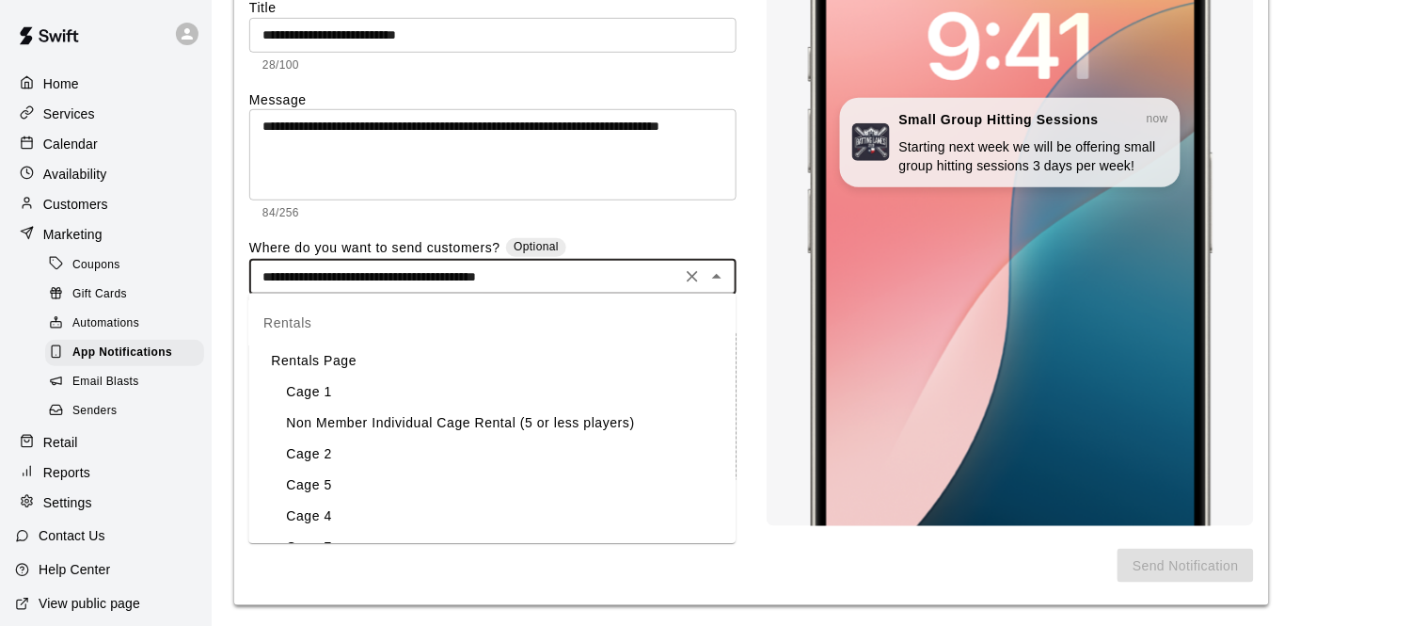
scroll to position [435, 0]
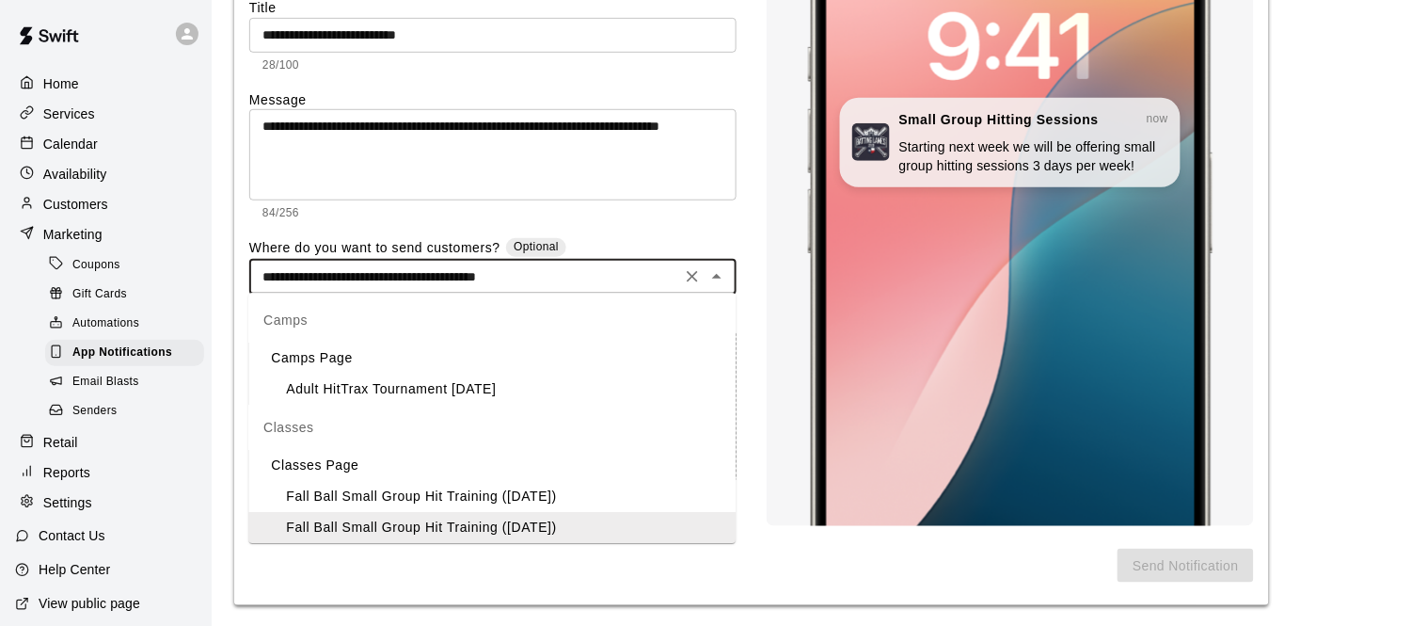
click at [468, 496] on div "Fall Ball Small Group Hit Training (Monday)" at bounding box center [414, 496] width 286 height 20
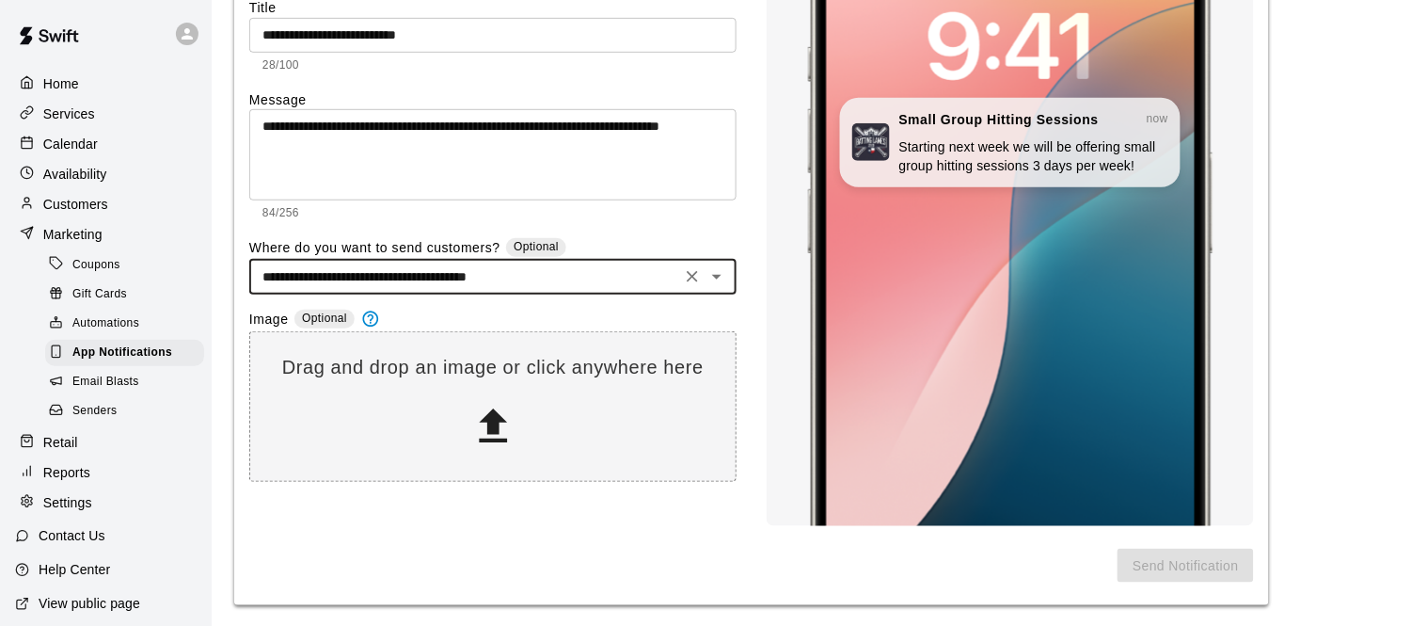
click at [565, 272] on input "**********" at bounding box center [465, 277] width 421 height 24
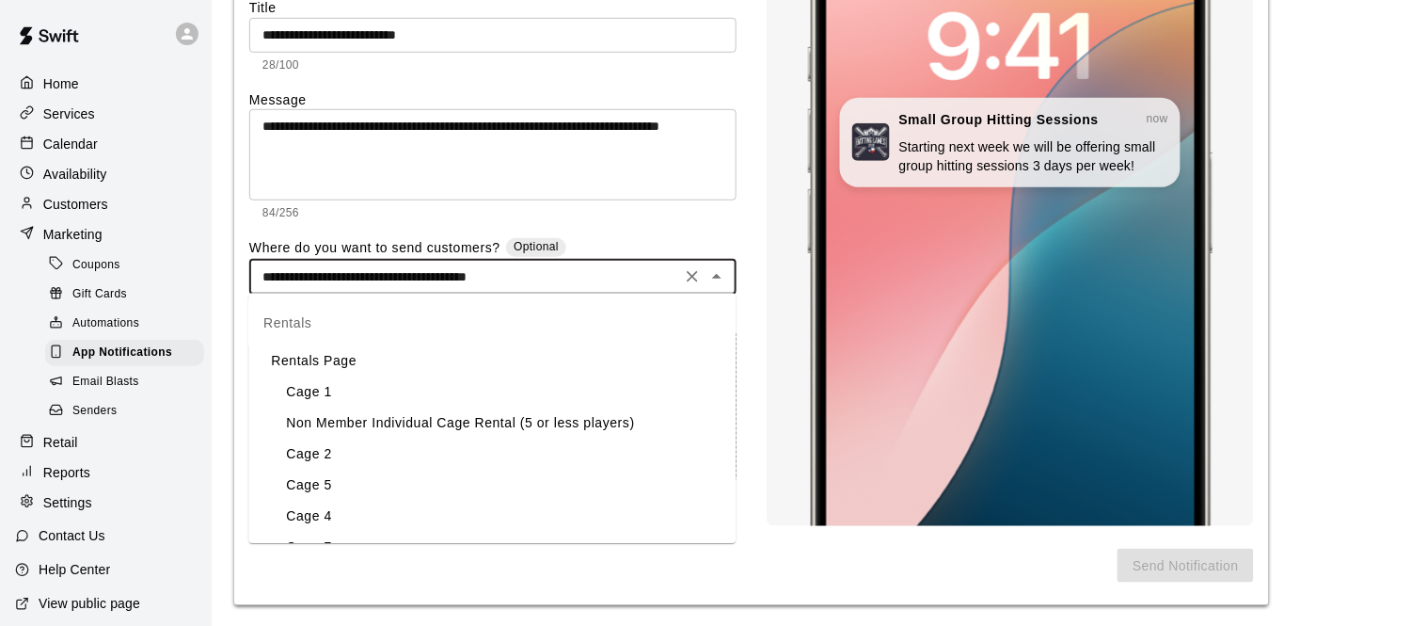
scroll to position [403, 0]
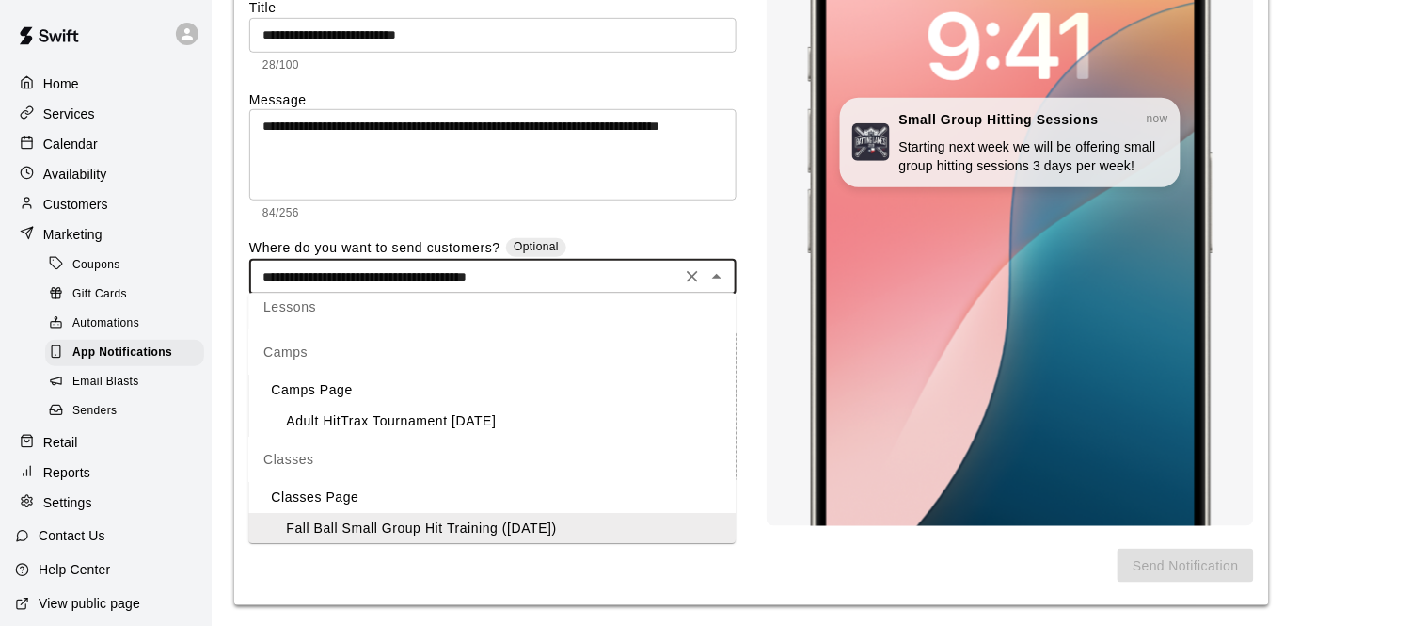
click at [332, 499] on li "Classes Page" at bounding box center [491, 497] width 487 height 31
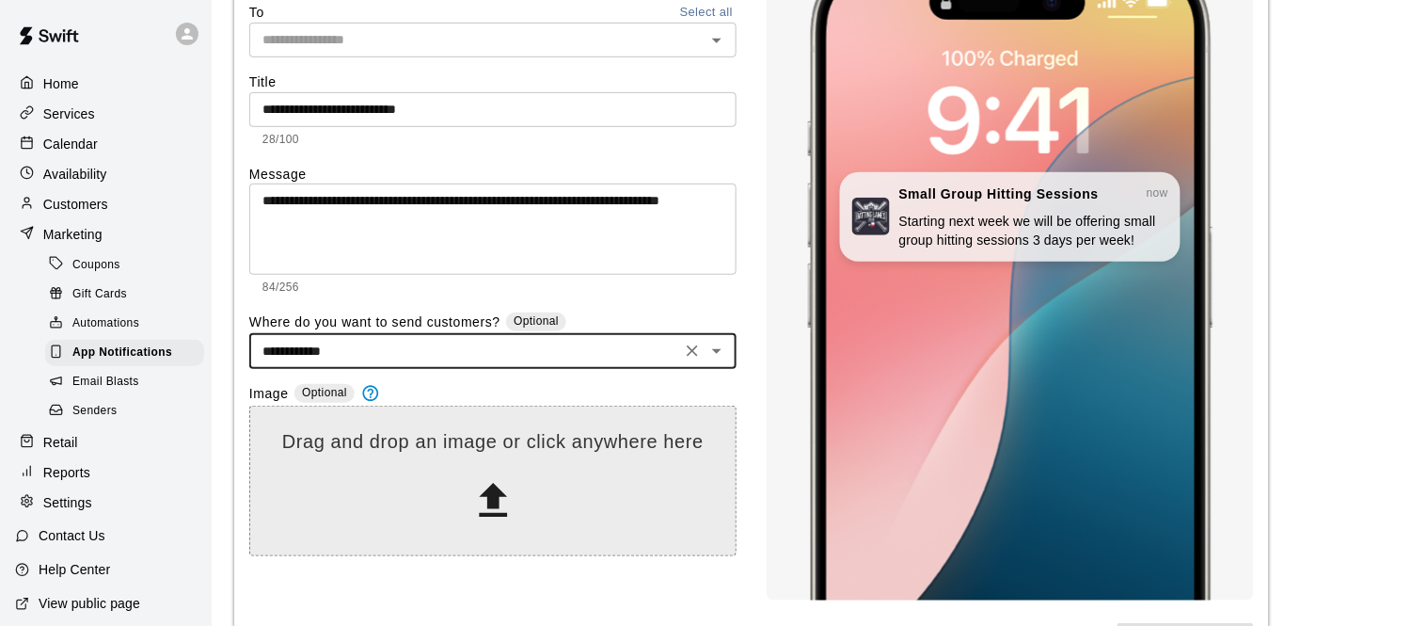
scroll to position [199, 0]
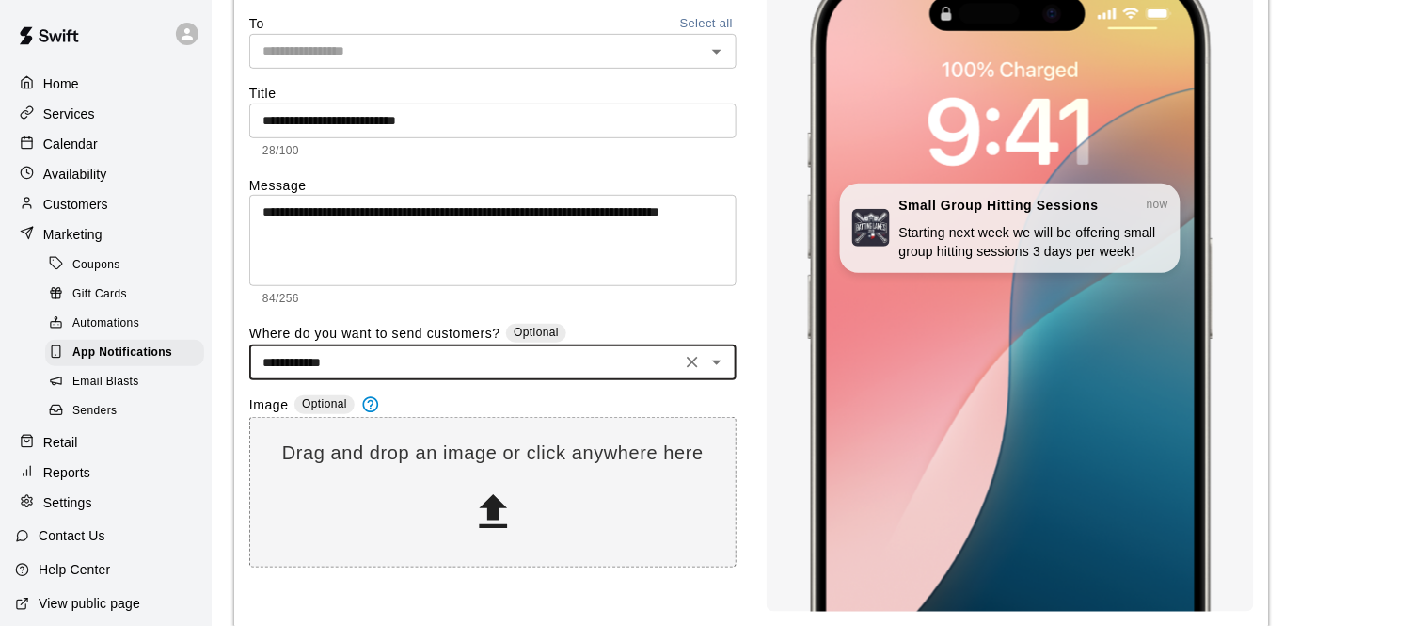
click at [534, 368] on input "**********" at bounding box center [465, 363] width 421 height 24
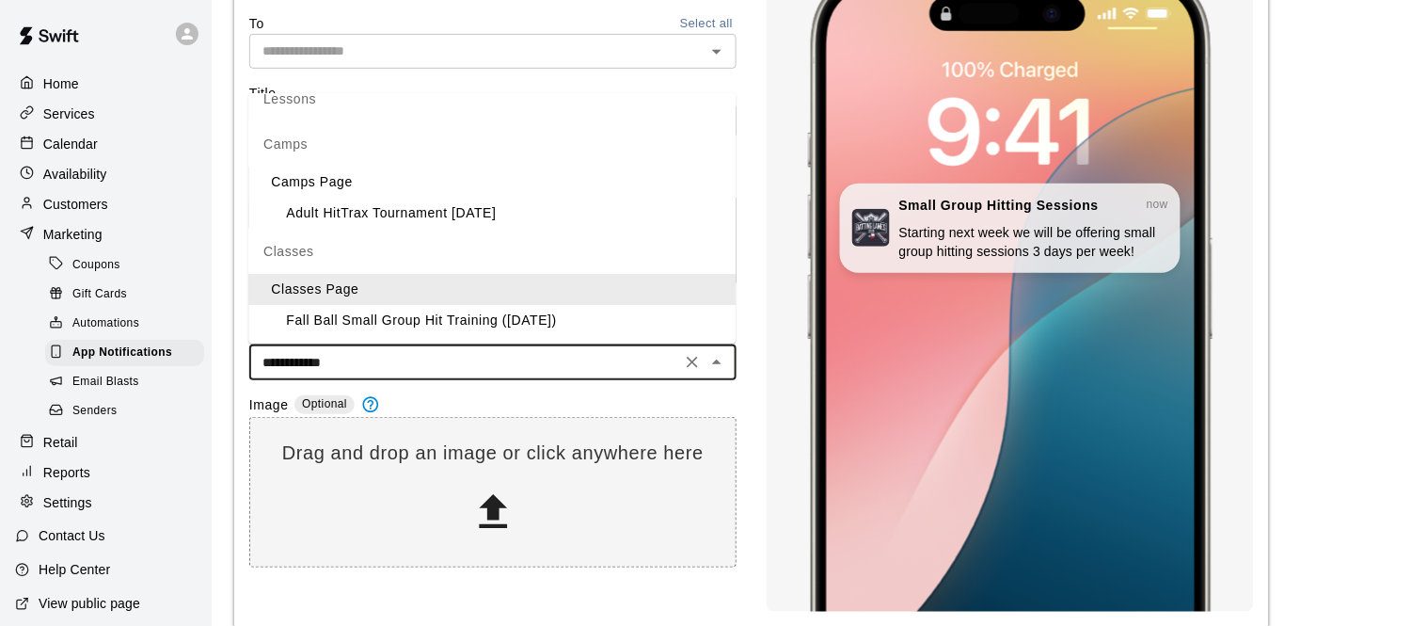
scroll to position [420, 0]
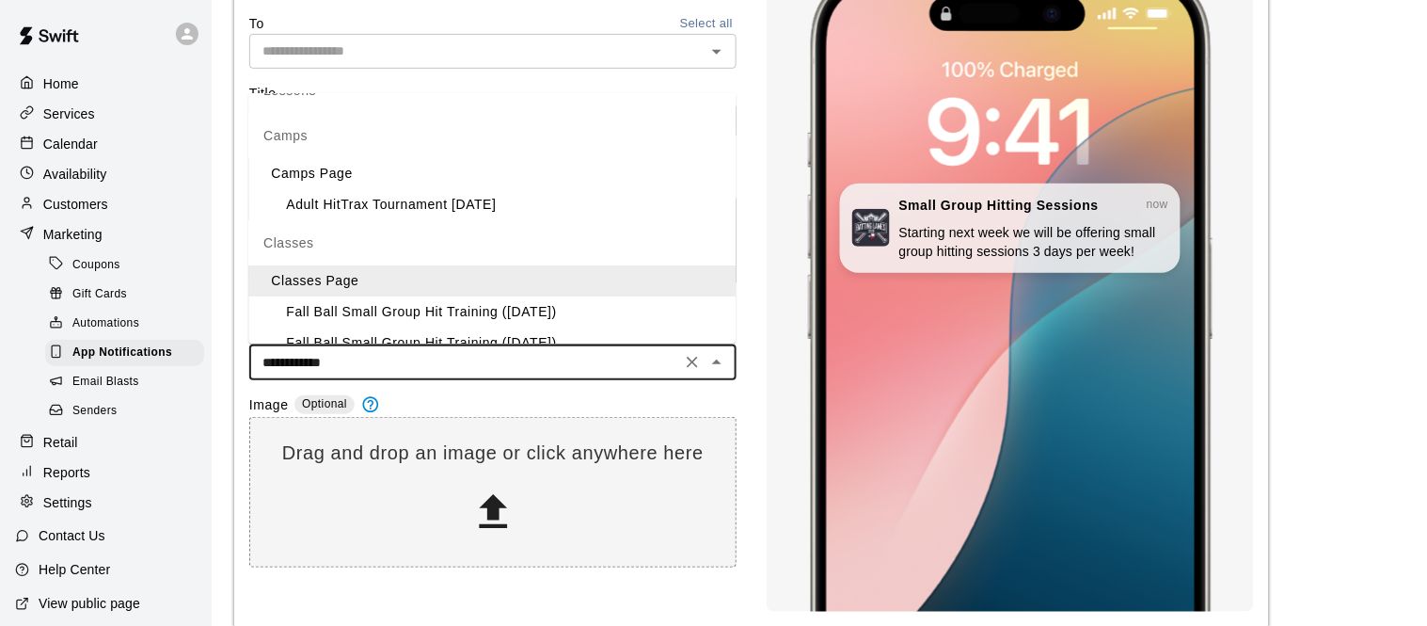
click at [394, 313] on div "Fall Ball Small Group Hit Training (Monday)" at bounding box center [414, 312] width 286 height 20
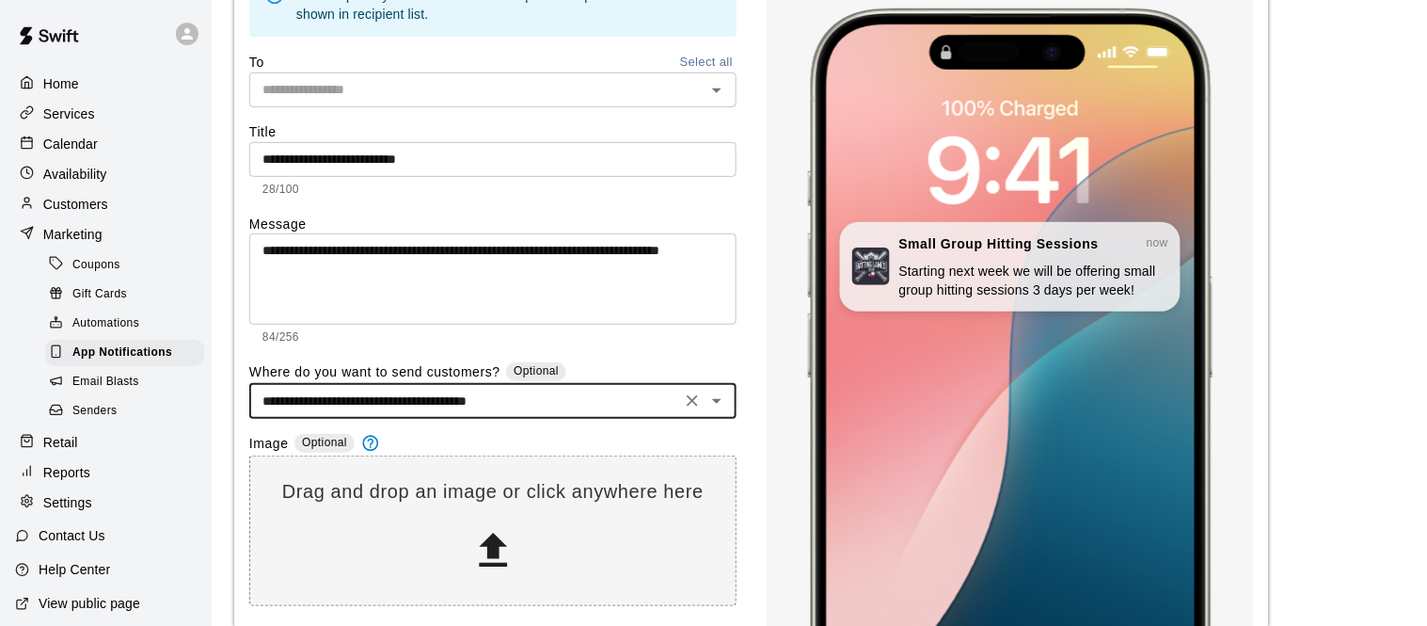
scroll to position [285, 0]
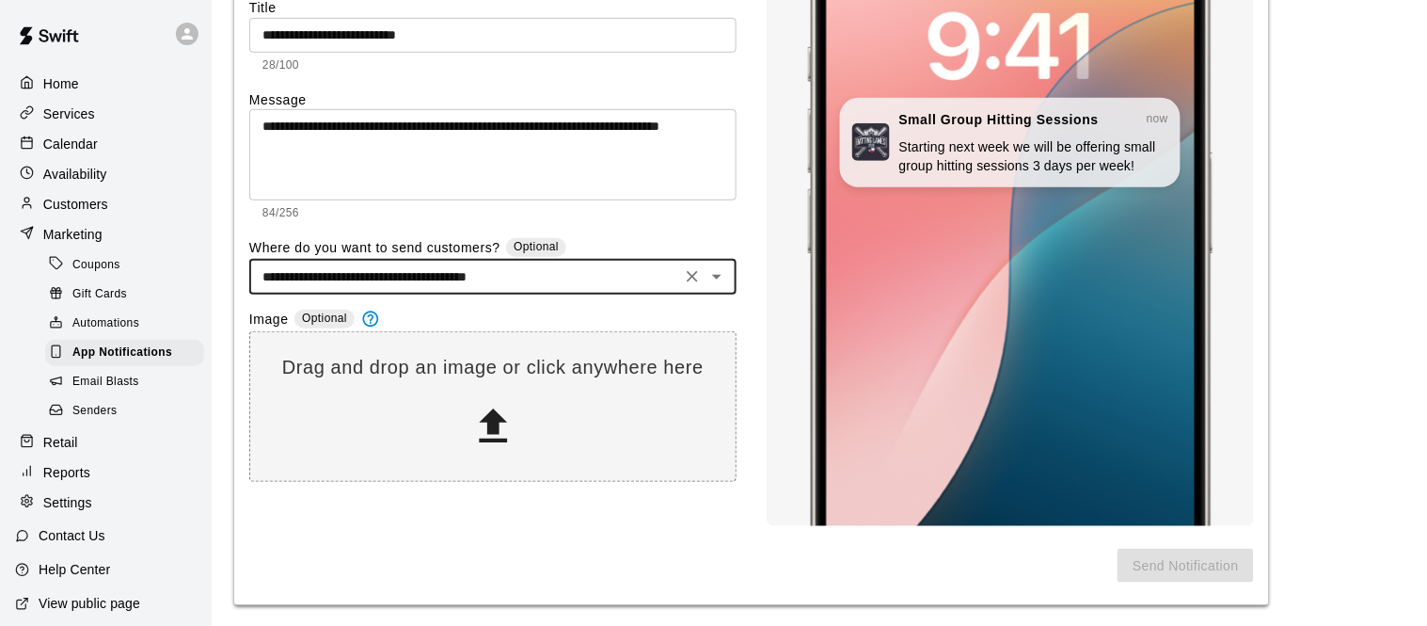
click at [456, 281] on input "**********" at bounding box center [465, 277] width 421 height 24
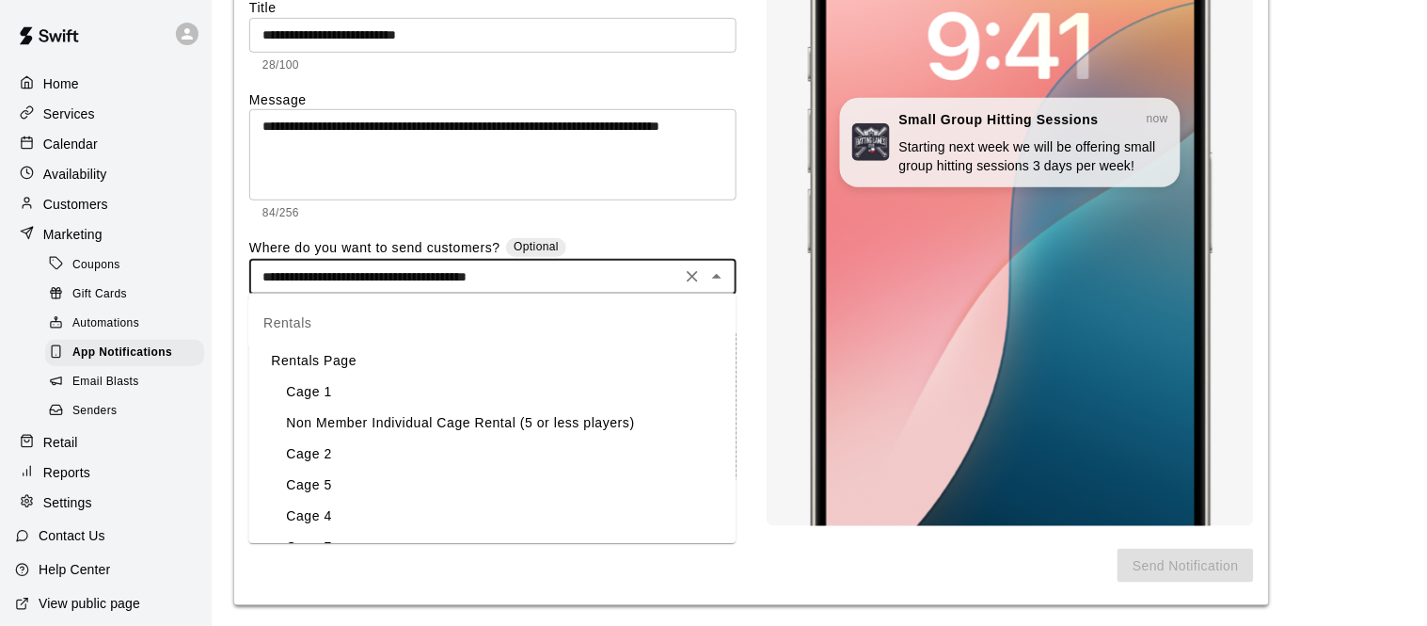
scroll to position [403, 0]
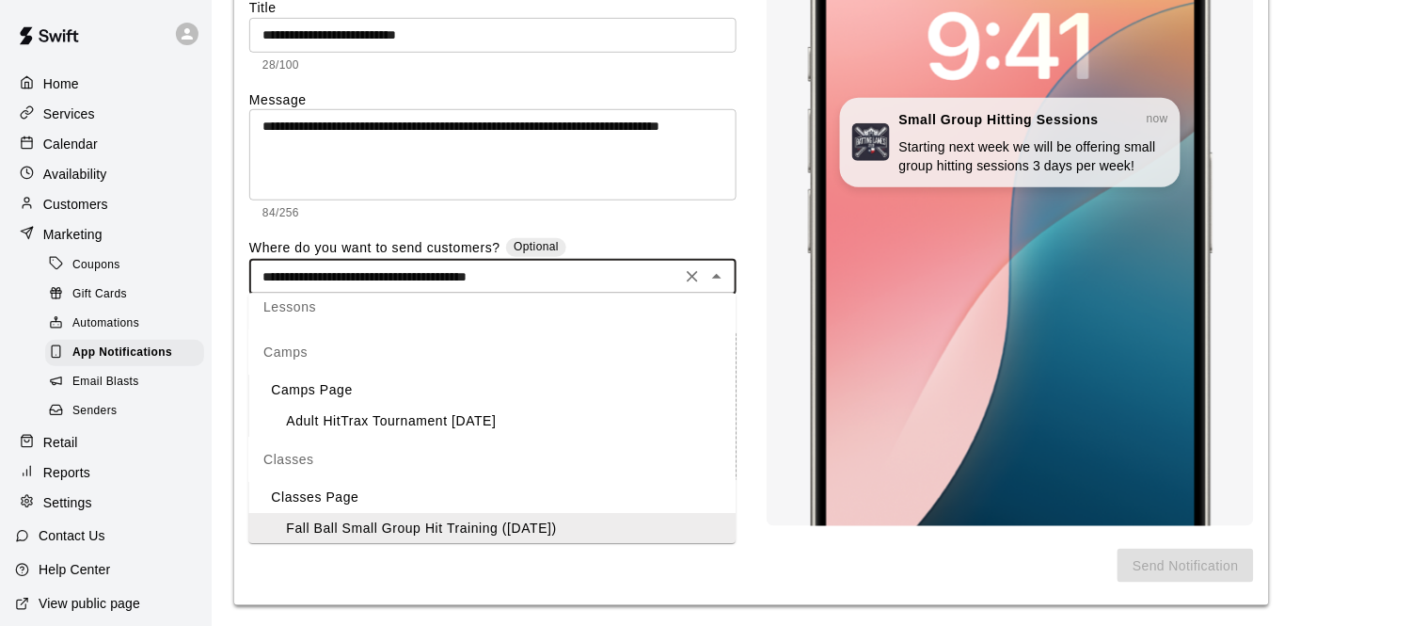
click at [352, 494] on li "Classes Page" at bounding box center [491, 497] width 487 height 31
type input "**********"
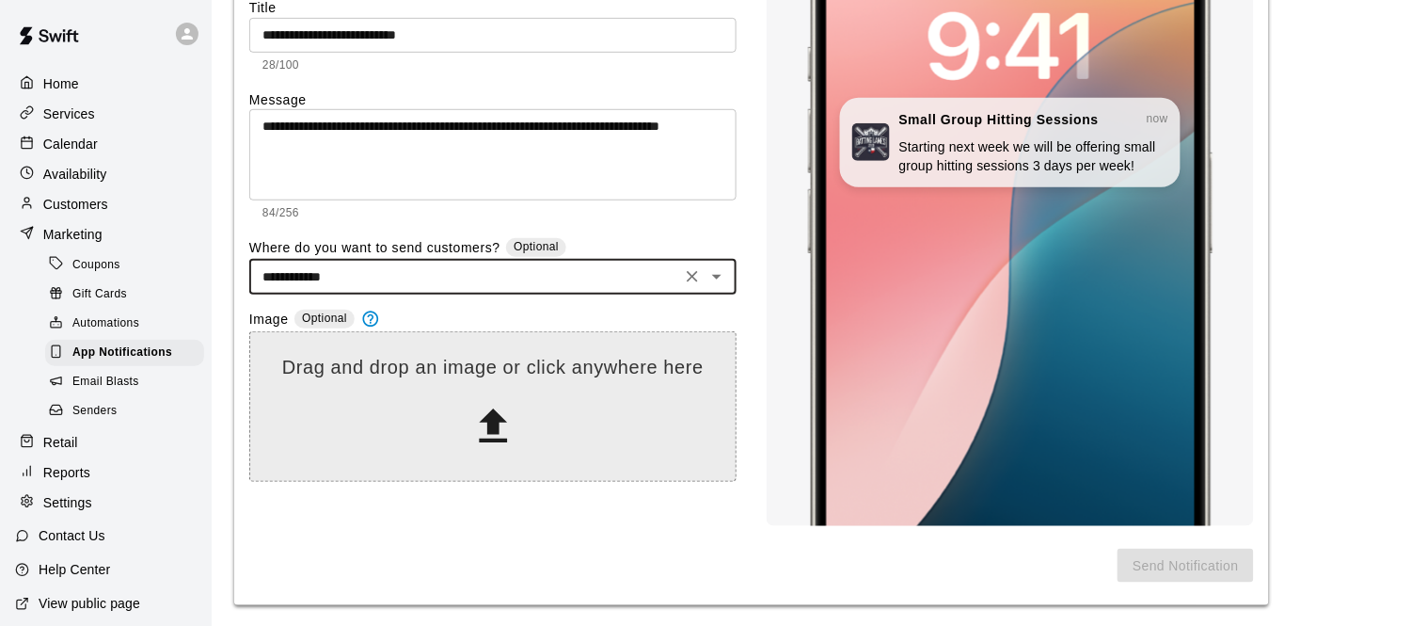
scroll to position [0, 0]
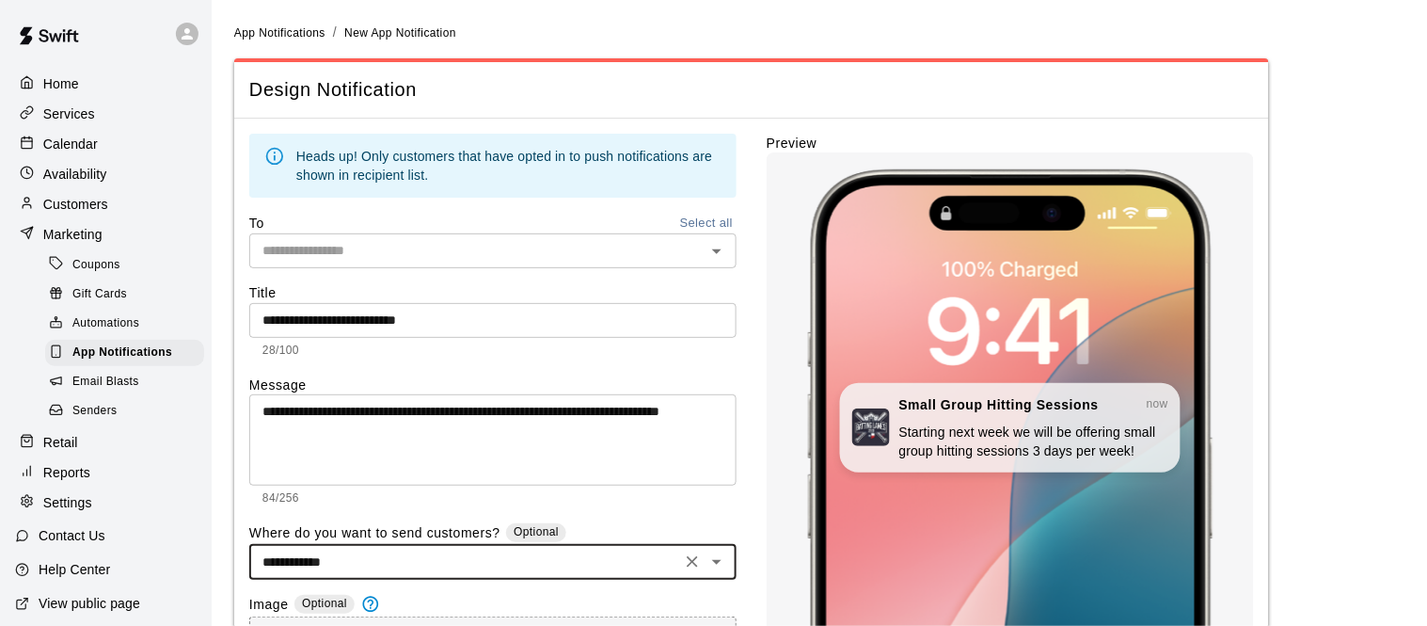
click at [450, 259] on input "text" at bounding box center [477, 251] width 445 height 24
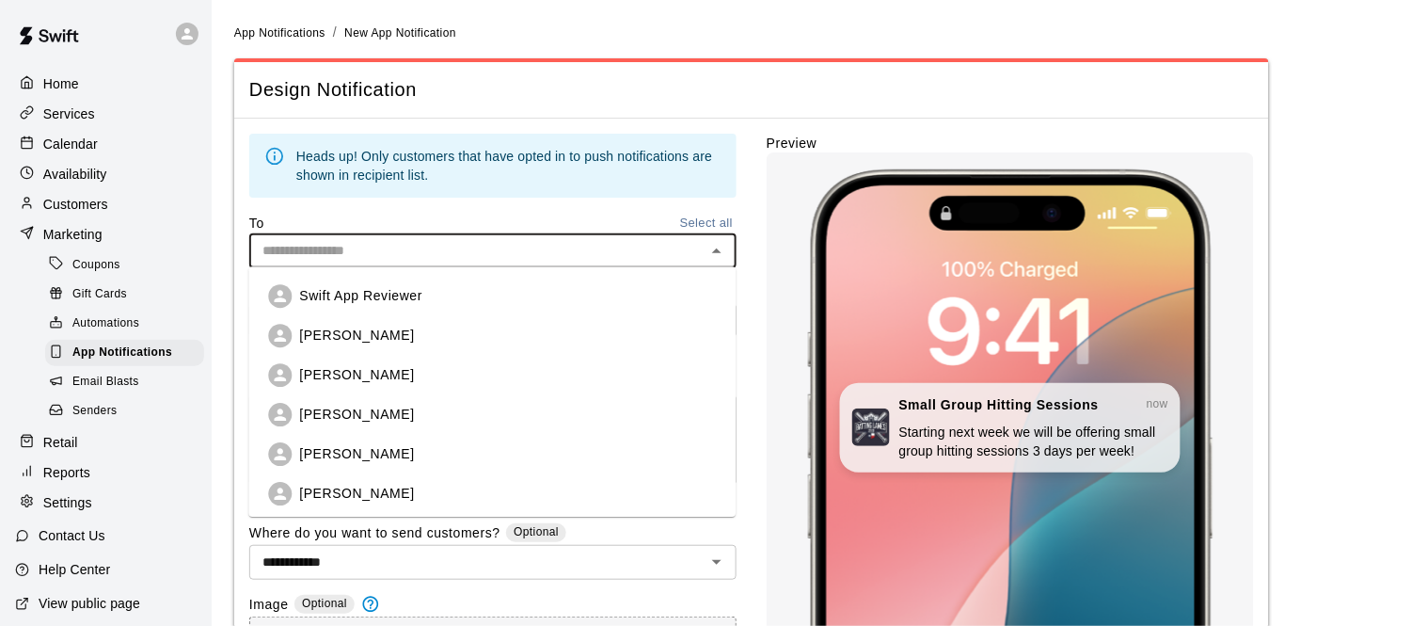
click at [708, 219] on button "Select all" at bounding box center [707, 224] width 60 height 22
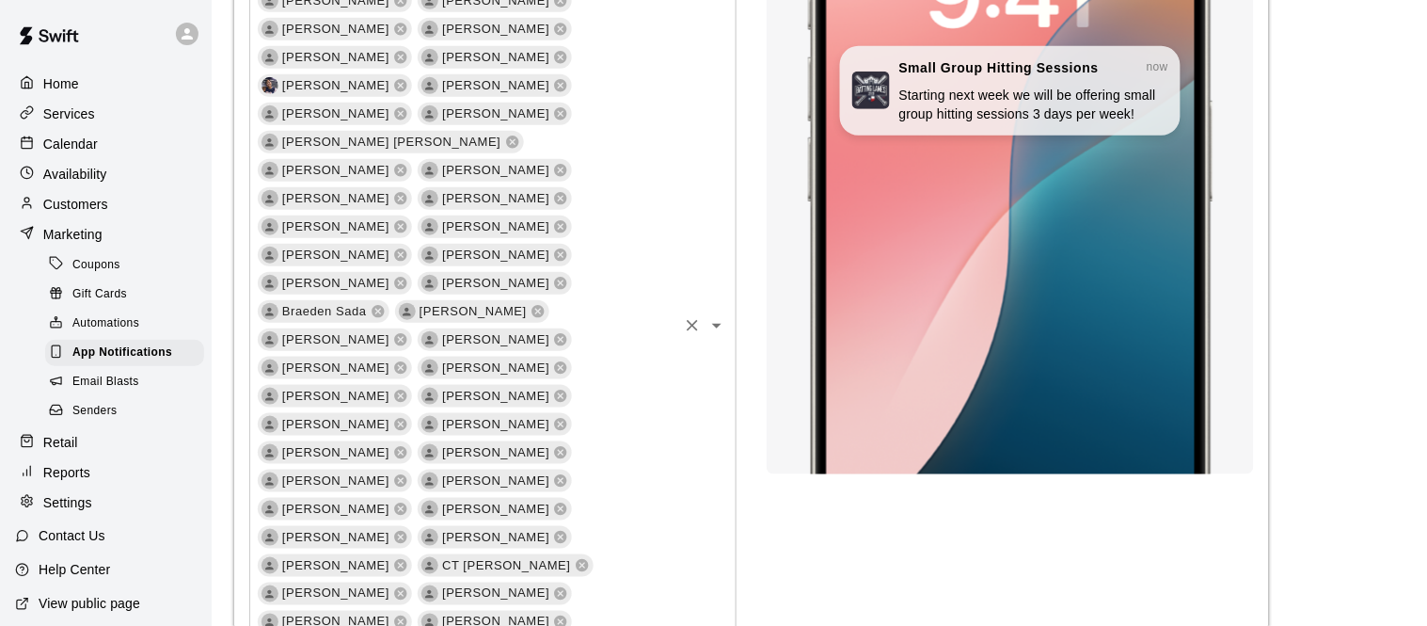
scroll to position [343, 0]
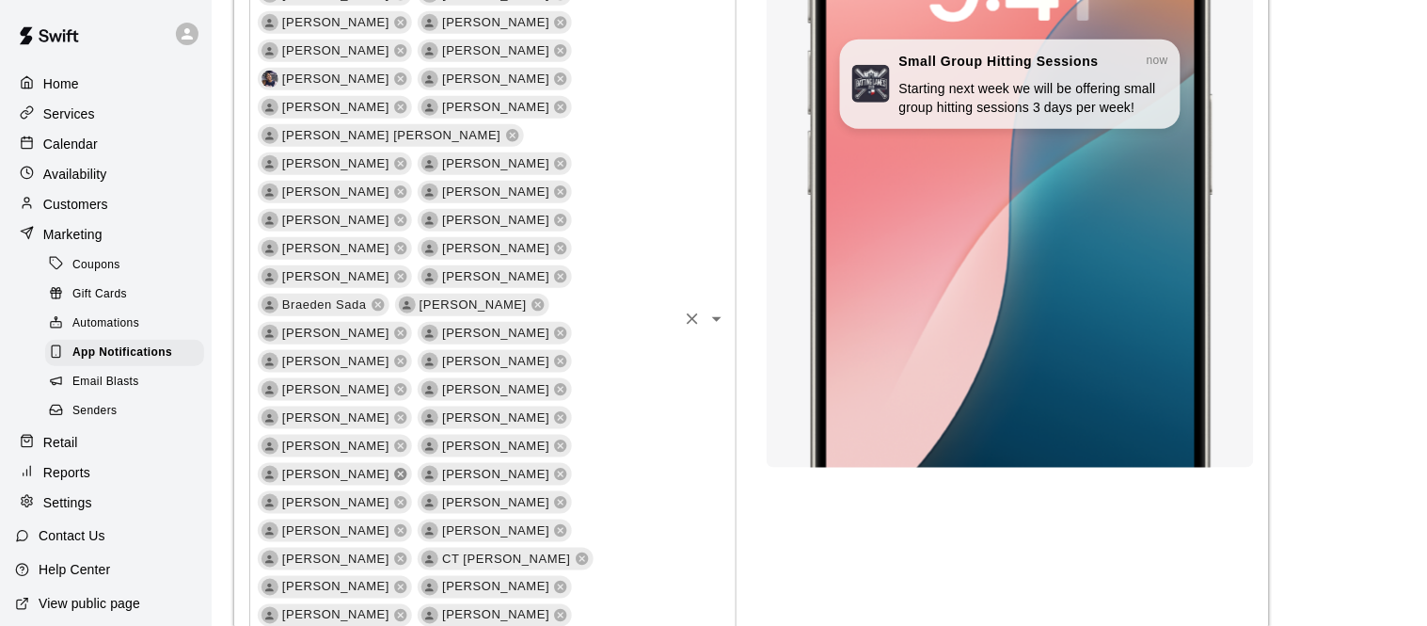
click at [395, 469] on icon at bounding box center [401, 475] width 12 height 12
click at [555, 469] on icon at bounding box center [561, 475] width 12 height 12
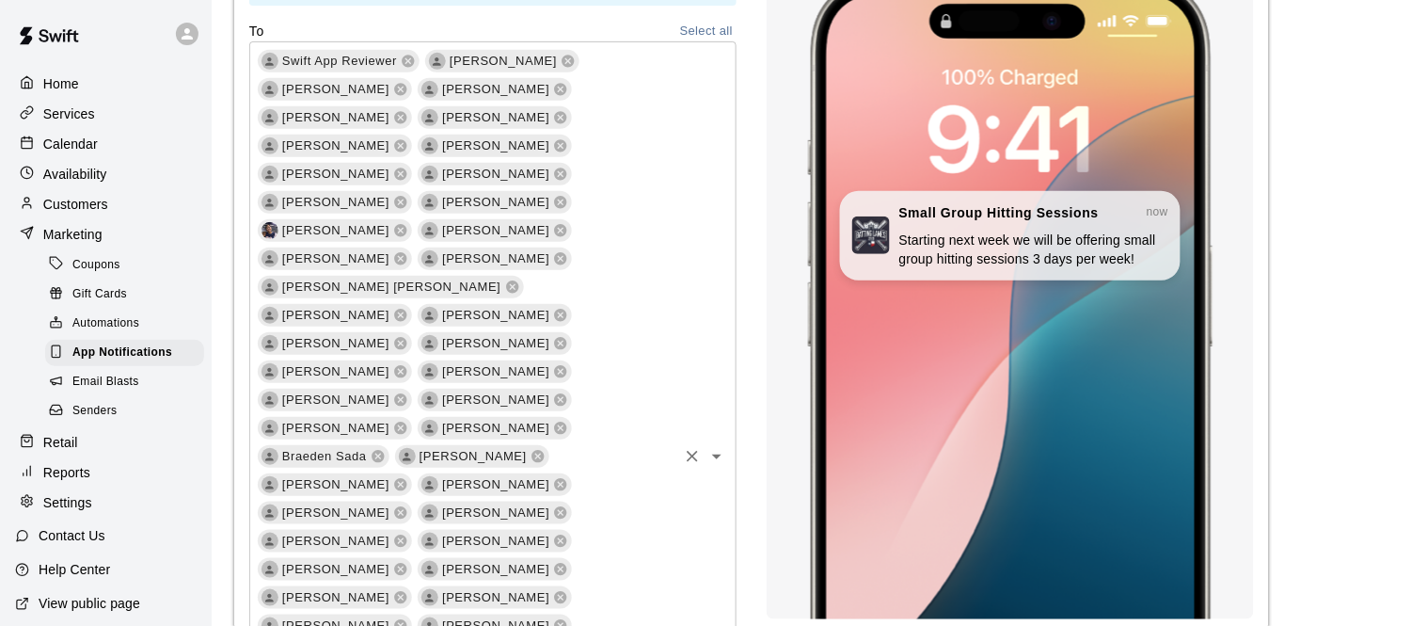
scroll to position [191, 0]
click at [555, 310] on icon at bounding box center [561, 316] width 12 height 12
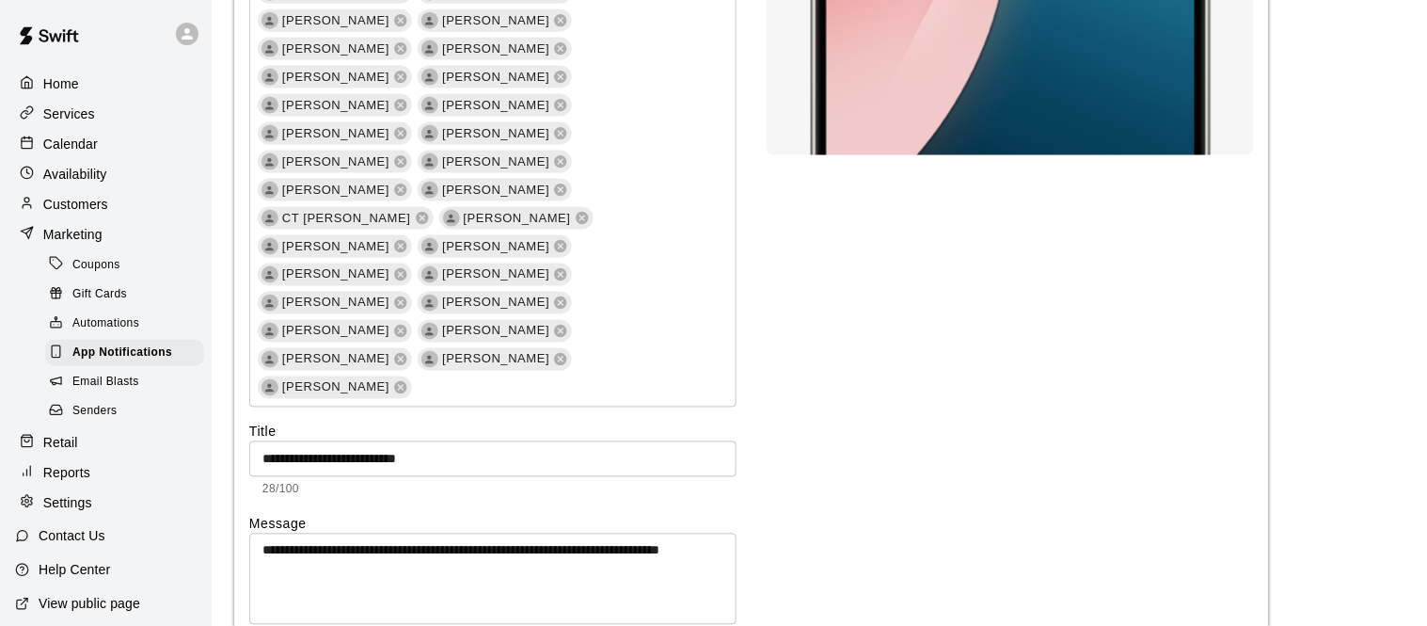
scroll to position [657, 0]
click at [407, 240] on icon at bounding box center [401, 246] width 12 height 12
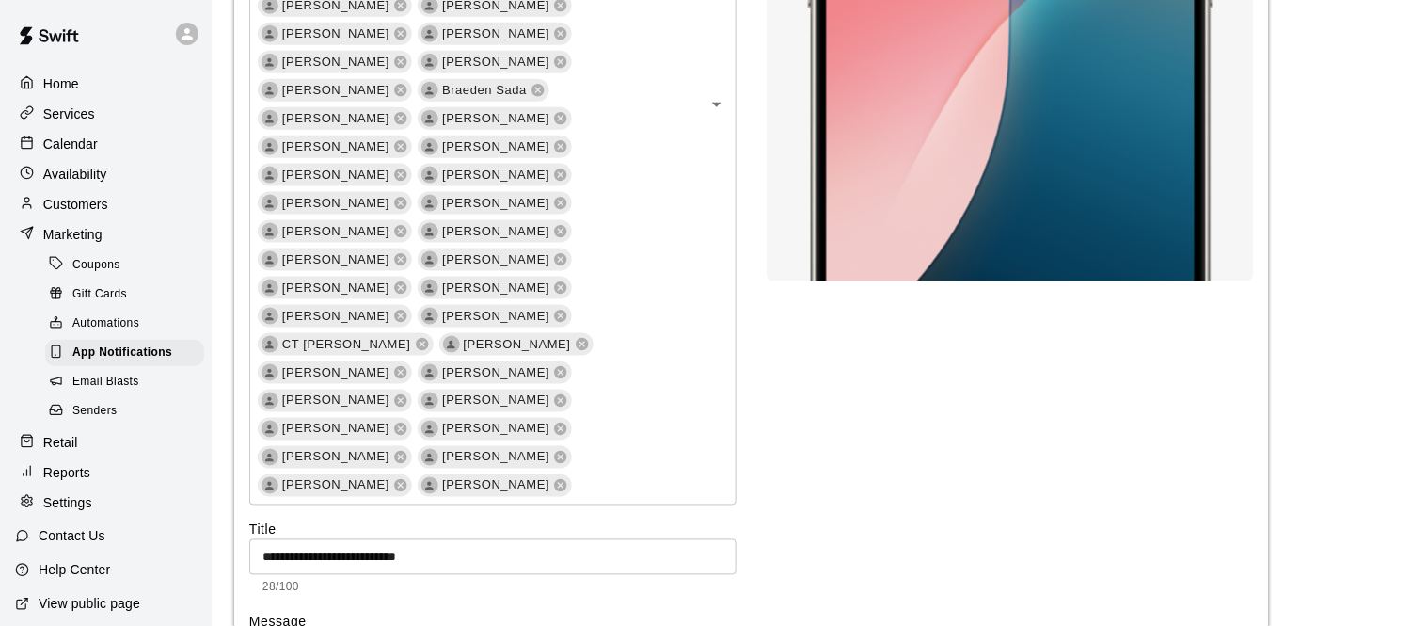
scroll to position [848, 0]
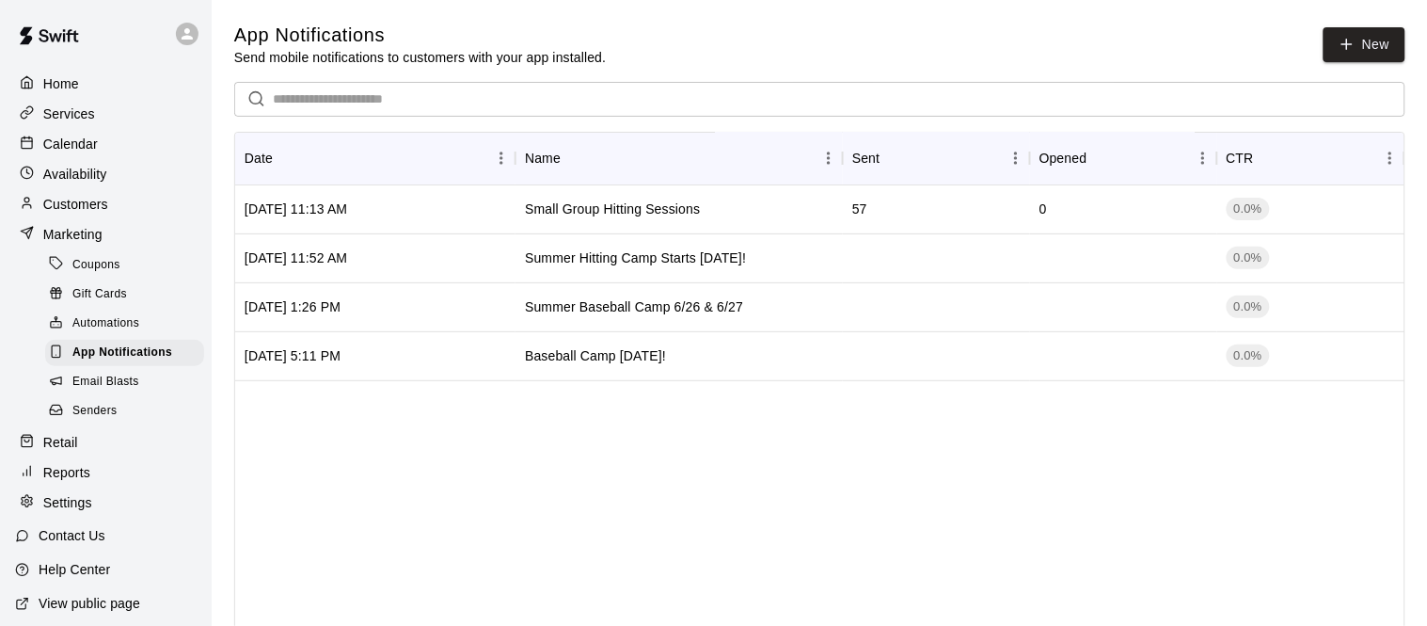
click at [83, 112] on p "Services" at bounding box center [69, 113] width 52 height 19
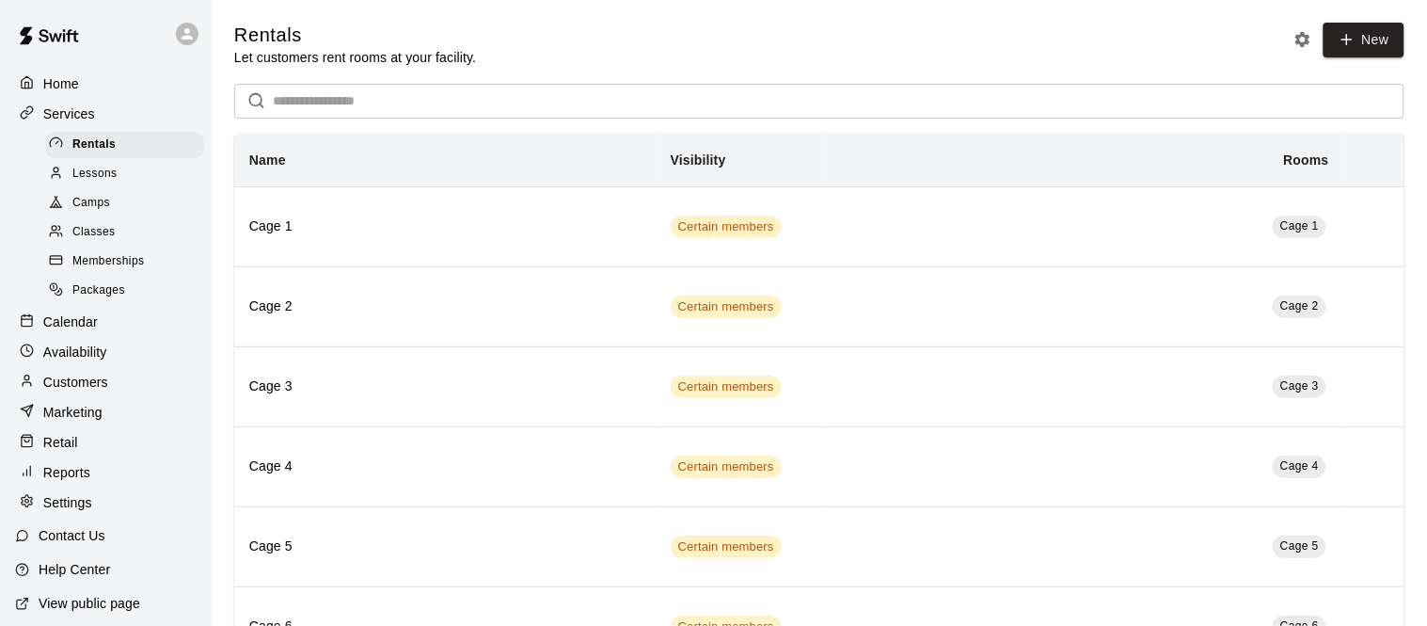
click at [134, 229] on div "Classes" at bounding box center [124, 232] width 159 height 26
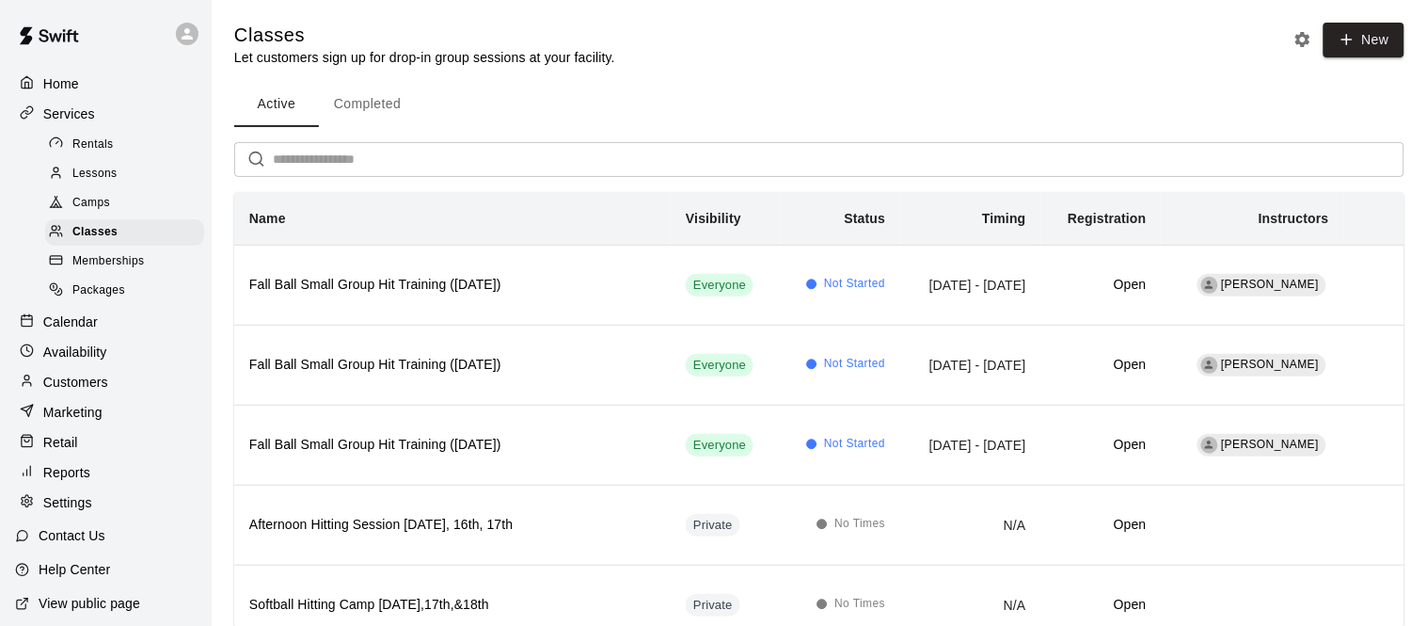
click at [357, 100] on button "Completed" at bounding box center [367, 104] width 97 height 45
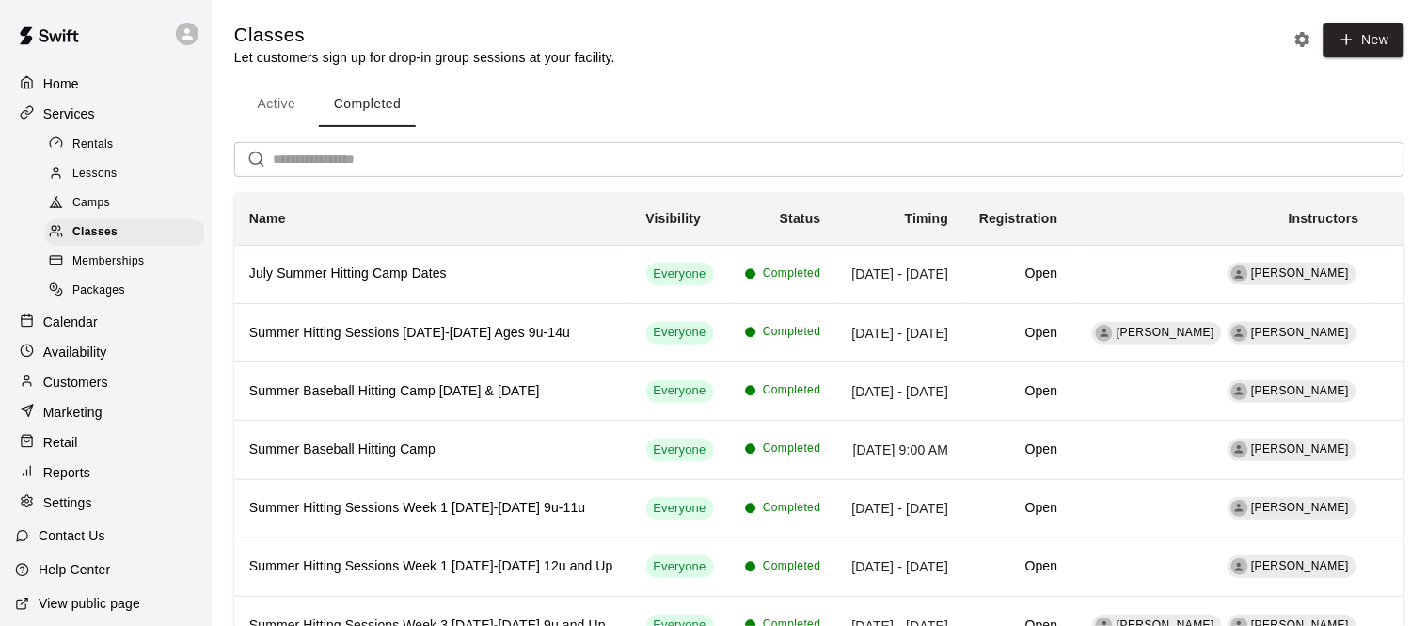
click at [92, 213] on span "Camps" at bounding box center [91, 203] width 38 height 19
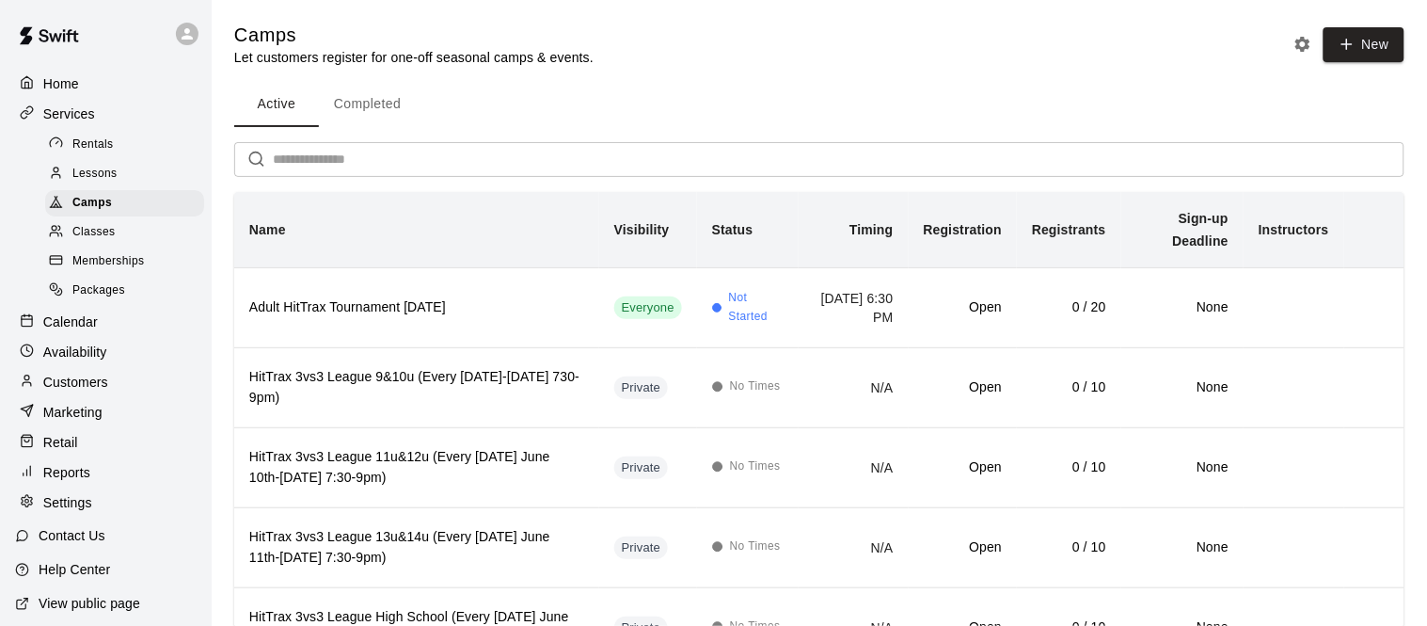
click at [390, 112] on button "Completed" at bounding box center [367, 104] width 97 height 45
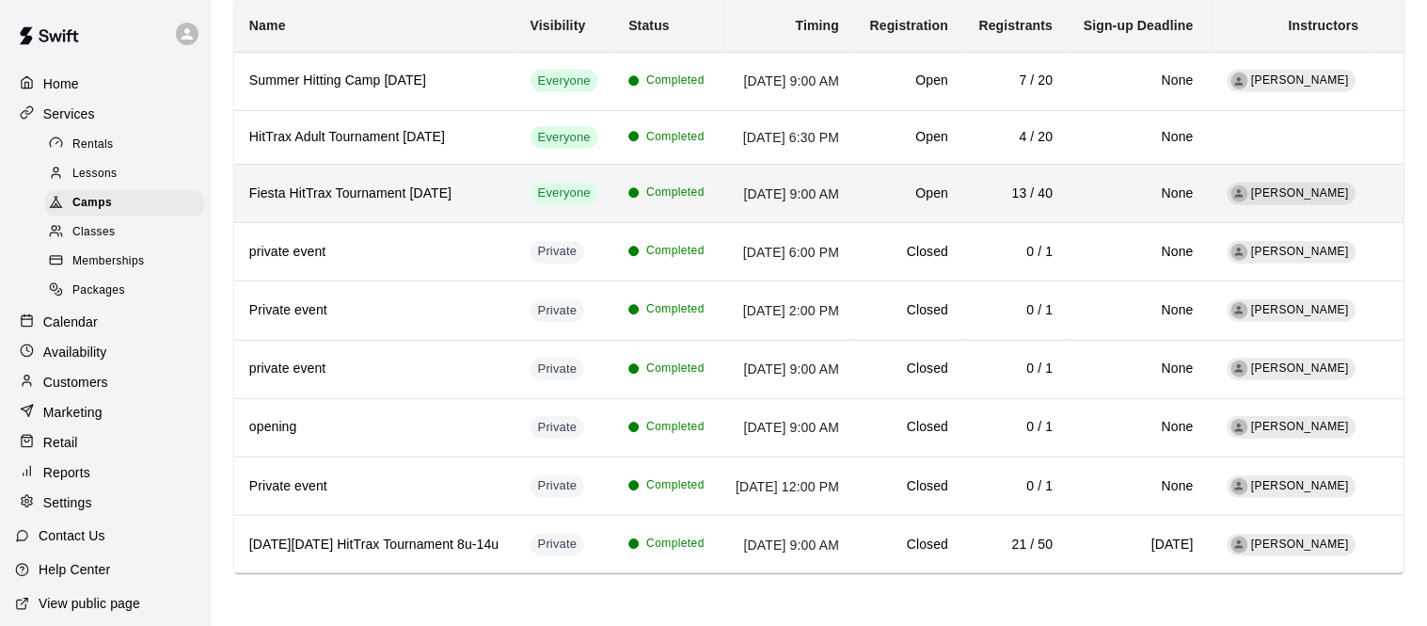
scroll to position [255, 0]
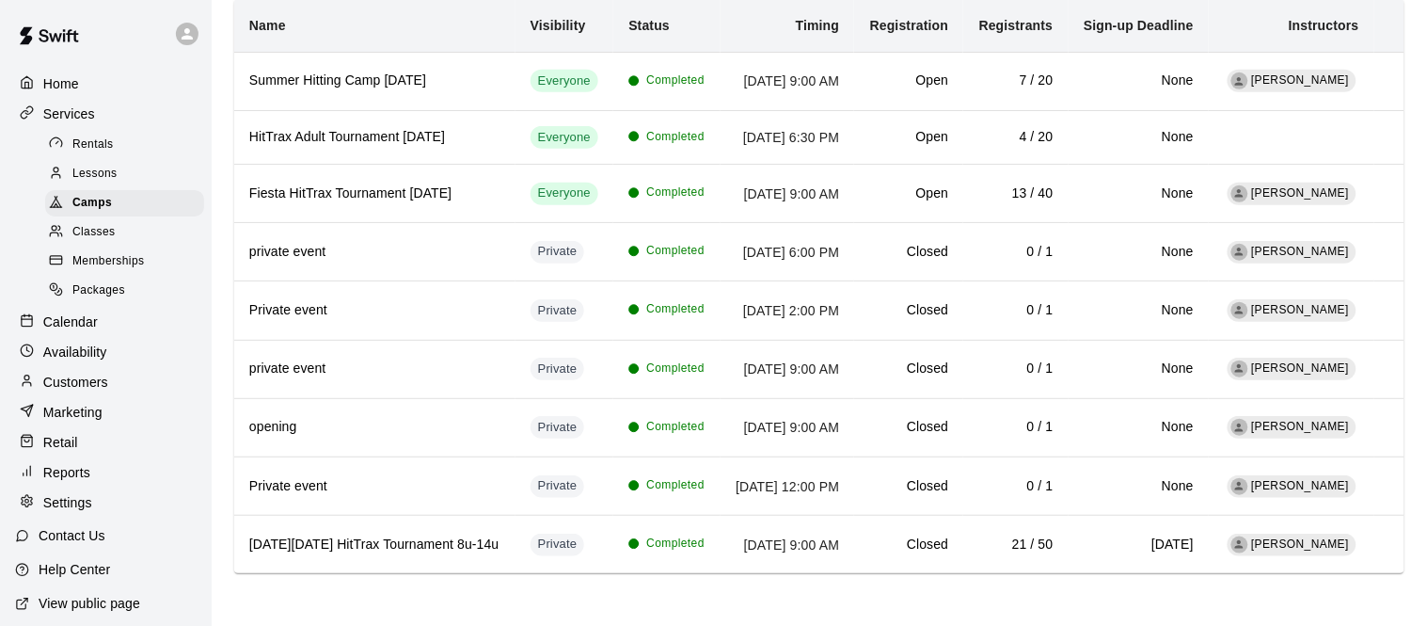
click at [121, 244] on div "Classes" at bounding box center [124, 232] width 159 height 26
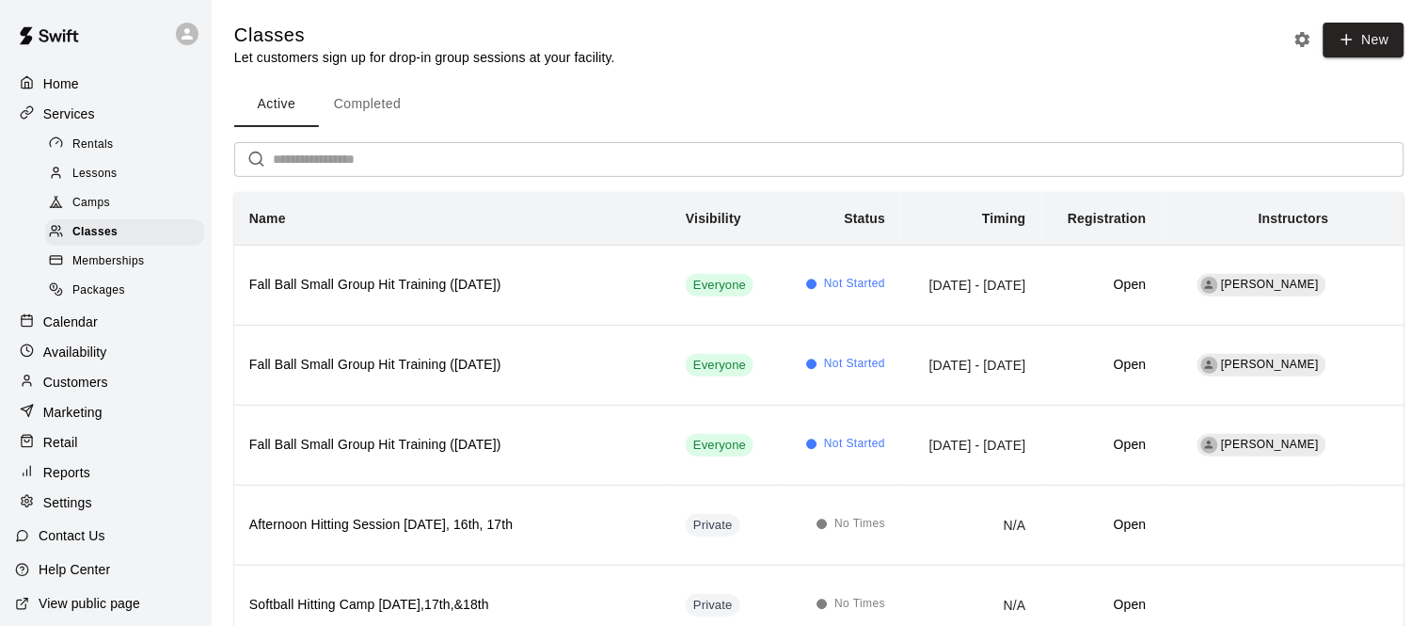
click at [350, 112] on button "Completed" at bounding box center [367, 104] width 97 height 45
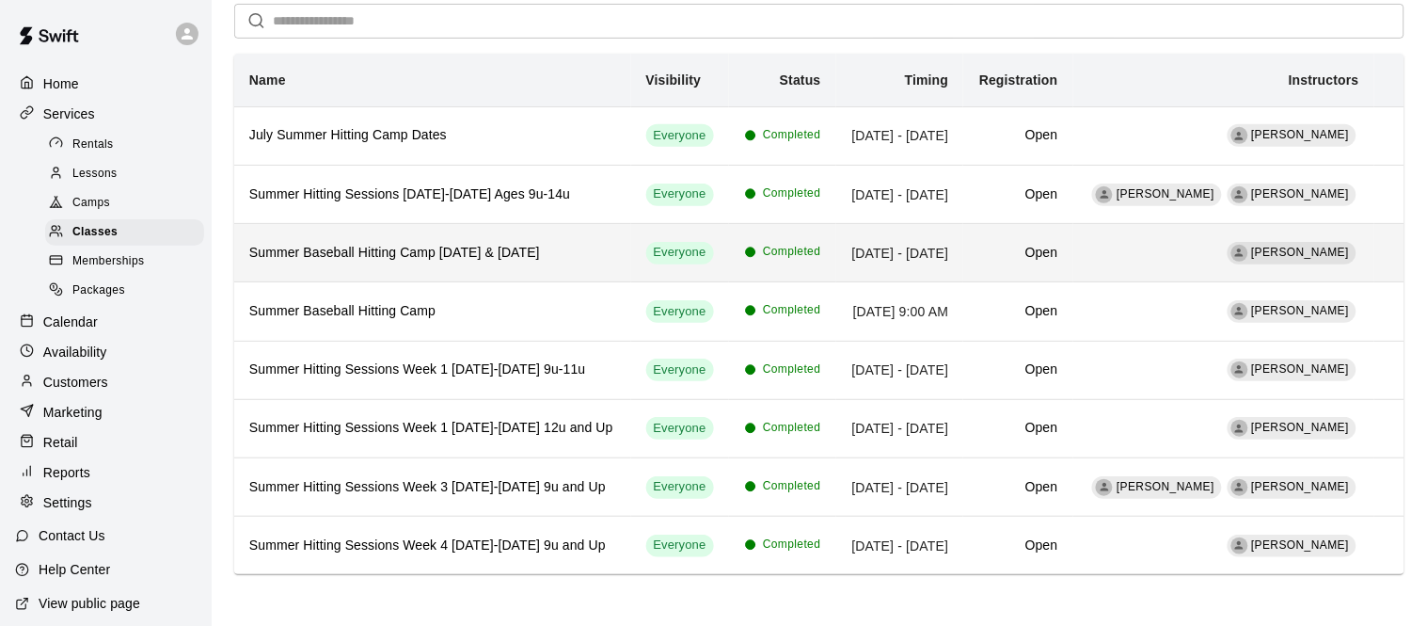
scroll to position [137, 0]
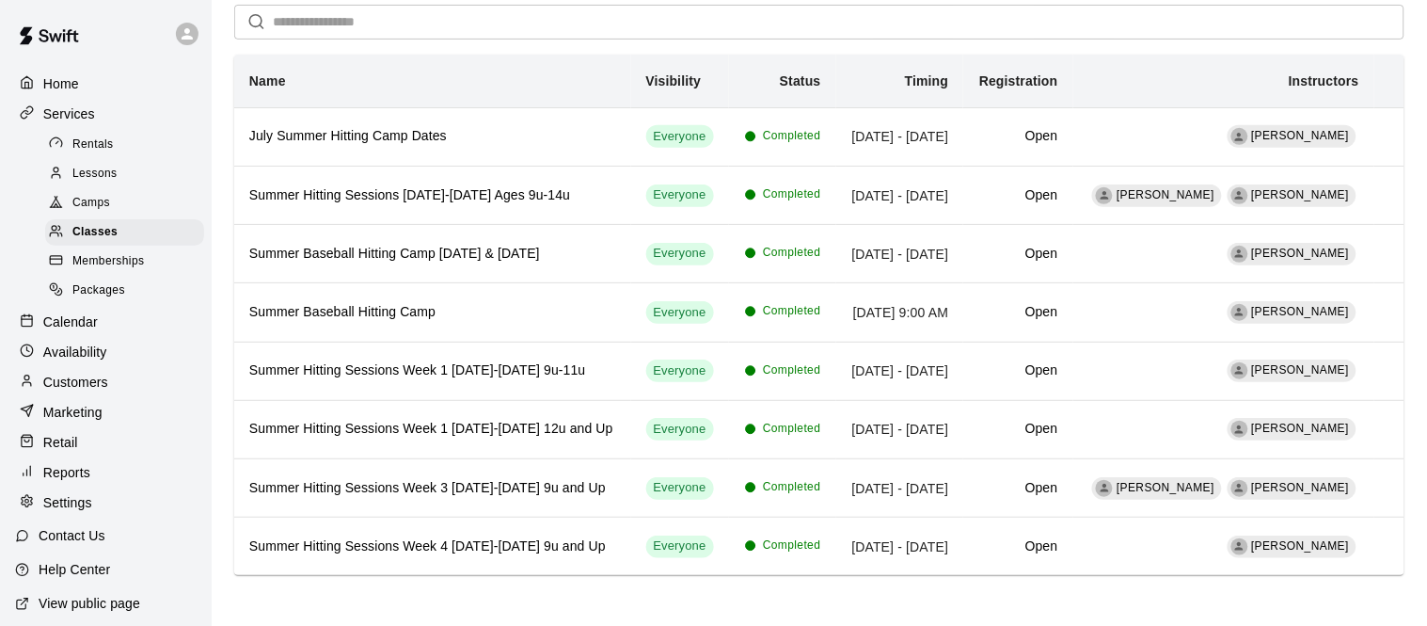
click at [100, 199] on span "Camps" at bounding box center [91, 203] width 38 height 19
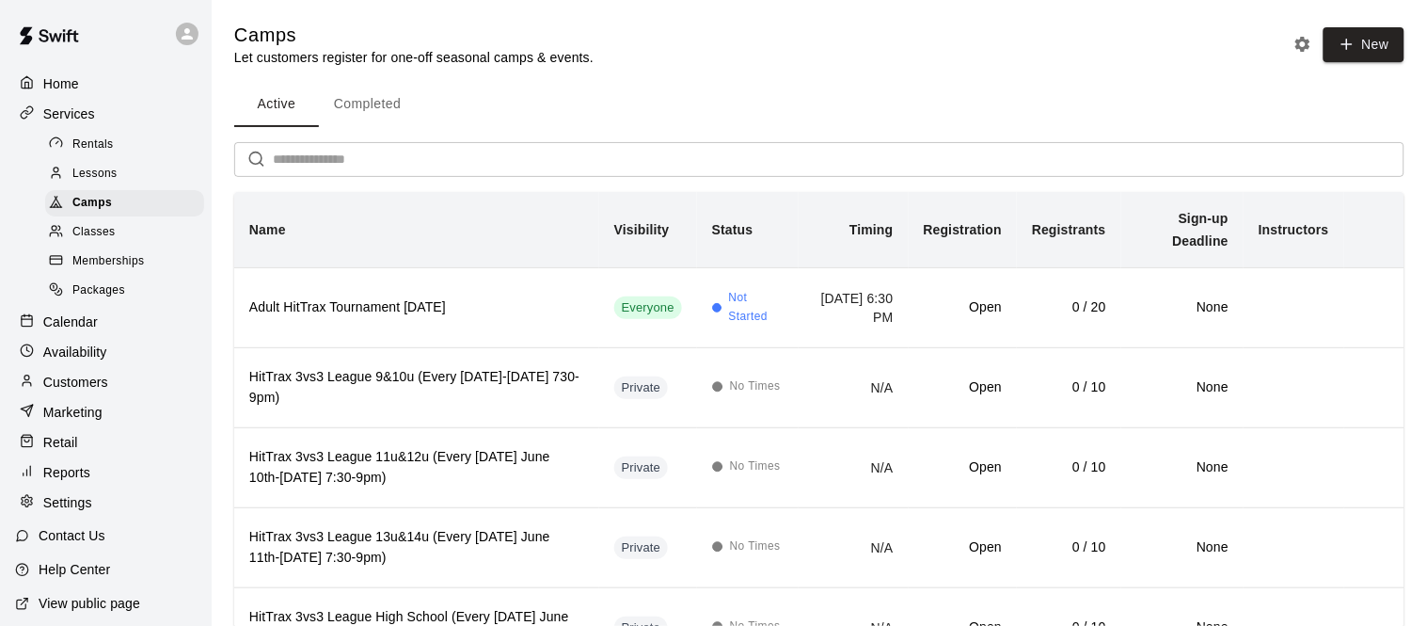
click at [394, 88] on button "Completed" at bounding box center [367, 104] width 97 height 45
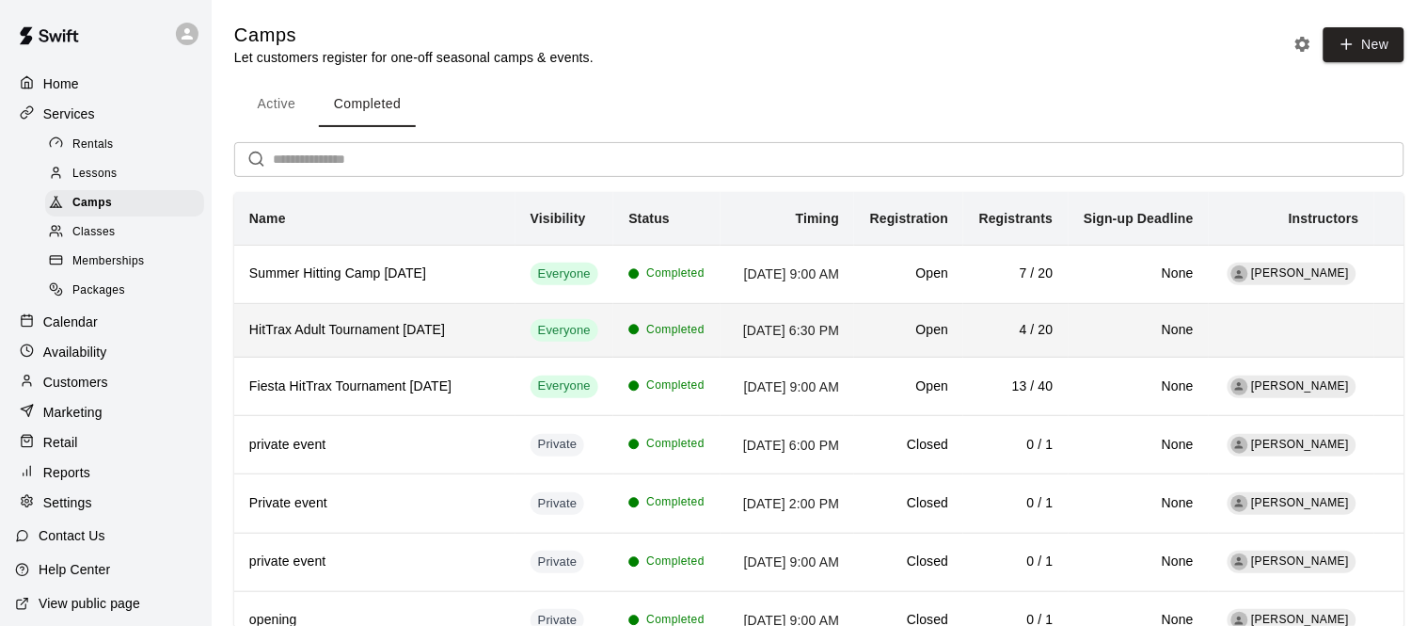
click at [412, 341] on h6 "HitTrax Adult Tournament July 25th" at bounding box center [374, 330] width 251 height 21
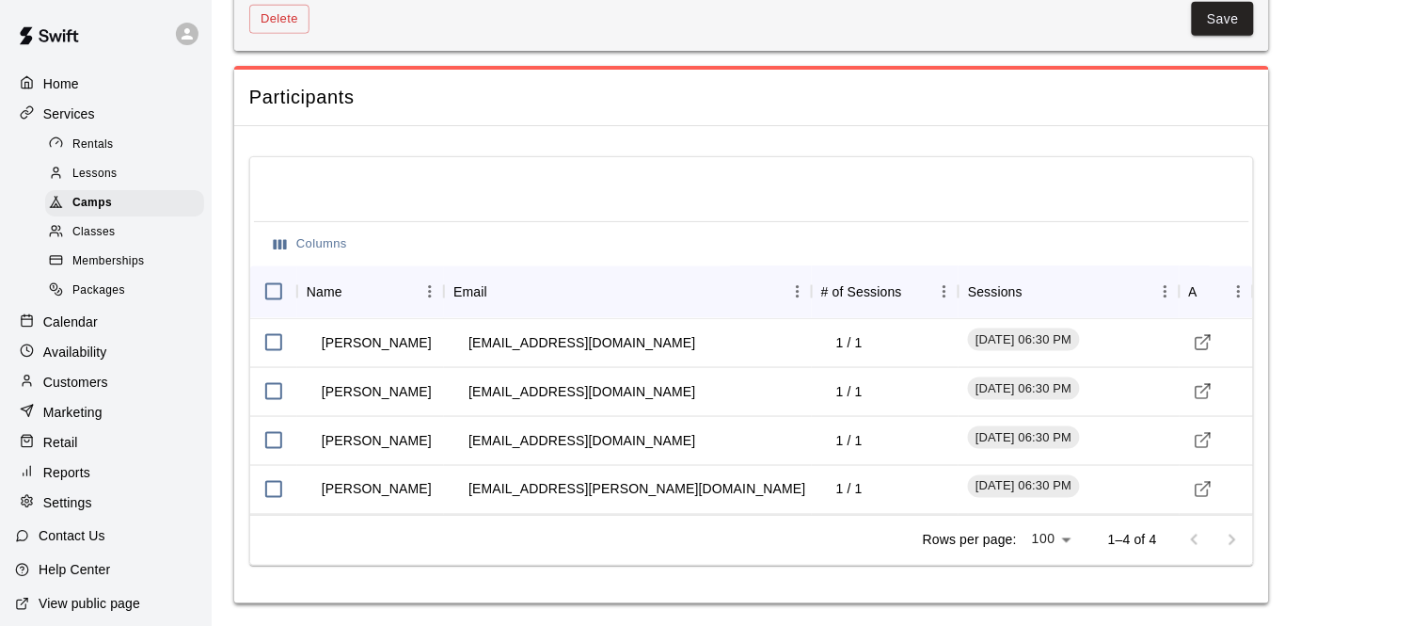
scroll to position [2294, 0]
click at [1235, 297] on icon "Menu" at bounding box center [1239, 291] width 19 height 19
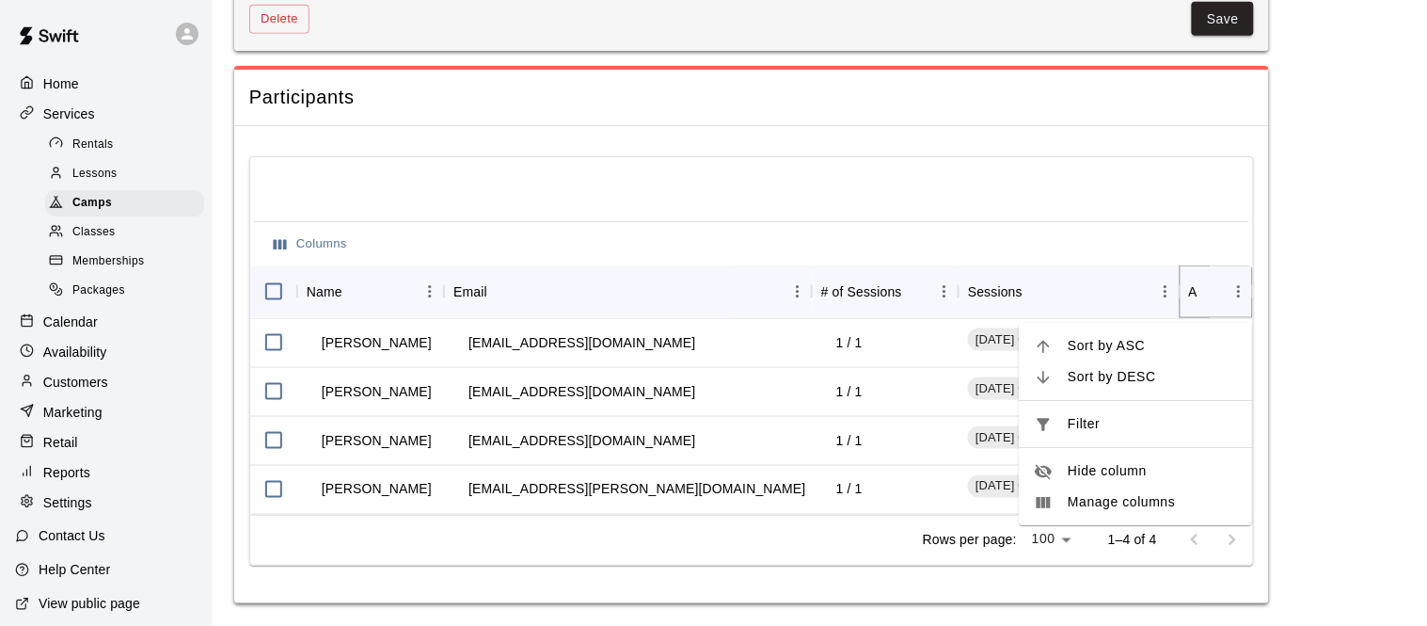
click at [1235, 297] on icon "Menu" at bounding box center [1239, 291] width 19 height 19
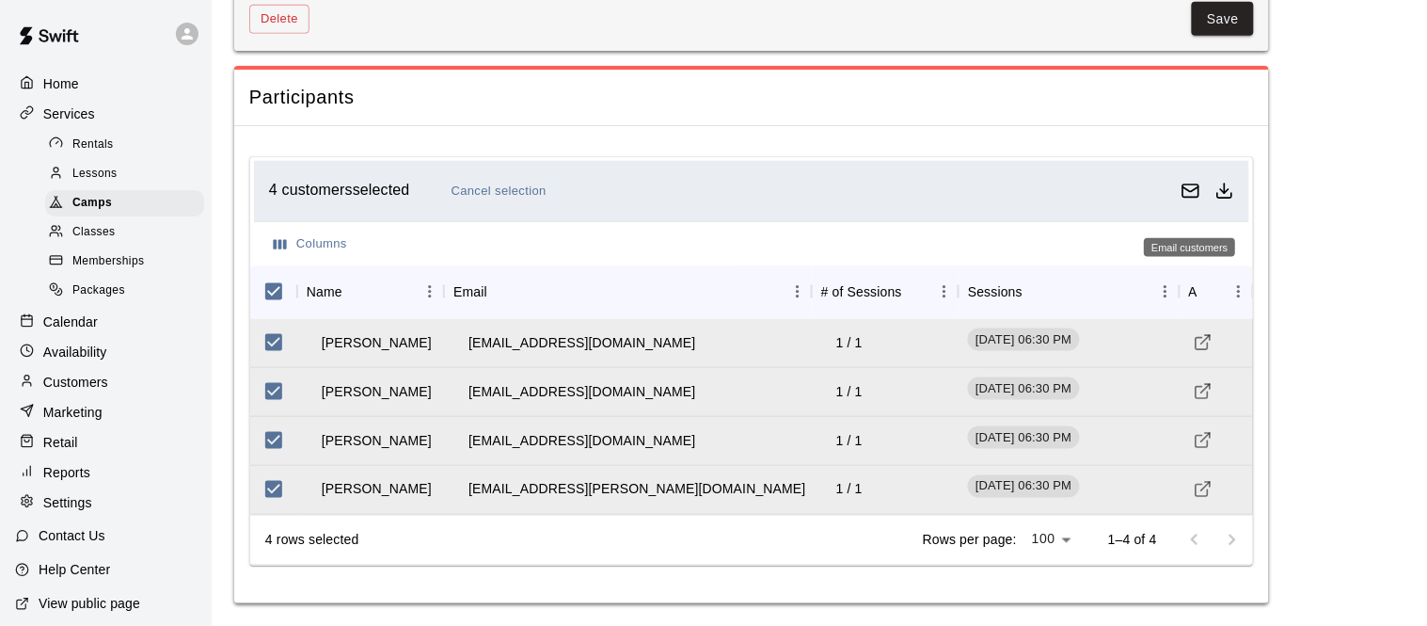
click at [1192, 184] on rect "Email customers" at bounding box center [1192, 190] width 16 height 12
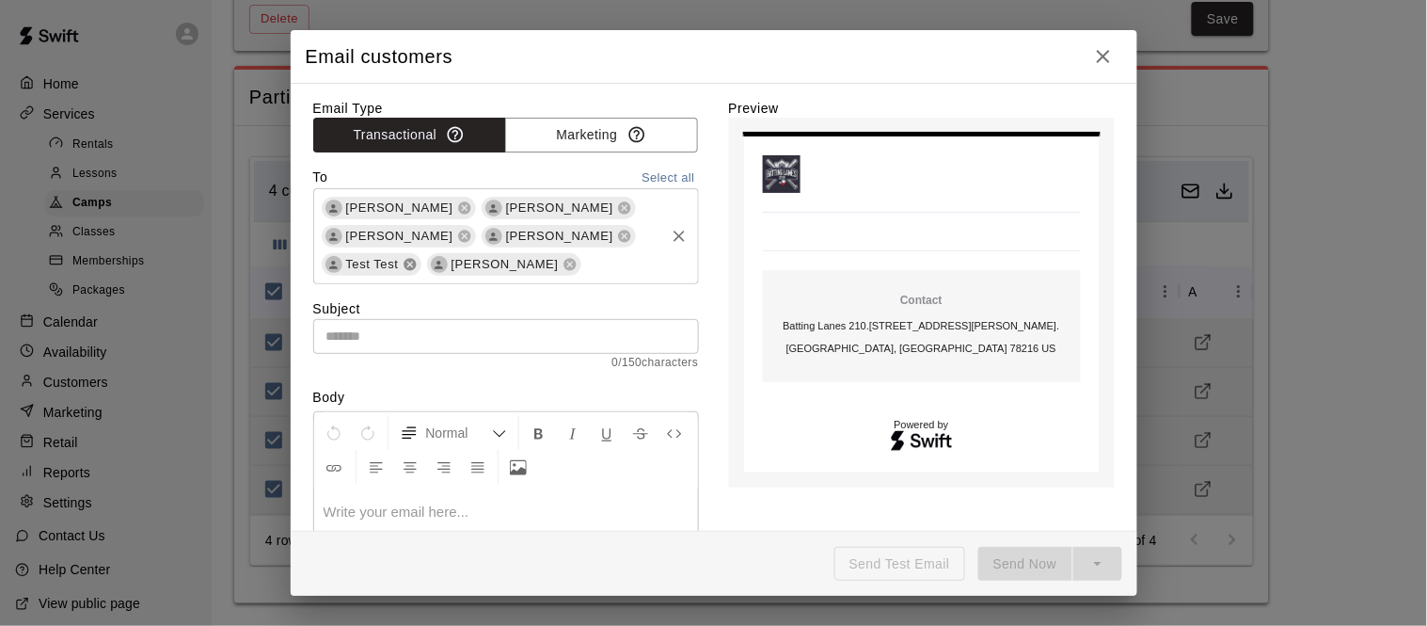
click at [618, 243] on icon at bounding box center [624, 237] width 12 height 12
click at [578, 250] on input "text" at bounding box center [490, 262] width 343 height 24
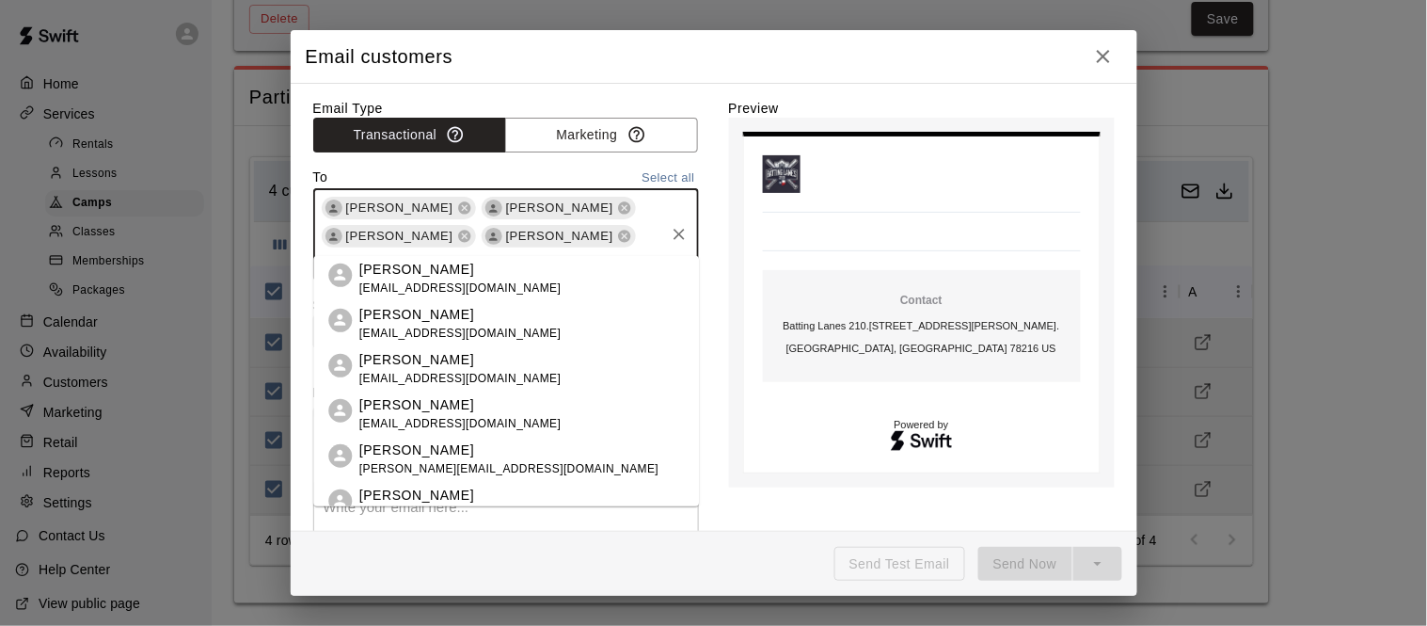
type input "*"
type input "****"
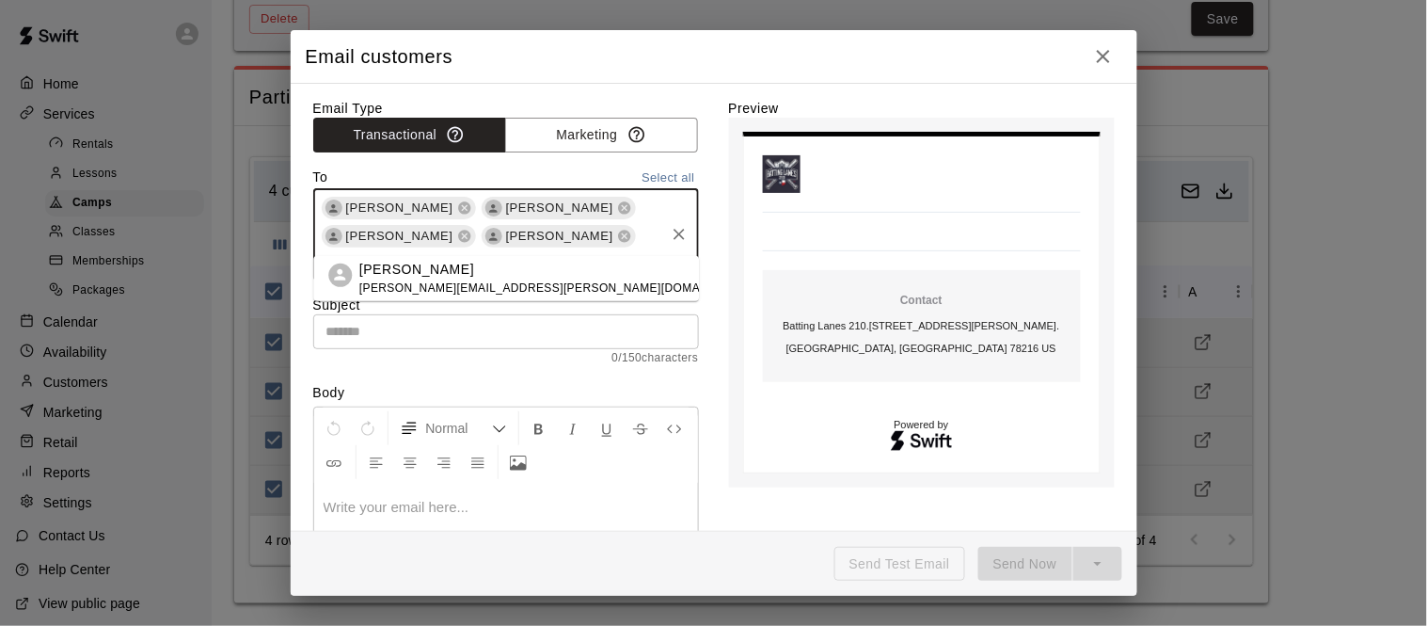
click at [394, 262] on p "Mike Gulker" at bounding box center [557, 270] width 397 height 20
click at [415, 334] on input "text" at bounding box center [506, 336] width 386 height 35
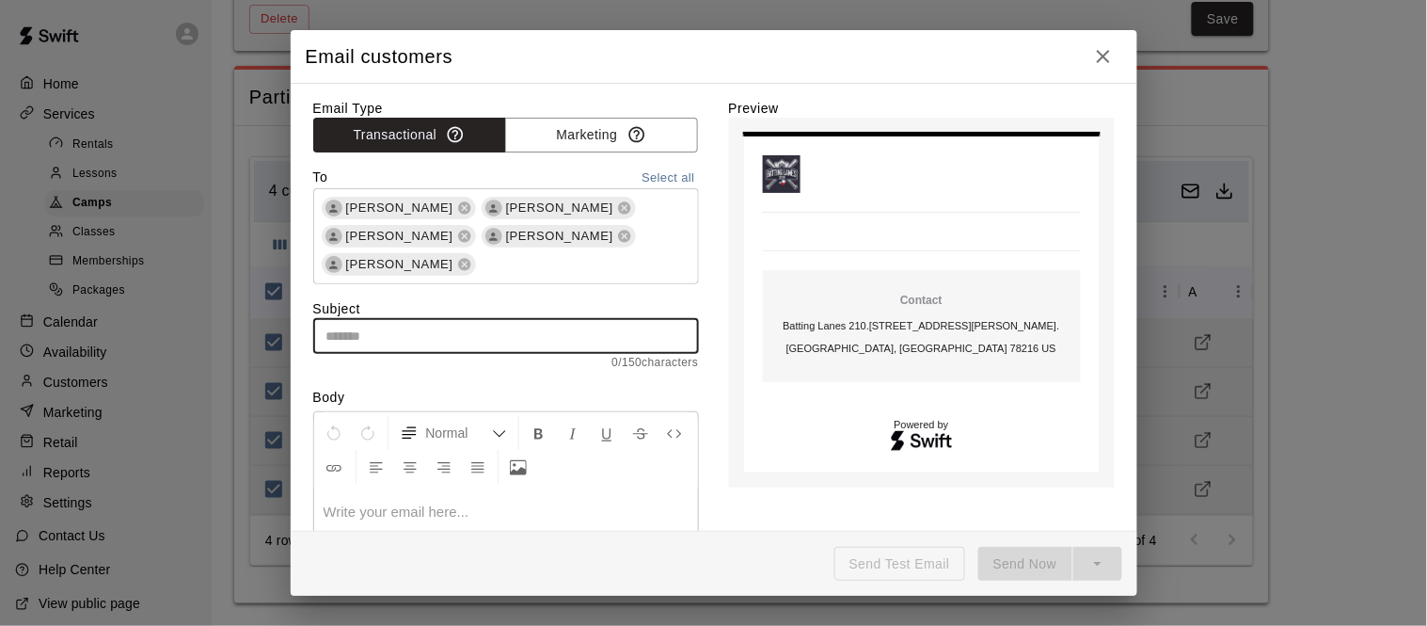
type input "*"
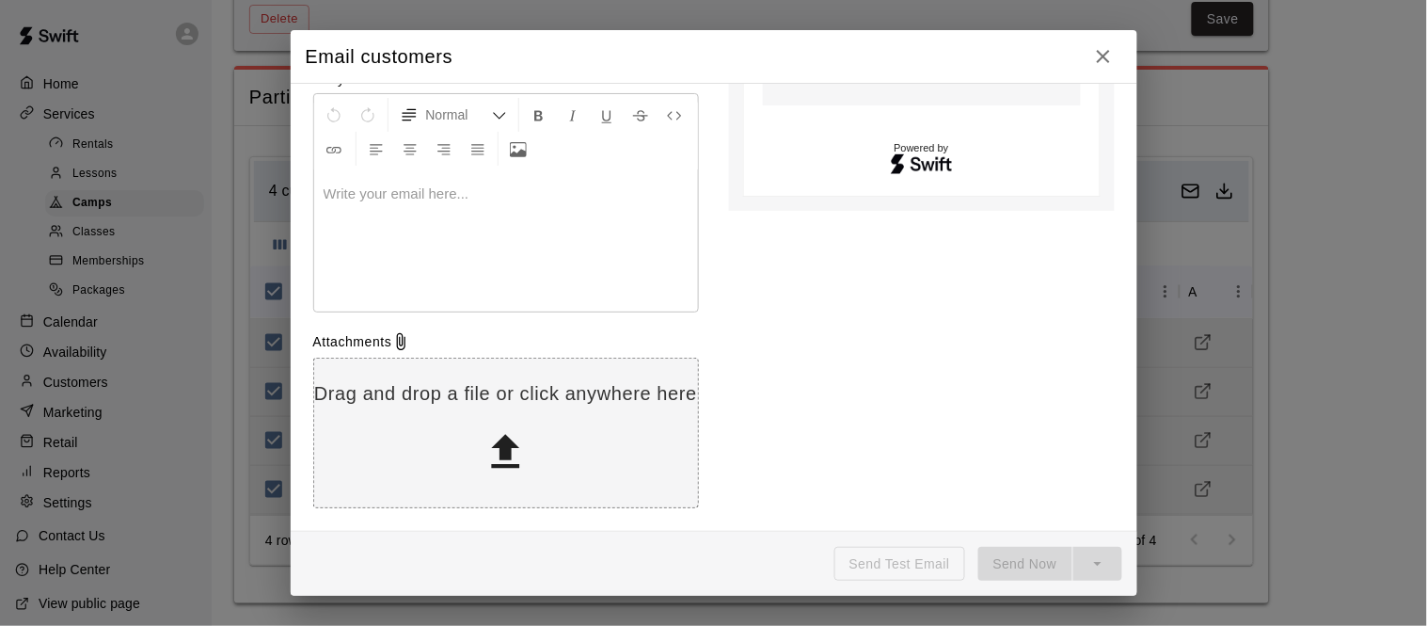
scroll to position [317, 0]
type input "**********"
click at [392, 262] on div at bounding box center [506, 241] width 384 height 141
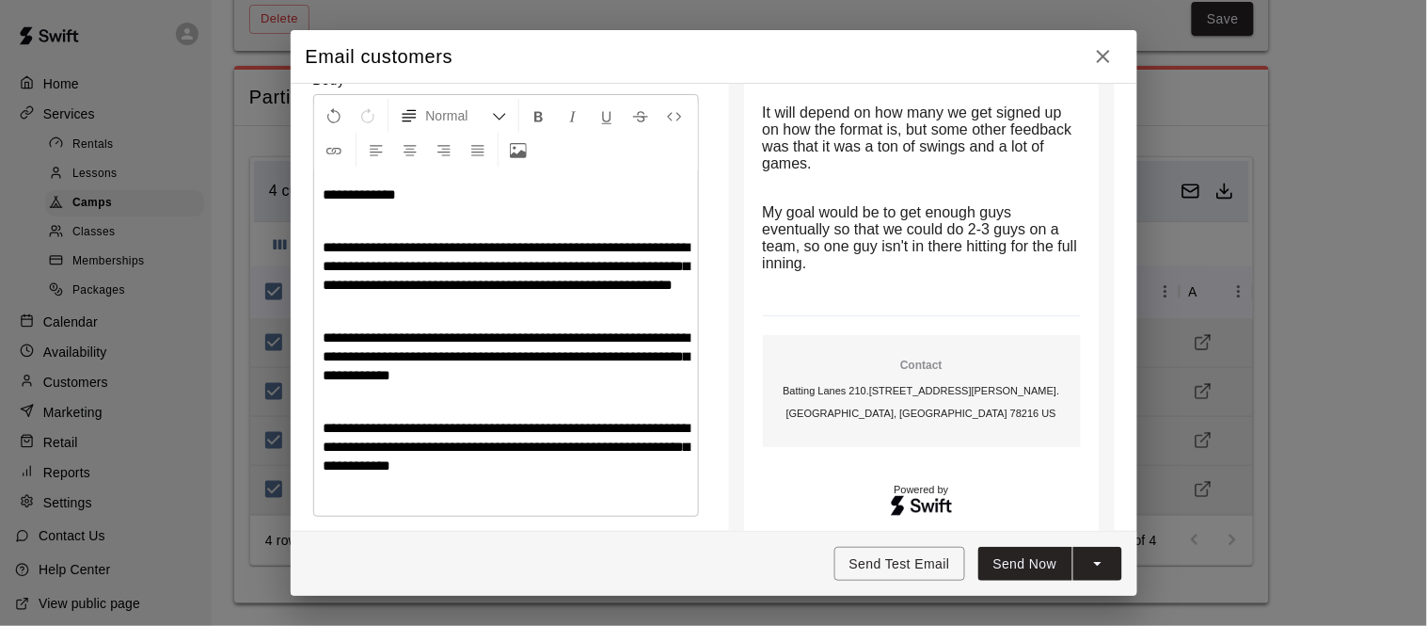
scroll to position [330, 0]
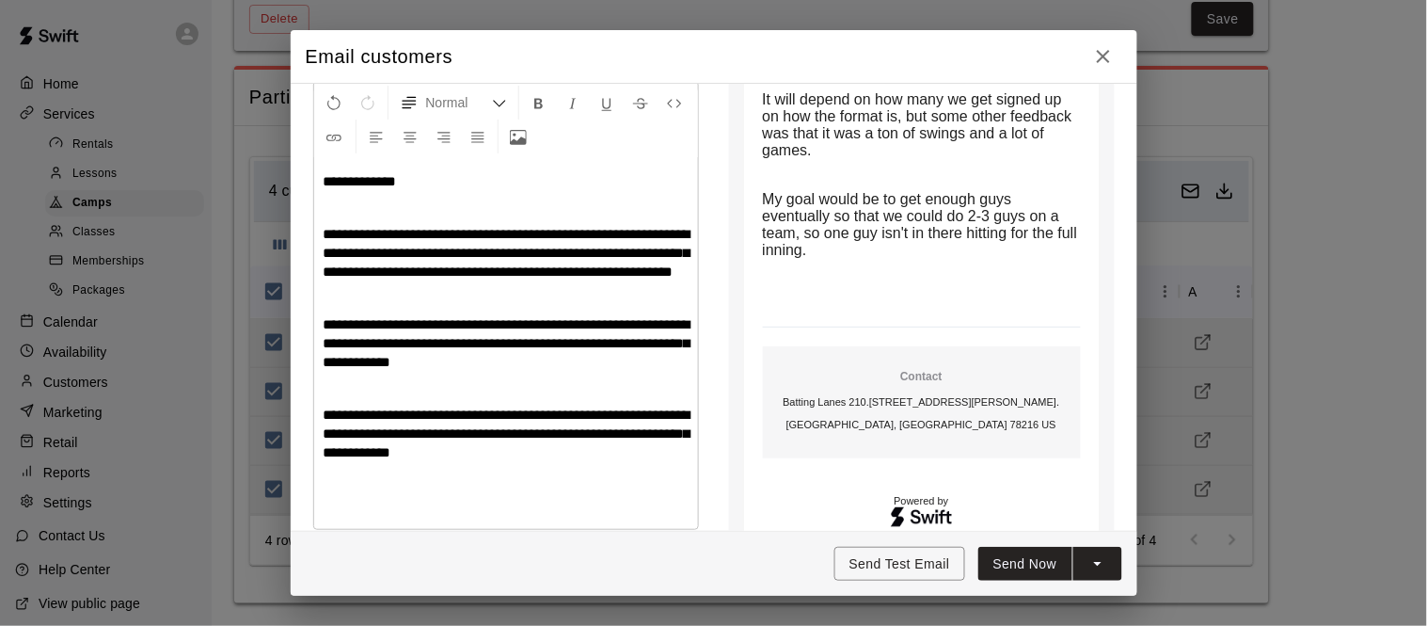
click at [485, 462] on p "**********" at bounding box center [506, 434] width 365 height 56
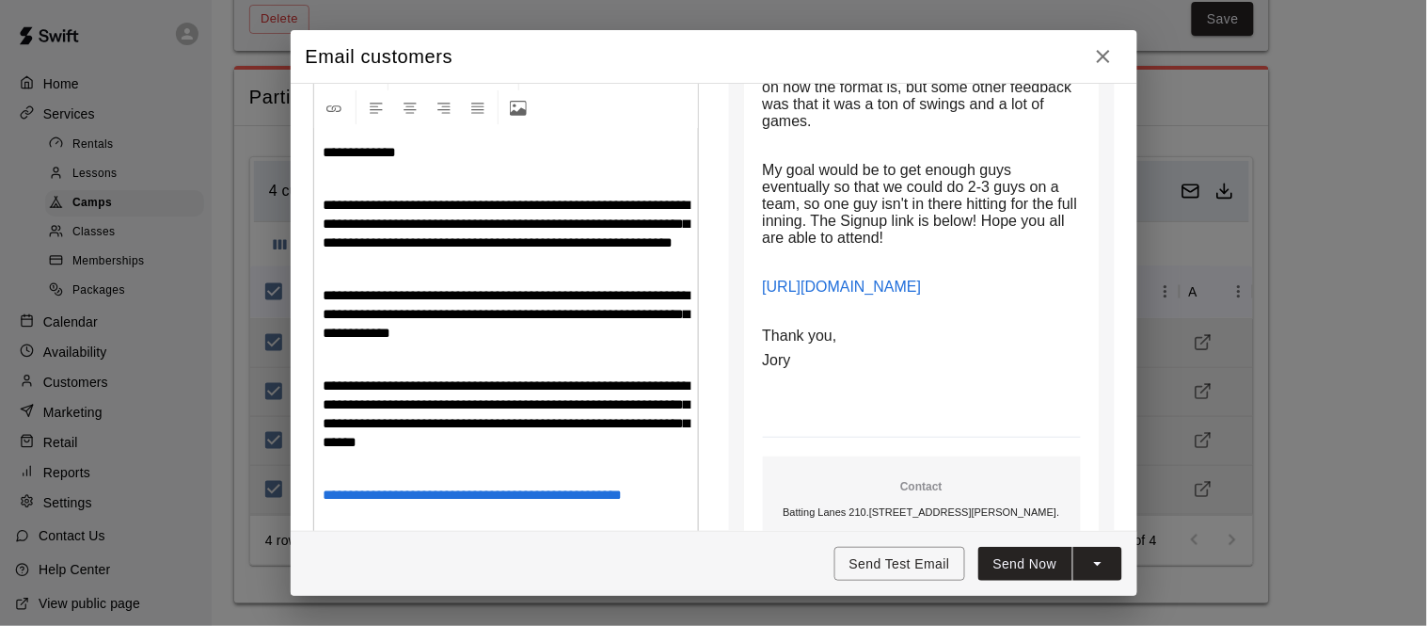
scroll to position [369, 0]
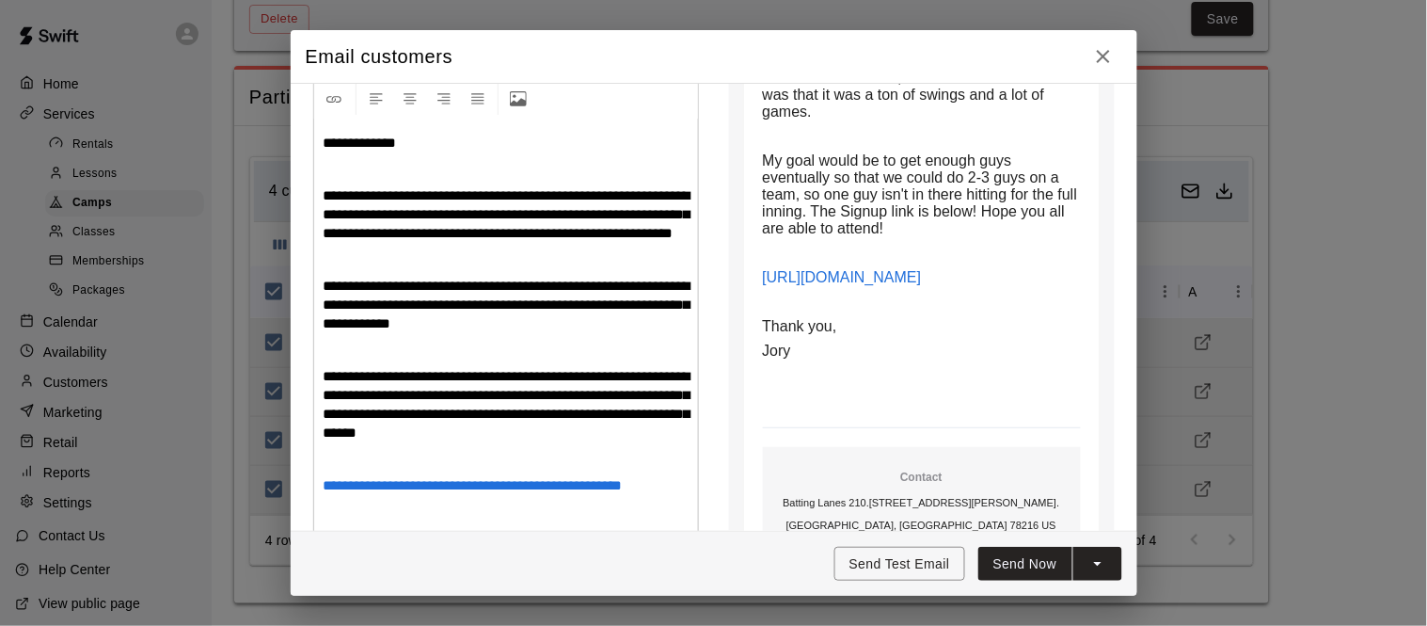
click at [1041, 551] on button "Send Now" at bounding box center [1026, 564] width 94 height 35
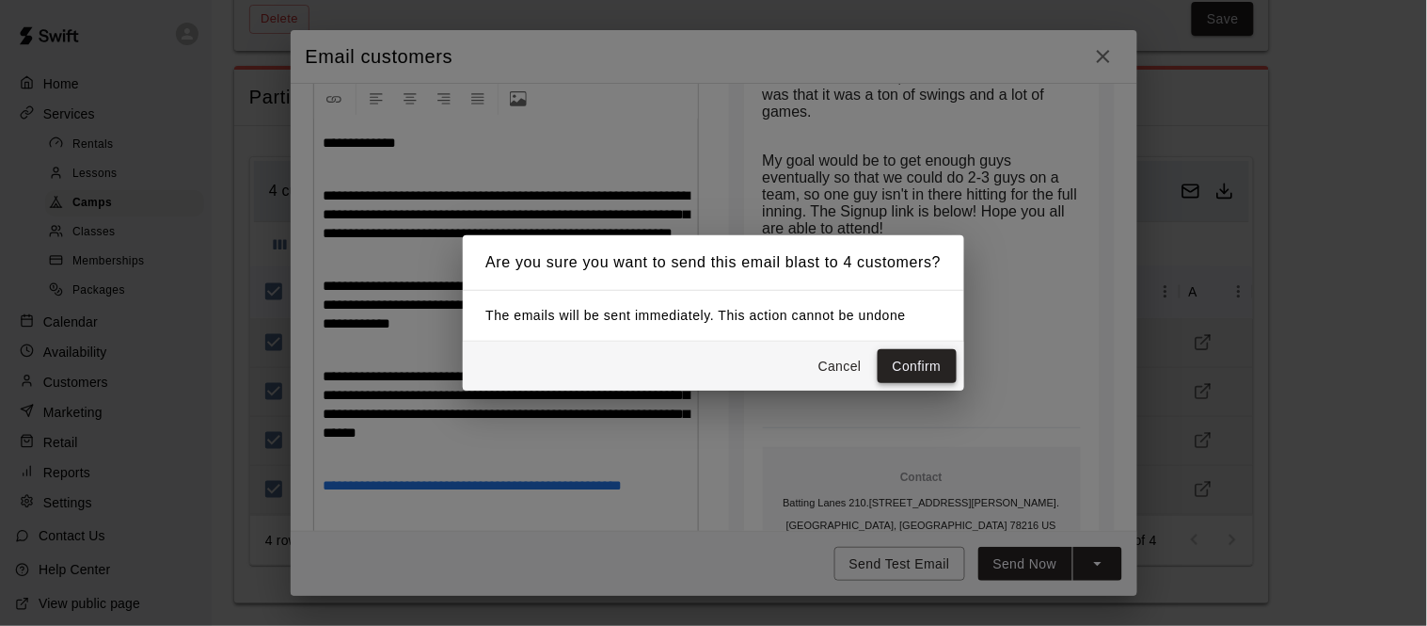
click at [921, 361] on button "Confirm" at bounding box center [917, 366] width 79 height 35
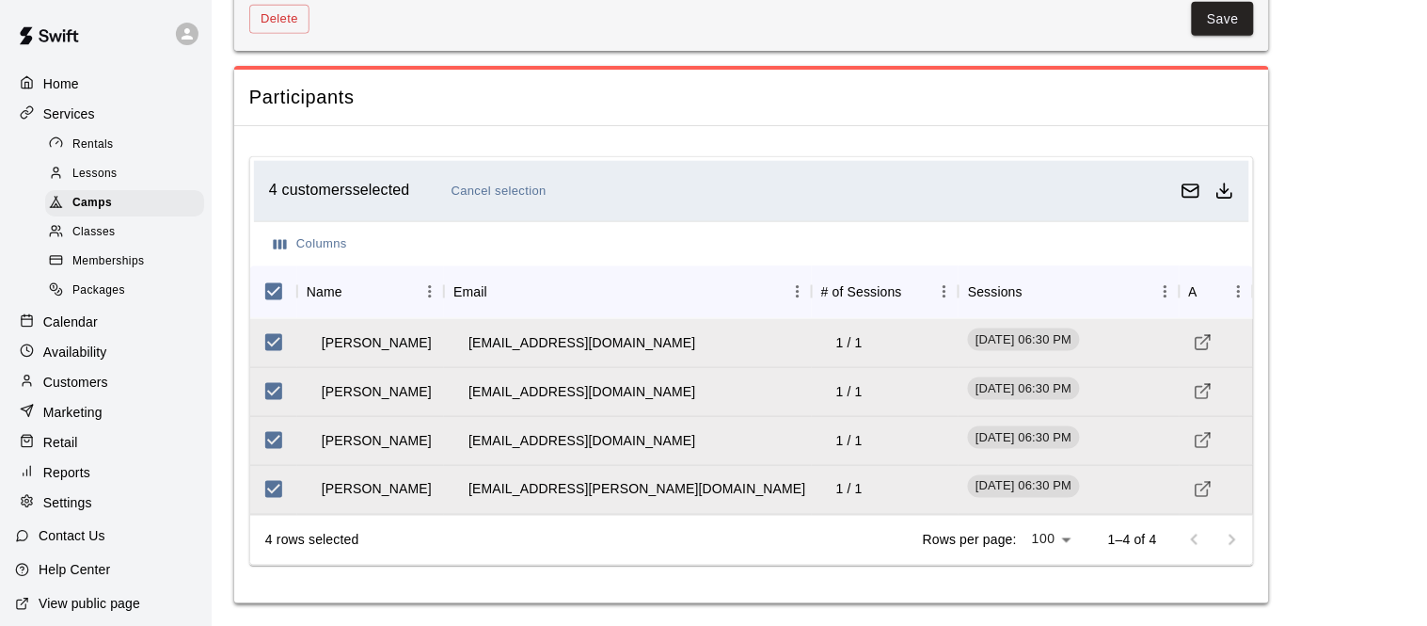
click at [79, 318] on p "Calendar" at bounding box center [70, 321] width 55 height 19
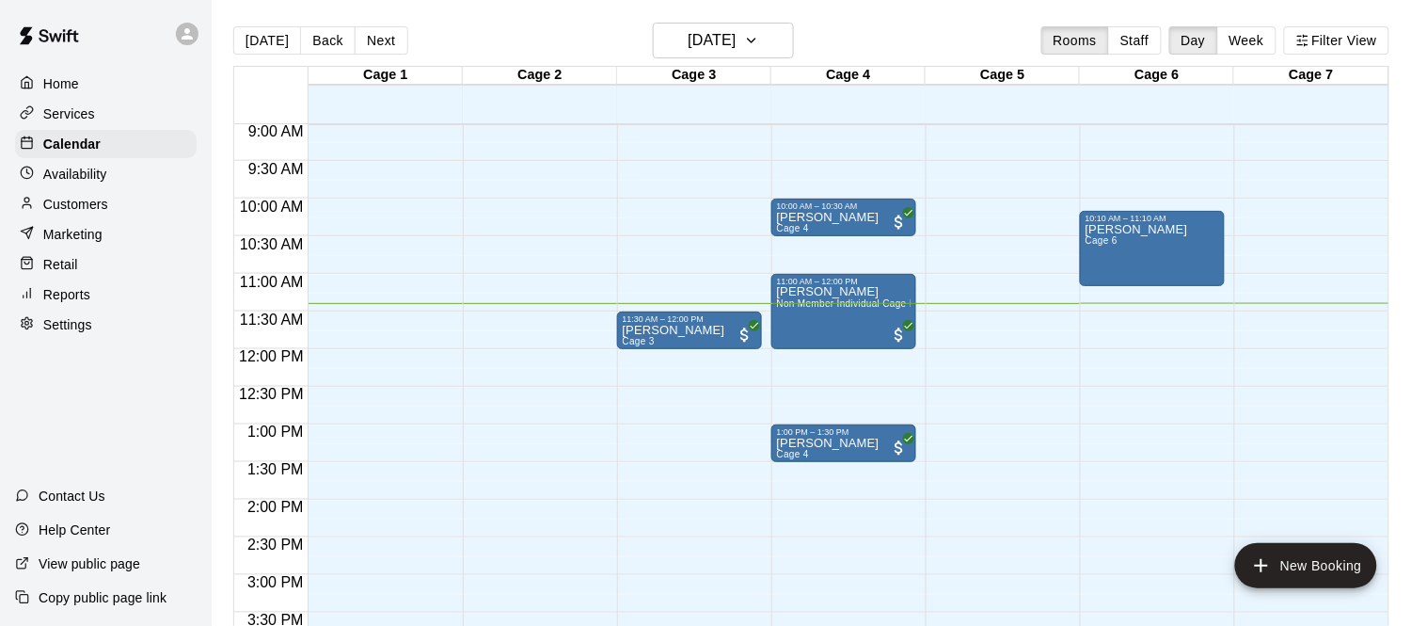
scroll to position [673, 0]
